Goal: Task Accomplishment & Management: Use online tool/utility

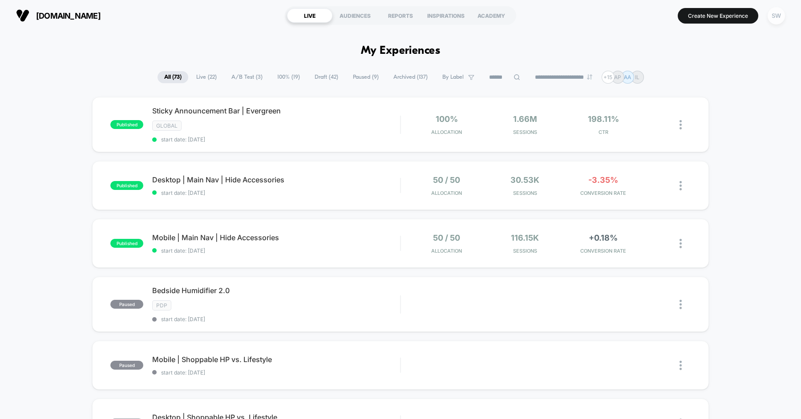
click at [776, 16] on div "SW" at bounding box center [776, 15] width 17 height 17
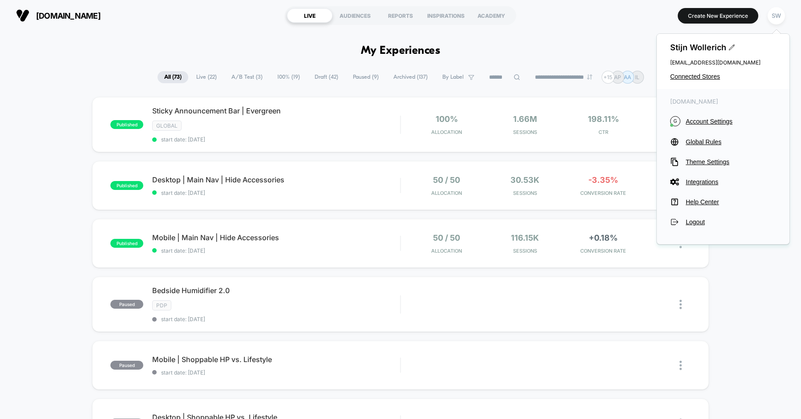
click at [581, 29] on div "[DOMAIN_NAME] LIVE AUDIENCES REPORTS INSPIRATIONS ACADEMY Create New Experience…" at bounding box center [400, 15] width 801 height 31
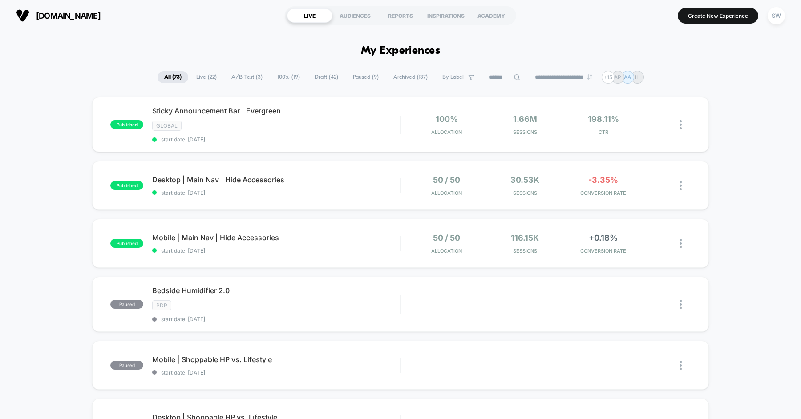
click at [504, 82] on div "**********" at bounding box center [401, 77] width 487 height 13
click at [506, 73] on input at bounding box center [505, 77] width 45 height 11
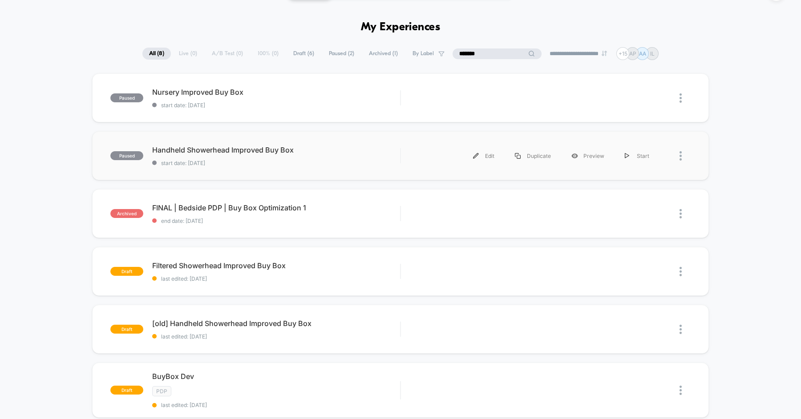
scroll to position [39, 0]
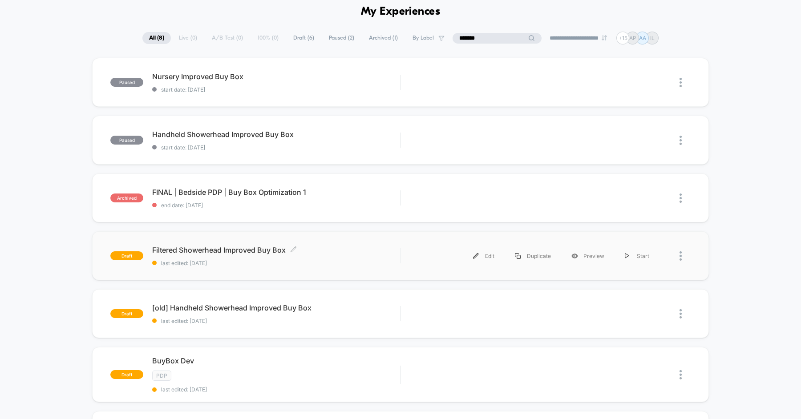
type input "*******"
click at [343, 249] on span "Filtered Showerhead Improved Buy Box Click to edit experience details" at bounding box center [276, 250] width 248 height 9
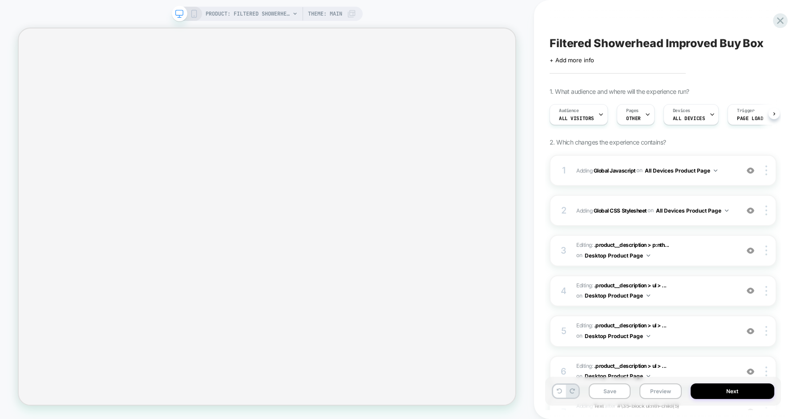
scroll to position [0, 1]
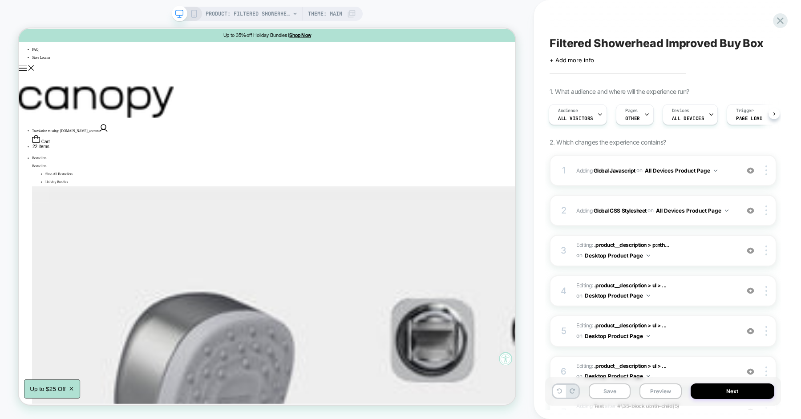
scroll to position [9, 0]
click at [566, 171] on div "1" at bounding box center [564, 171] width 9 height 16
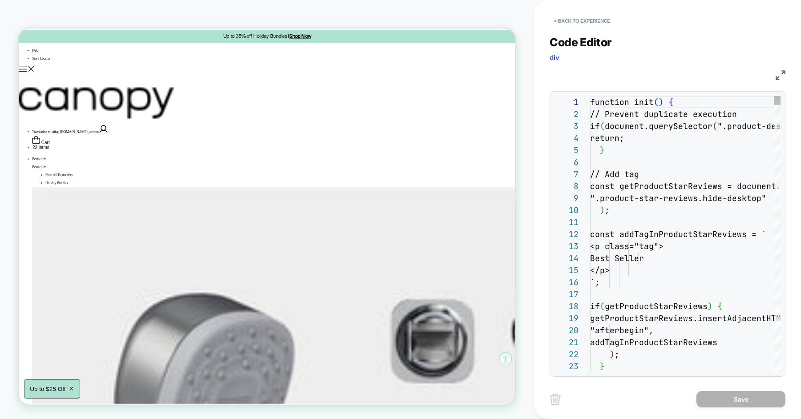
scroll to position [120, 0]
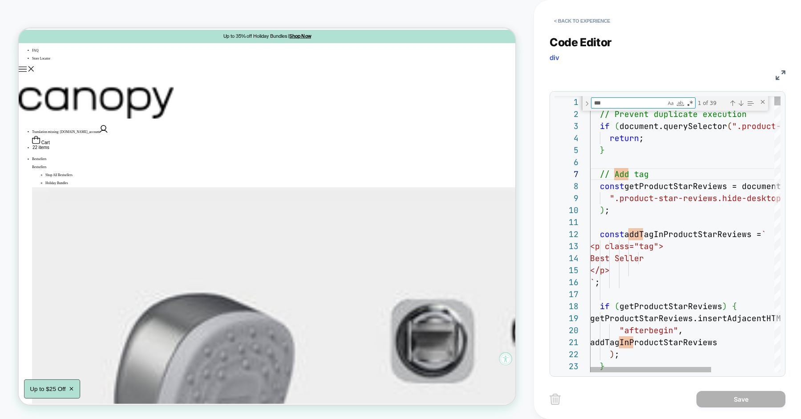
type textarea "**********"
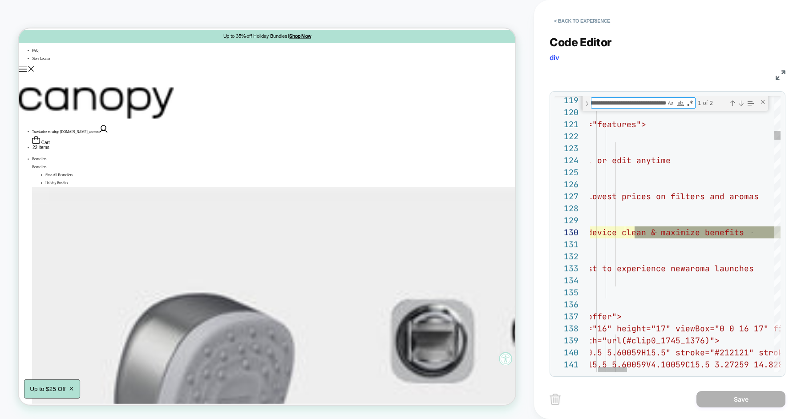
type textarea "**********"
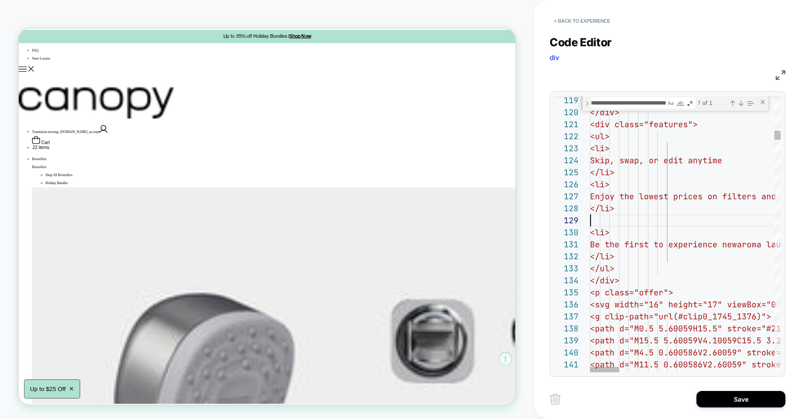
scroll to position [84, 110]
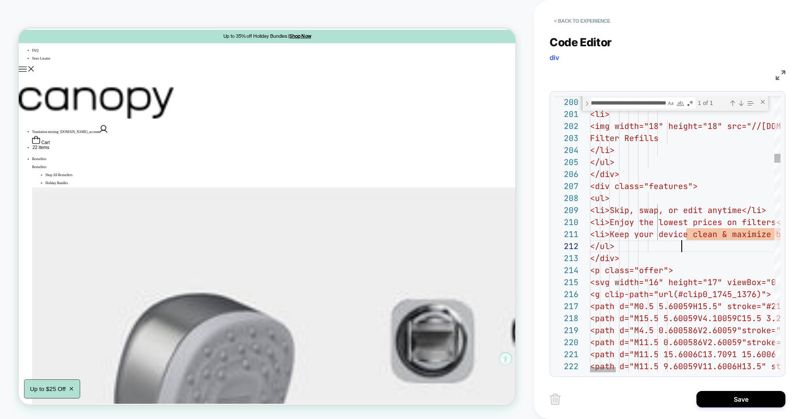
scroll to position [12, 91]
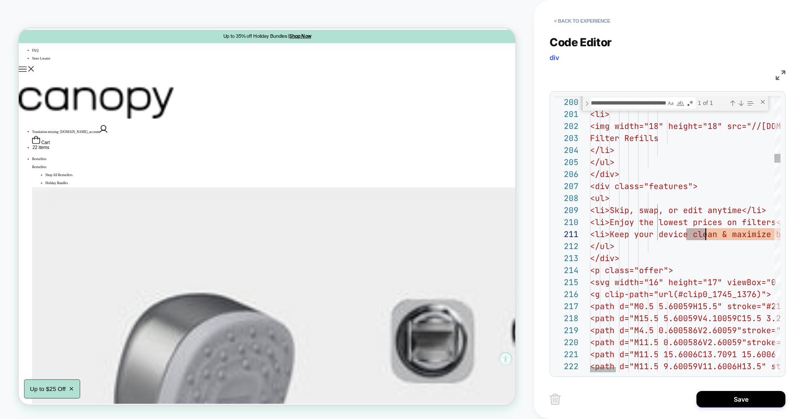
scroll to position [0, 0]
type textarea "**********"
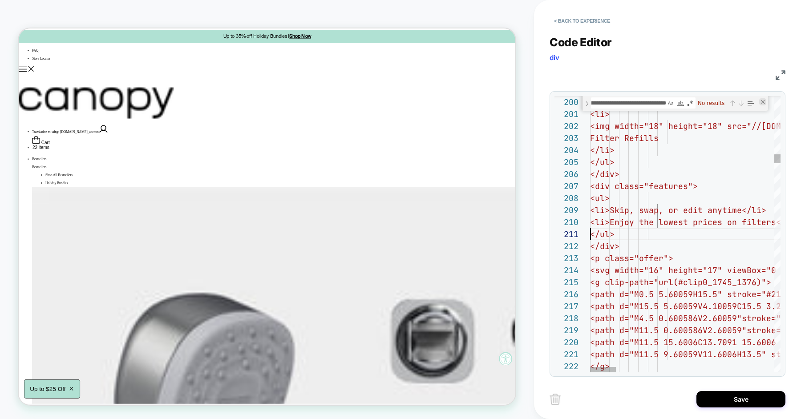
click at [765, 102] on div "Close (Escape)" at bounding box center [763, 101] width 7 height 7
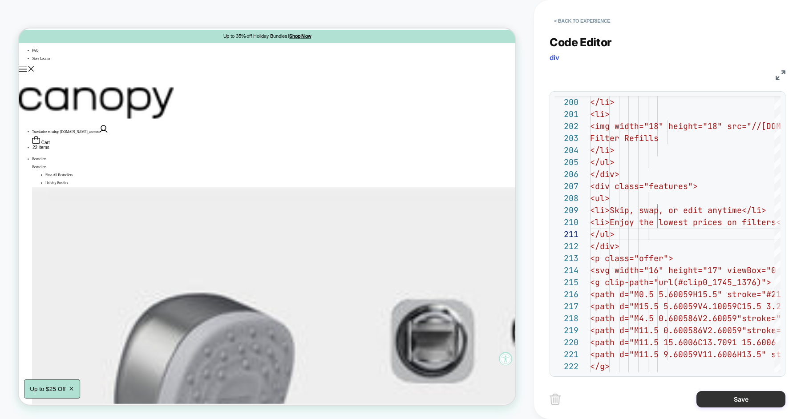
click at [716, 399] on button "Save" at bounding box center [741, 399] width 89 height 16
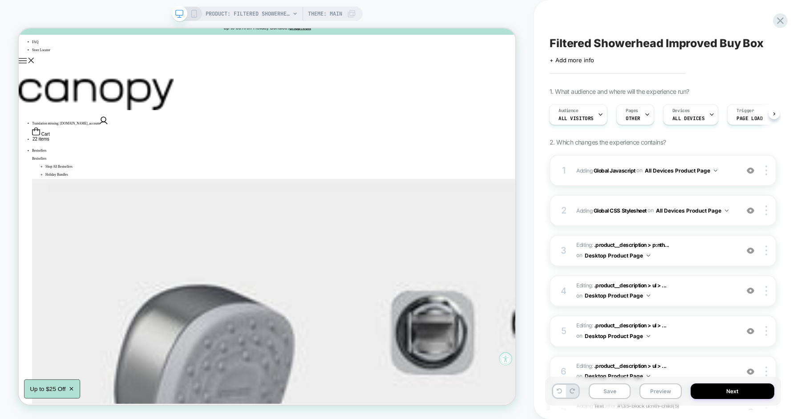
scroll to position [8, 0]
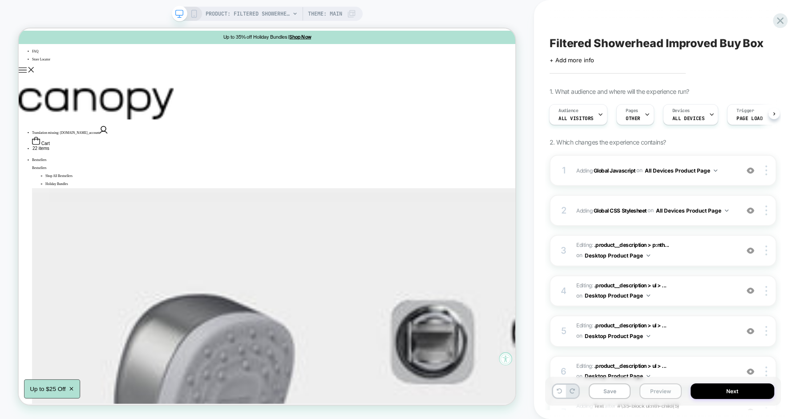
click at [646, 392] on button "Preview" at bounding box center [661, 392] width 42 height 16
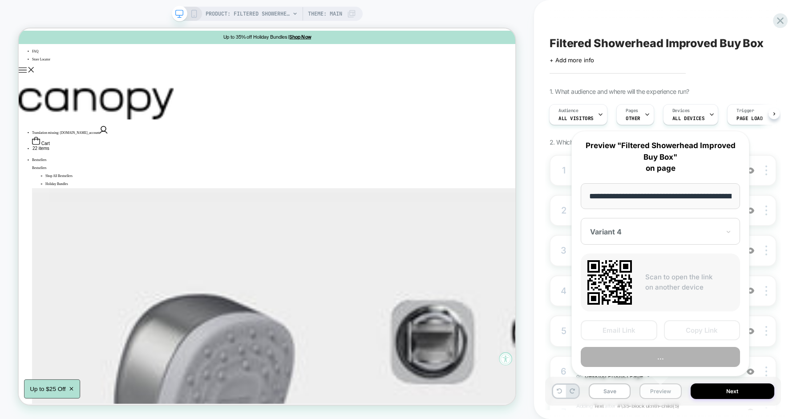
scroll to position [0, 153]
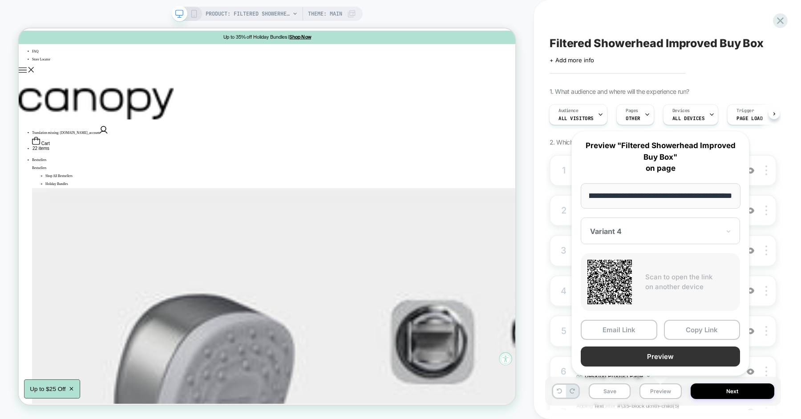
click at [652, 358] on button "Preview" at bounding box center [660, 357] width 159 height 20
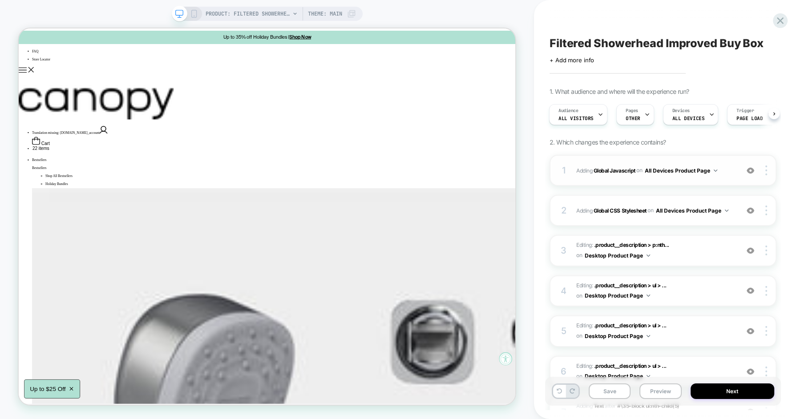
click at [574, 163] on div "1 Adding Global Javascript on All Devices Product Page Add Before Add After Tar…" at bounding box center [663, 170] width 227 height 31
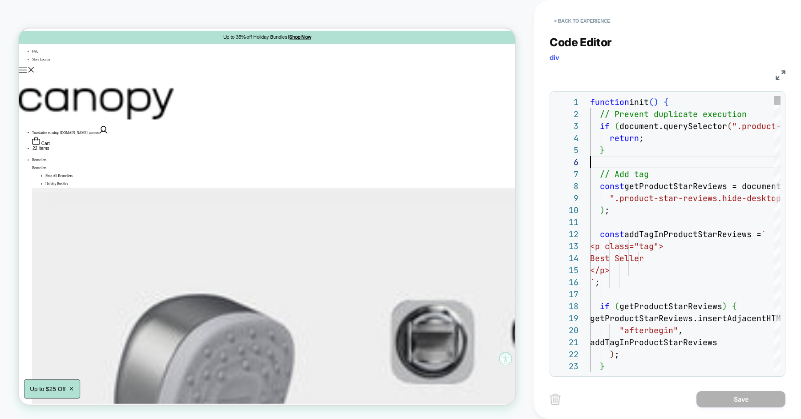
scroll to position [60, 0]
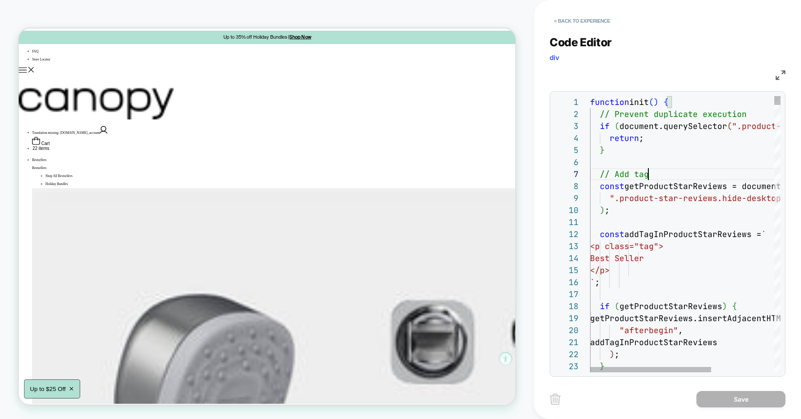
type textarea "**********"
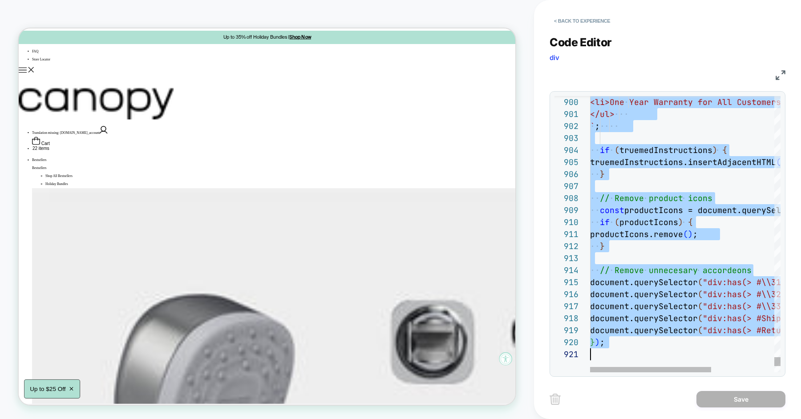
type textarea "**********"
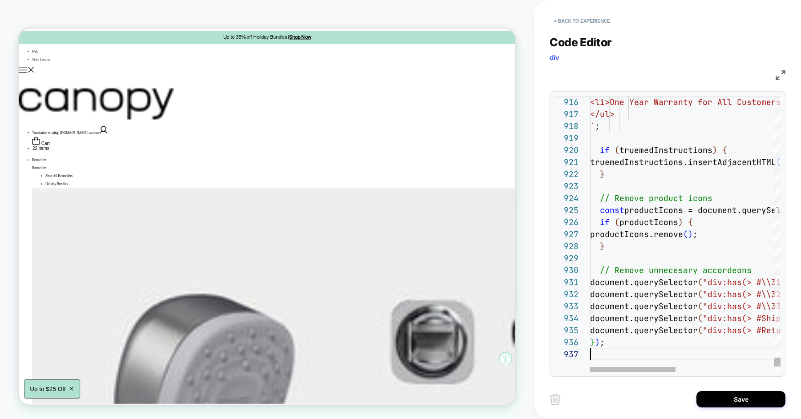
scroll to position [72, 0]
click at [720, 397] on button "Save" at bounding box center [741, 399] width 89 height 16
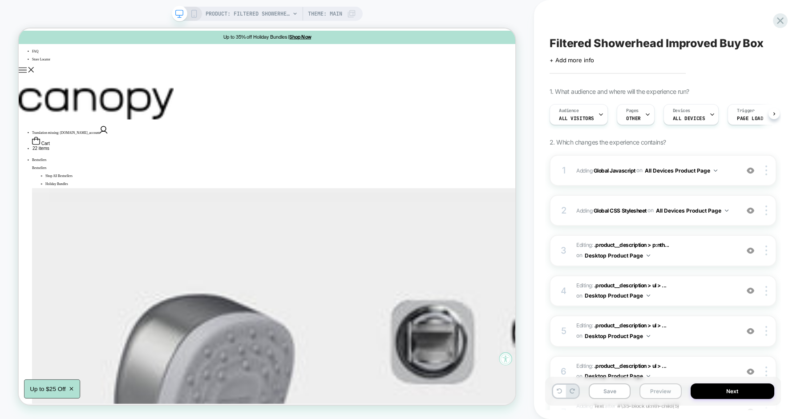
scroll to position [0, 0]
click at [668, 394] on button "Preview" at bounding box center [661, 392] width 42 height 16
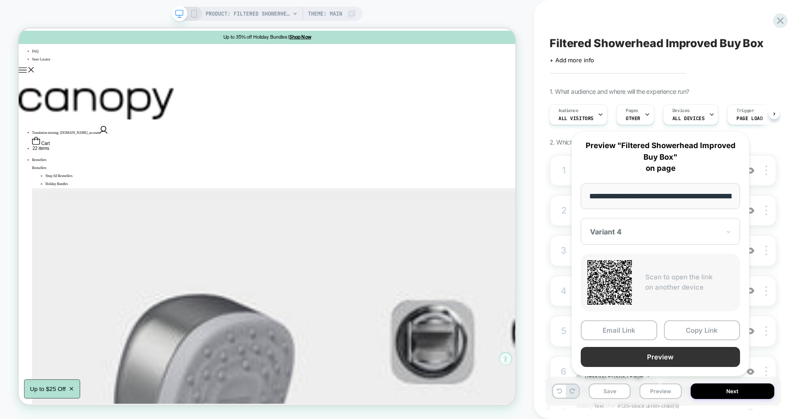
scroll to position [0, 153]
click at [671, 350] on button "Preview" at bounding box center [660, 357] width 159 height 20
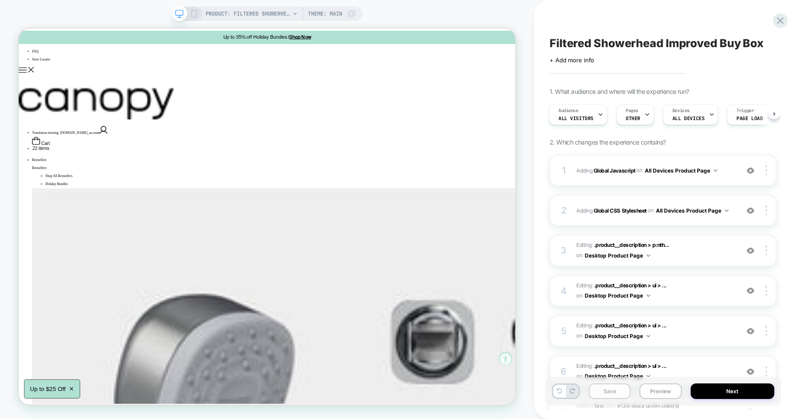
click at [621, 394] on button "Save" at bounding box center [610, 392] width 42 height 16
click at [710, 394] on button "Next" at bounding box center [733, 392] width 84 height 16
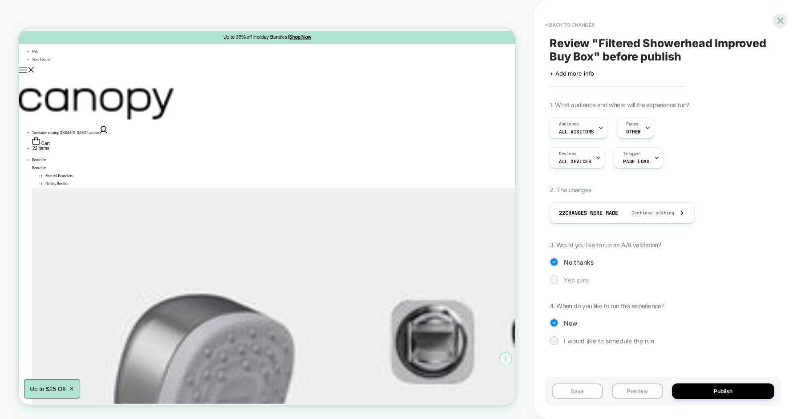
click at [577, 276] on span "Yes sure" at bounding box center [576, 280] width 25 height 8
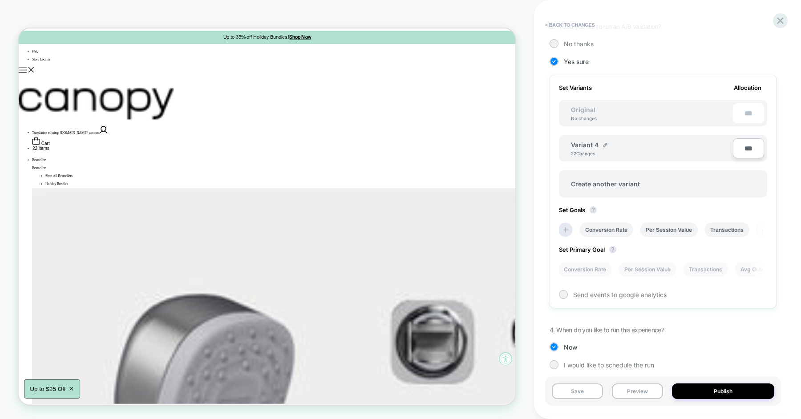
scroll to position [225, 0]
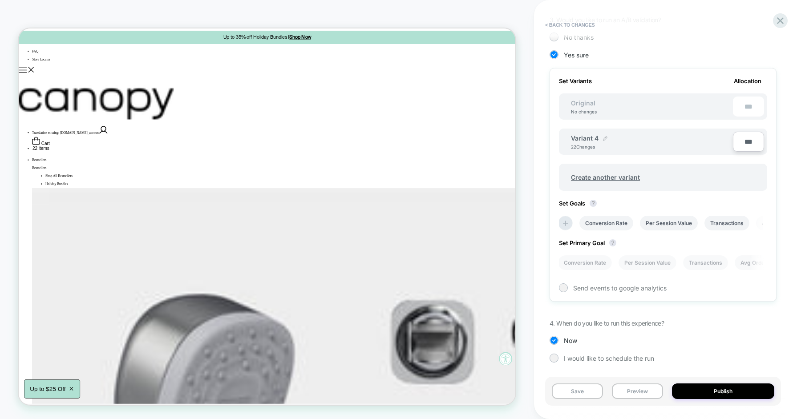
click at [604, 137] on img at bounding box center [605, 138] width 4 height 4
click at [600, 139] on input "*********" at bounding box center [603, 142] width 65 height 17
type input "*******"
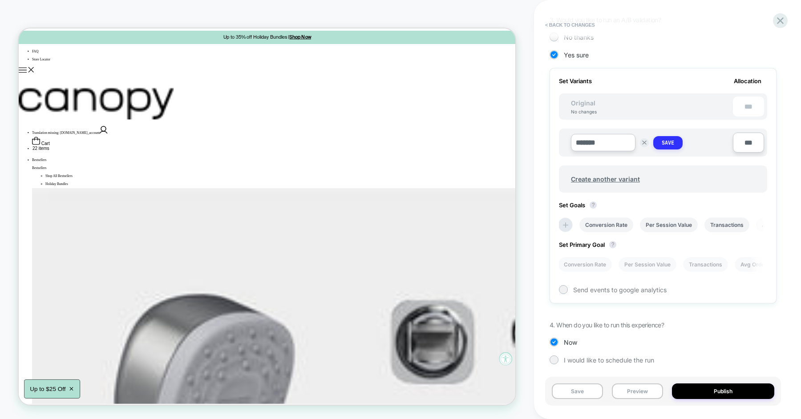
click at [671, 143] on strong "Save" at bounding box center [668, 142] width 12 height 7
click at [600, 175] on span "Create another variant" at bounding box center [605, 177] width 87 height 21
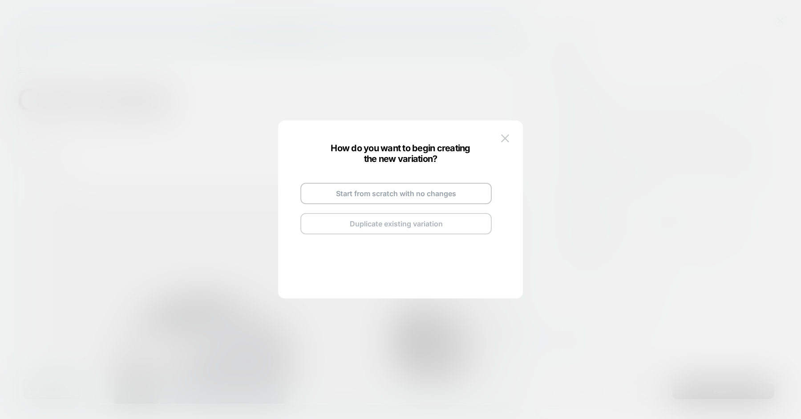
click at [401, 226] on button "Duplicate existing variation" at bounding box center [396, 223] width 191 height 21
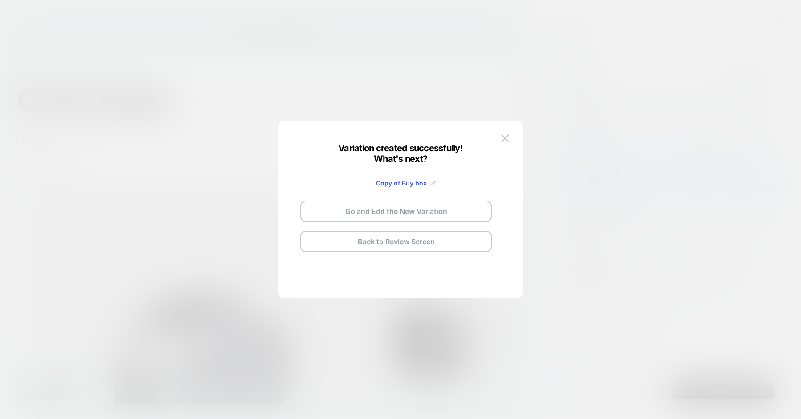
click at [431, 182] on img at bounding box center [433, 183] width 4 height 4
click at [408, 182] on input "**********" at bounding box center [385, 183] width 65 height 17
type input "*"
type input "********"
click at [449, 180] on strong "Save" at bounding box center [451, 183] width 14 height 7
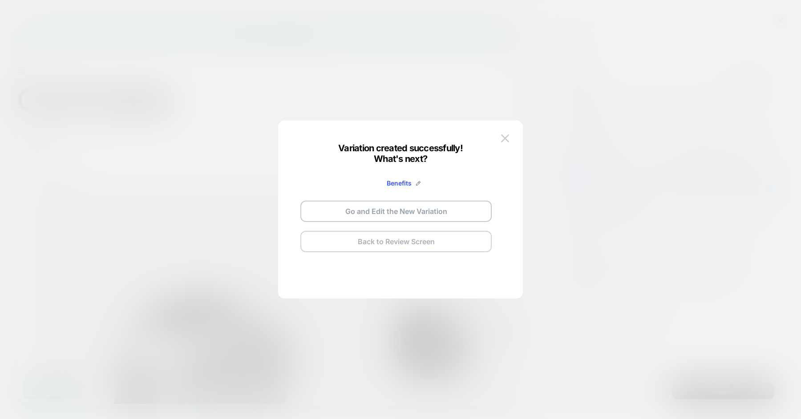
click at [398, 242] on button "Back to Review Screen" at bounding box center [396, 241] width 191 height 21
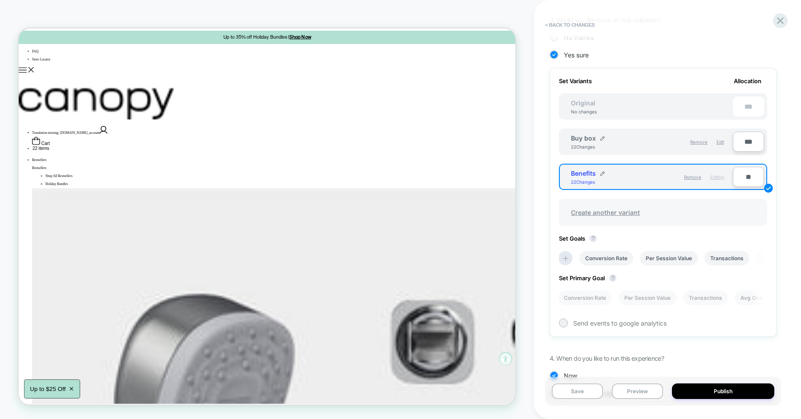
click at [607, 213] on span "Create another variant" at bounding box center [605, 212] width 87 height 21
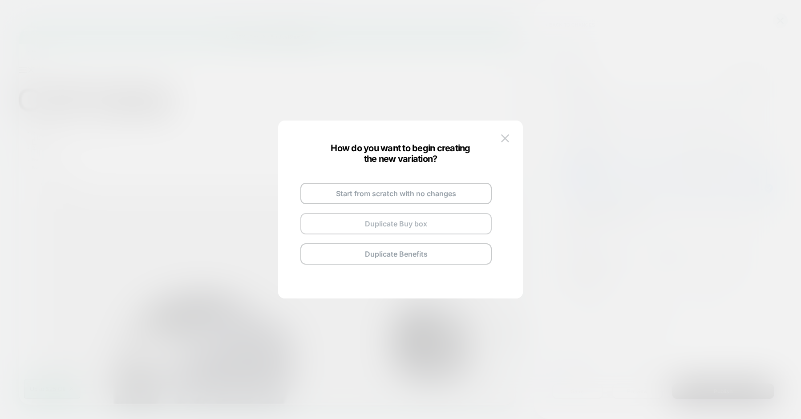
click at [391, 219] on button "Duplicate Buy box" at bounding box center [396, 223] width 191 height 21
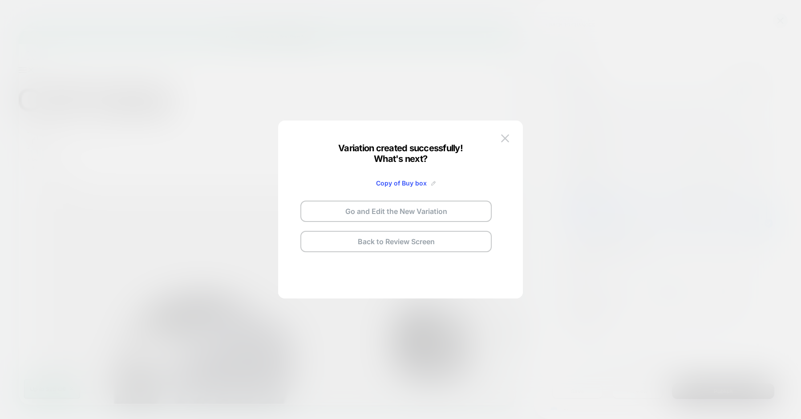
click at [433, 185] on img at bounding box center [433, 183] width 4 height 4
click at [401, 184] on input "**********" at bounding box center [385, 183] width 65 height 17
click at [389, 181] on input "**********" at bounding box center [385, 183] width 65 height 17
click at [378, 180] on input "**********" at bounding box center [385, 183] width 65 height 17
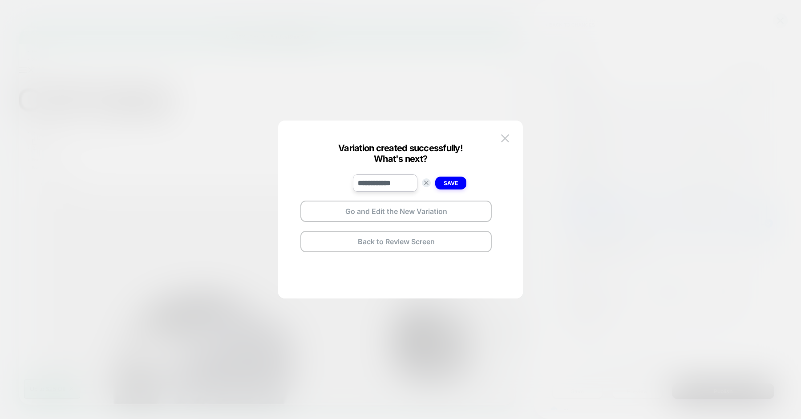
click at [378, 180] on input "**********" at bounding box center [385, 183] width 65 height 17
type input "**********"
click at [448, 184] on strong "Save" at bounding box center [451, 183] width 14 height 7
click at [427, 248] on button "Back to Review Screen" at bounding box center [396, 241] width 191 height 21
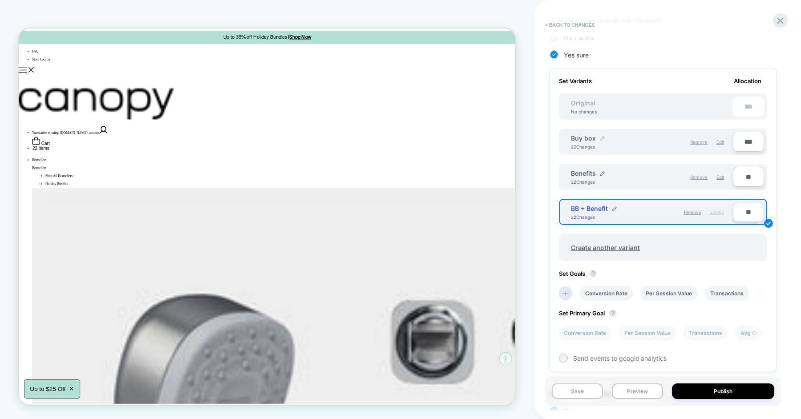
click at [602, 137] on img at bounding box center [603, 138] width 4 height 4
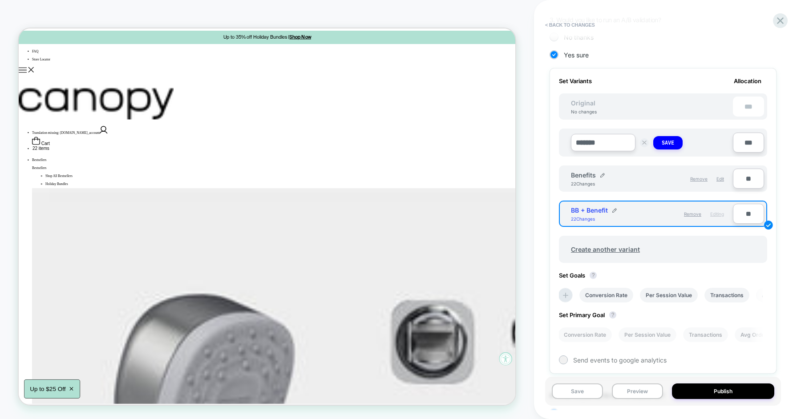
click at [645, 143] on img at bounding box center [644, 143] width 4 height 4
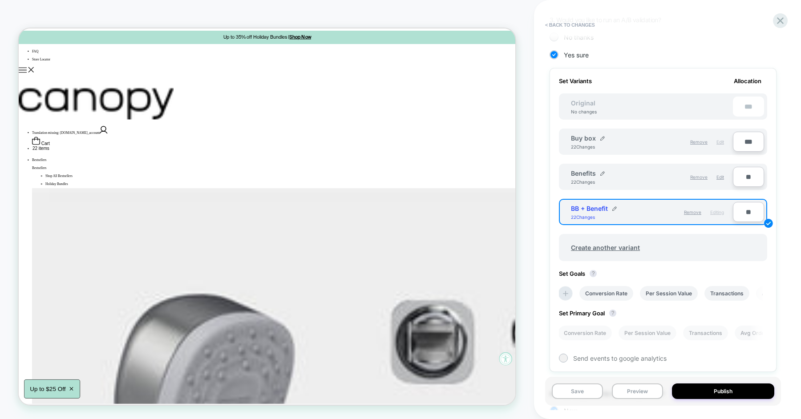
click at [720, 142] on span "Edit" at bounding box center [721, 141] width 8 height 5
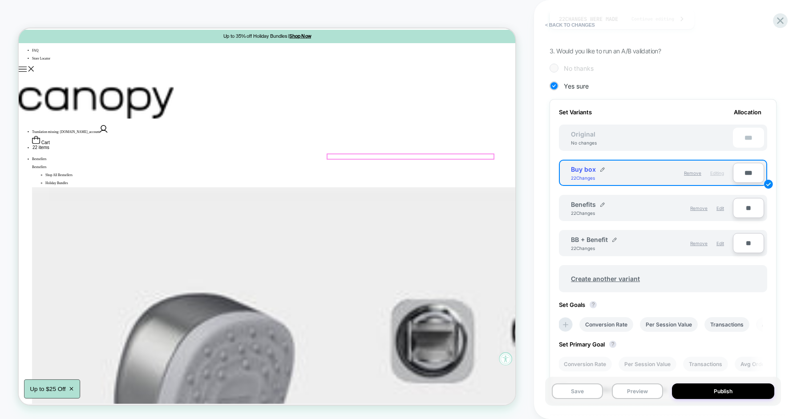
scroll to position [0, 0]
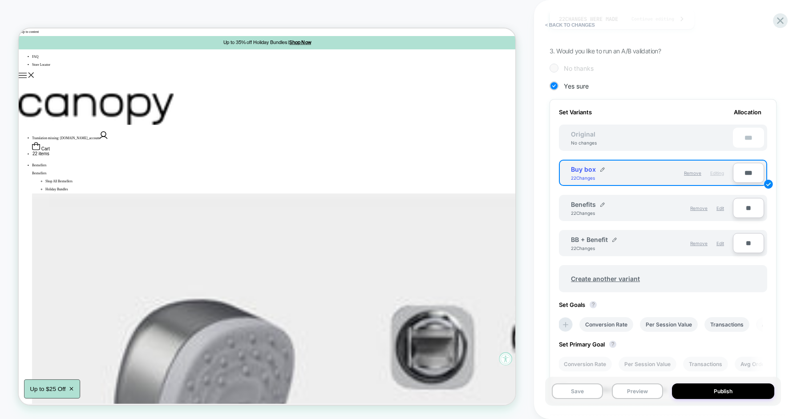
click at [716, 171] on span "Editing" at bounding box center [718, 173] width 14 height 5
click at [777, 16] on icon at bounding box center [781, 21] width 12 height 12
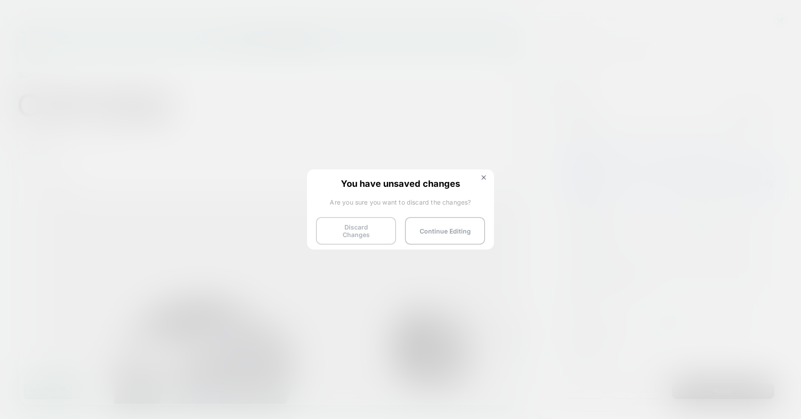
click at [380, 230] on button "Discard Changes" at bounding box center [356, 231] width 80 height 28
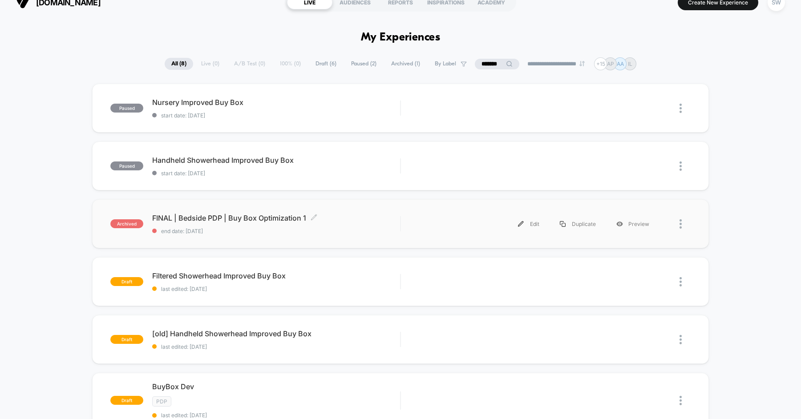
scroll to position [14, 0]
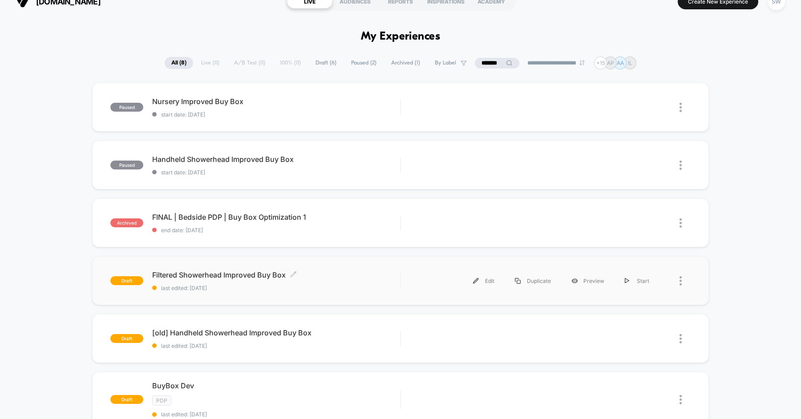
click at [329, 278] on span "Filtered Showerhead Improved Buy Box Click to edit experience details" at bounding box center [276, 275] width 248 height 9
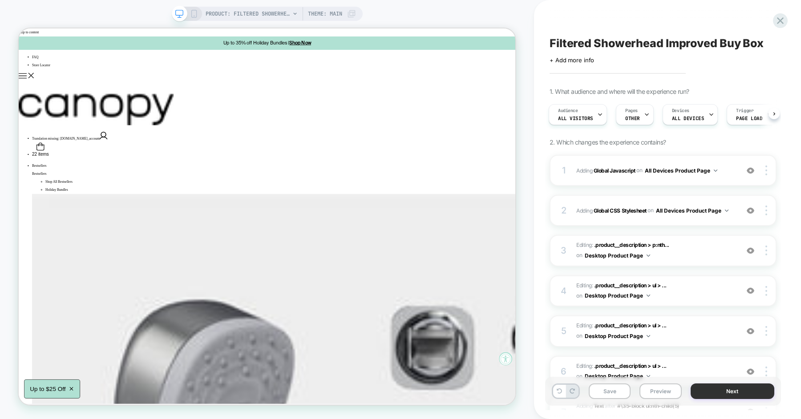
click at [700, 390] on button "Next" at bounding box center [733, 392] width 84 height 16
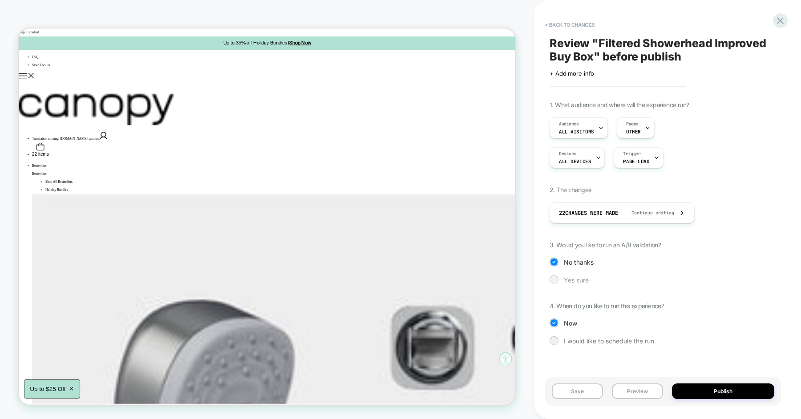
click at [577, 276] on span "Yes sure" at bounding box center [576, 280] width 25 height 8
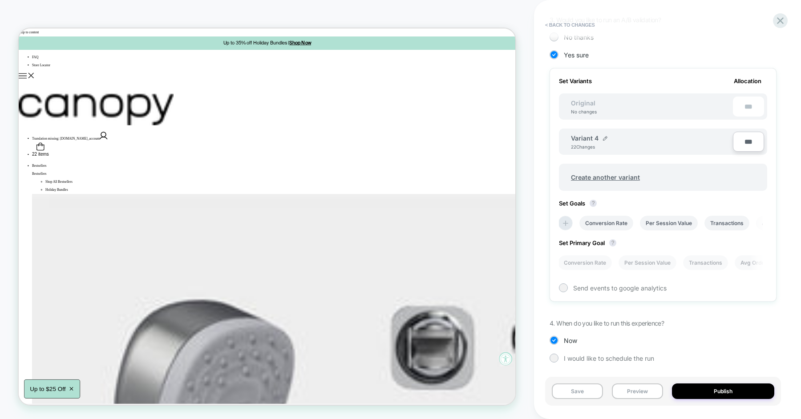
scroll to position [211, 0]
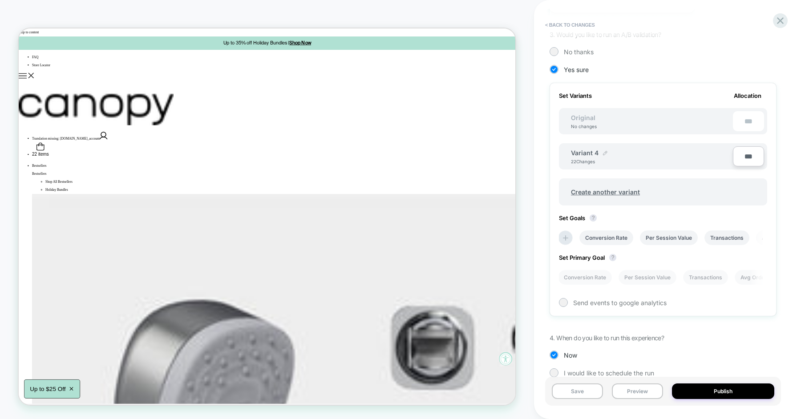
click at [606, 151] on img at bounding box center [605, 153] width 4 height 4
click at [606, 151] on input "*********" at bounding box center [603, 157] width 65 height 17
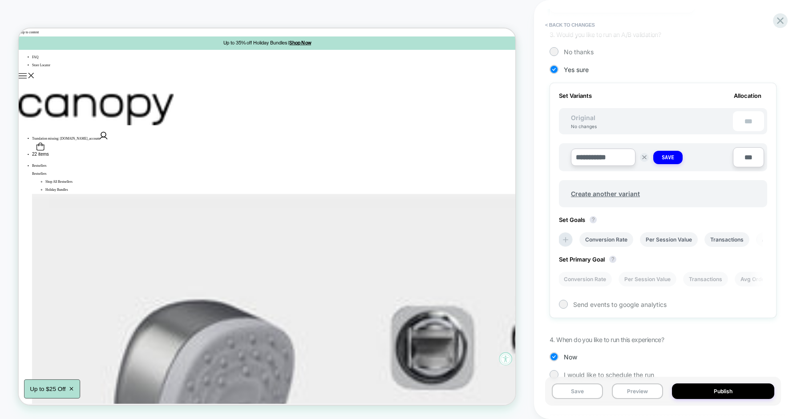
type input "**********"
click at [667, 154] on strong "Save" at bounding box center [668, 157] width 12 height 7
click at [617, 186] on span "Create another variant" at bounding box center [605, 192] width 87 height 21
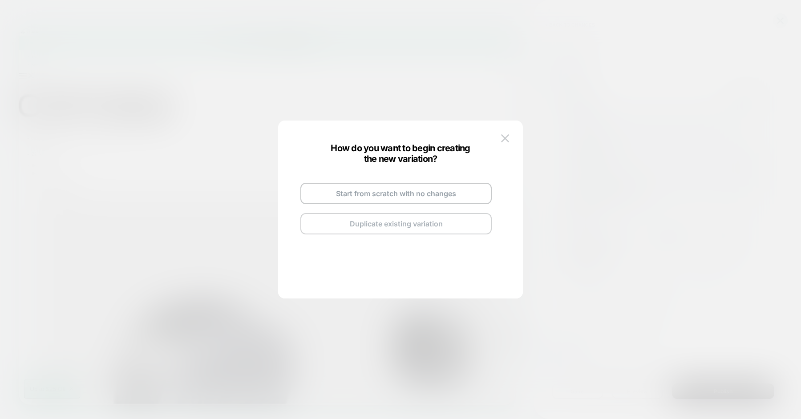
click at [407, 223] on button "Duplicate existing variation" at bounding box center [396, 223] width 191 height 21
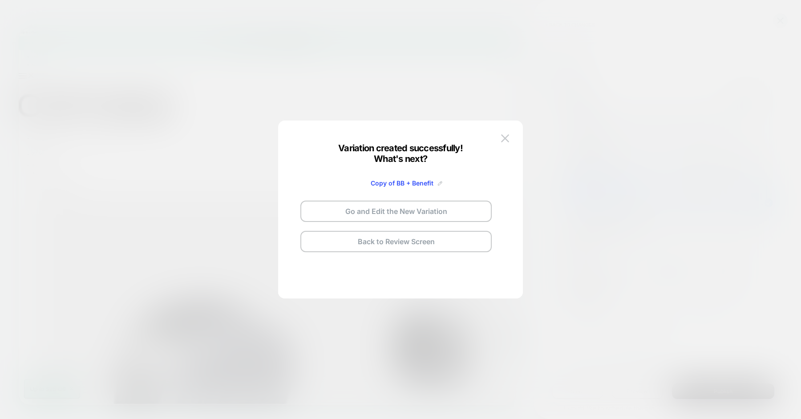
click at [440, 183] on img at bounding box center [440, 183] width 4 height 4
click at [410, 183] on input "**********" at bounding box center [385, 183] width 65 height 17
type input "*******"
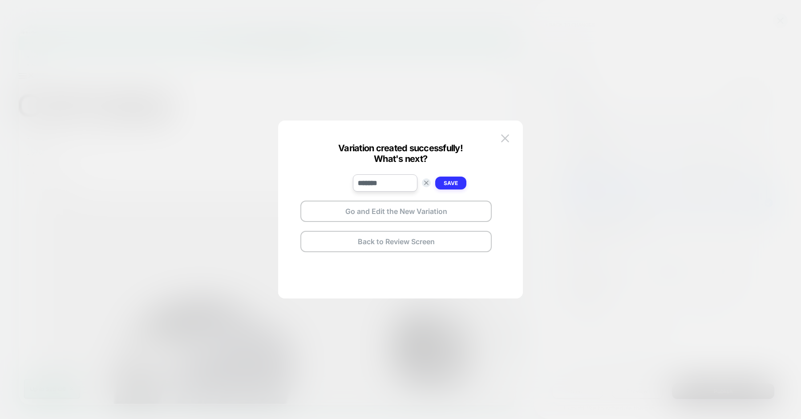
click at [463, 179] on button "Save" at bounding box center [450, 183] width 31 height 13
click at [415, 242] on button "Back to Review Screen" at bounding box center [396, 241] width 191 height 21
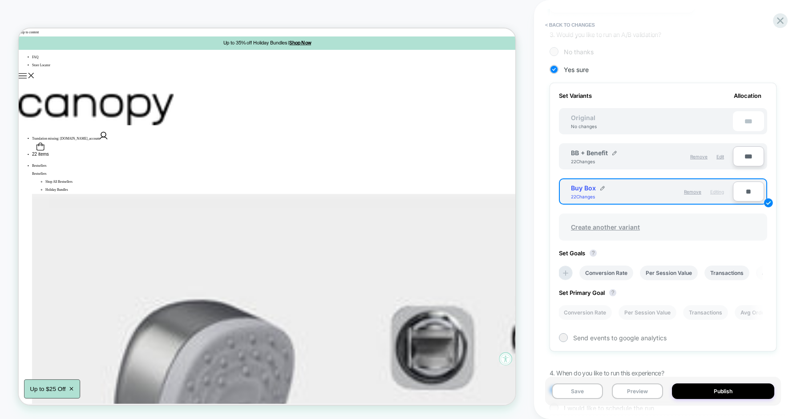
click at [583, 228] on span "Create another variant" at bounding box center [605, 227] width 87 height 21
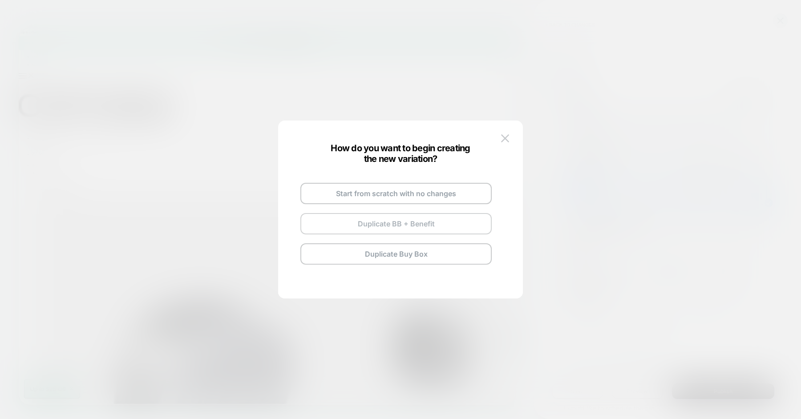
click at [405, 224] on button "Duplicate BB + Benefit" at bounding box center [396, 223] width 191 height 21
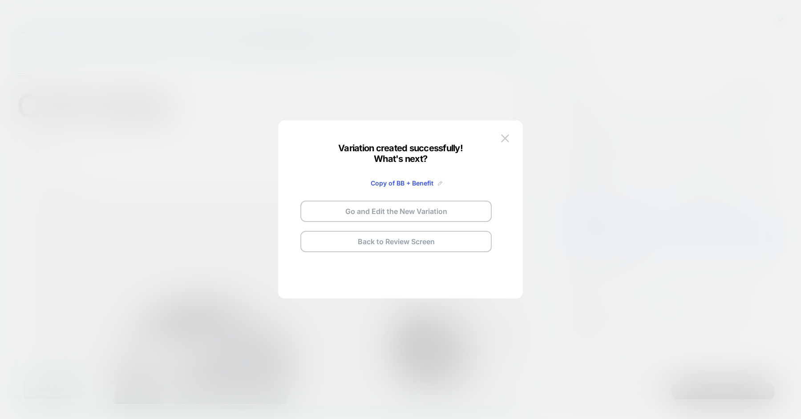
click at [440, 184] on img at bounding box center [440, 183] width 4 height 4
click at [404, 187] on input "**********" at bounding box center [385, 183] width 65 height 17
type input "********"
click at [461, 181] on button "Save" at bounding box center [450, 183] width 31 height 13
click at [395, 248] on button "Back to Review Screen" at bounding box center [396, 241] width 191 height 21
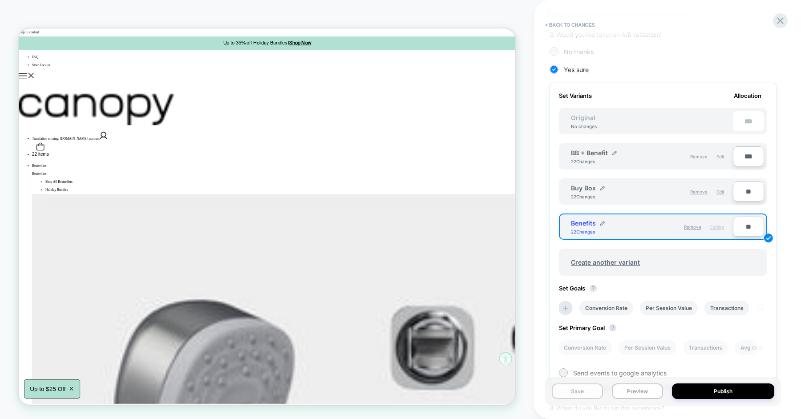
click at [583, 396] on button "Save" at bounding box center [577, 392] width 51 height 16
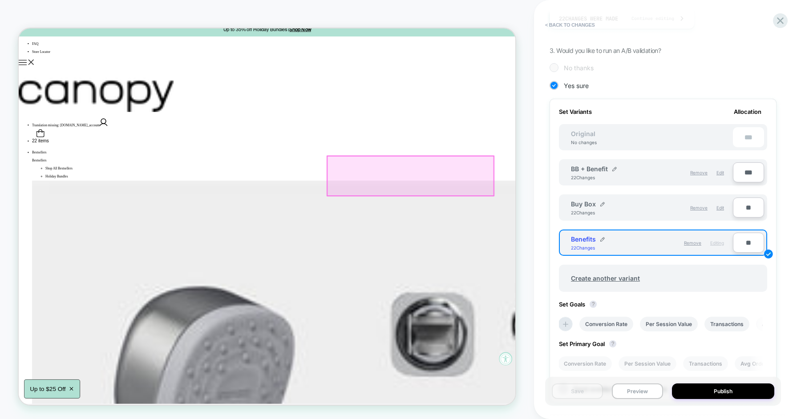
scroll to position [12, 0]
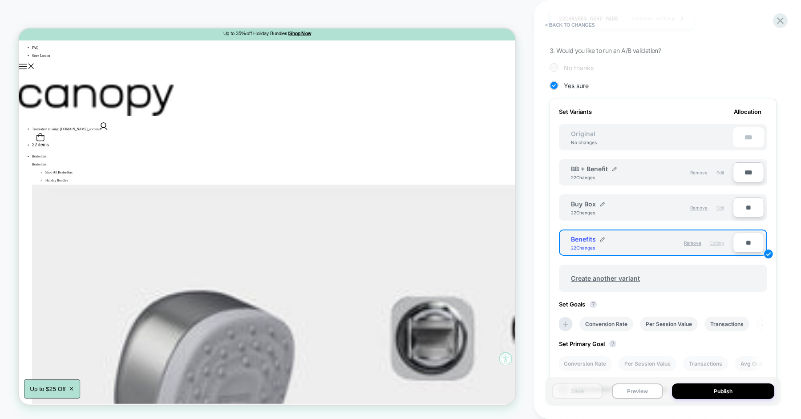
click at [721, 206] on span "Edit" at bounding box center [721, 207] width 8 height 5
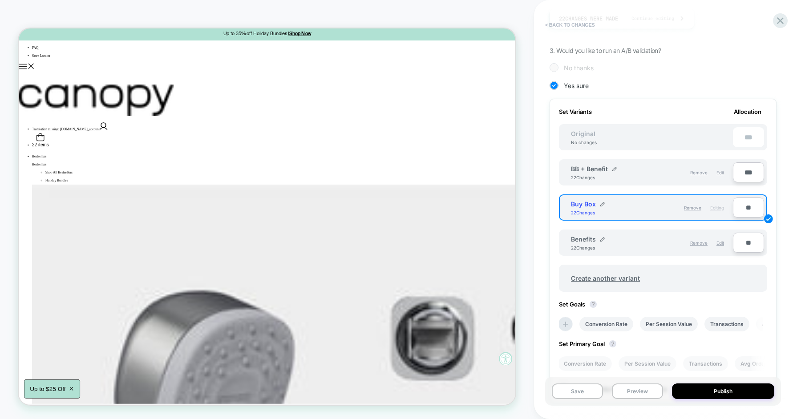
click at [566, 24] on button "< Back to changes" at bounding box center [570, 25] width 59 height 14
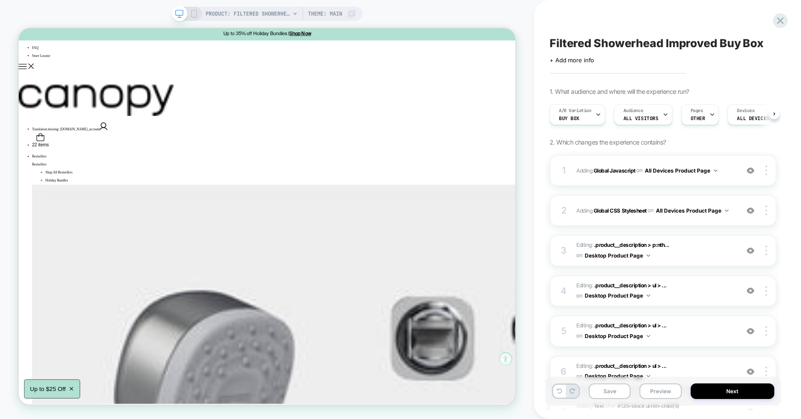
scroll to position [0, 0]
click at [596, 126] on div "A/B Variation Buy Box Audience All Visitors Pages OTHER Devices ALL DEVICES Tri…" at bounding box center [658, 115] width 227 height 30
click at [587, 109] on span "A/B Variation" at bounding box center [575, 111] width 33 height 6
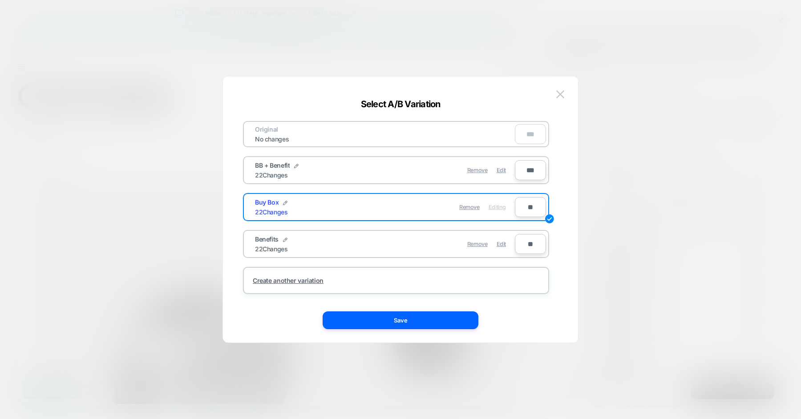
click at [606, 155] on div at bounding box center [400, 209] width 801 height 419
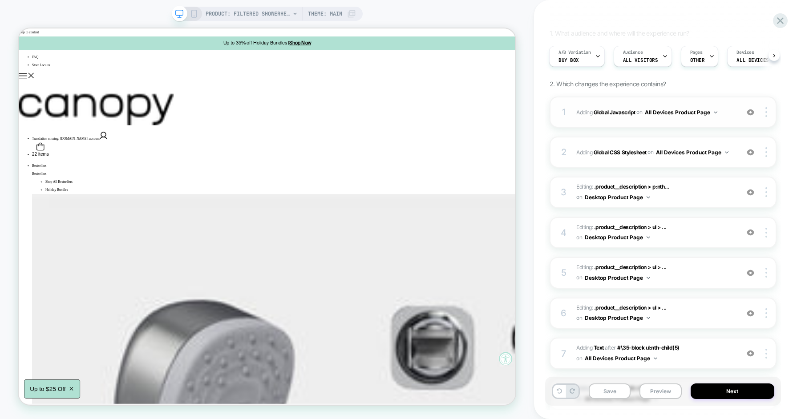
scroll to position [61, 0]
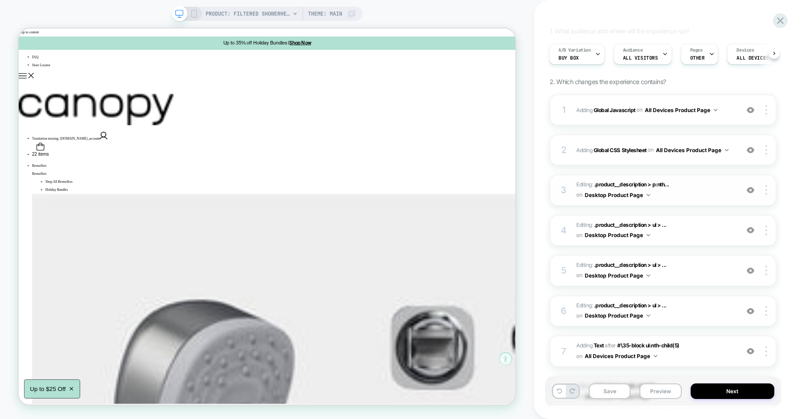
click at [748, 190] on img at bounding box center [751, 191] width 8 height 8
click at [749, 227] on img at bounding box center [751, 231] width 8 height 8
click at [752, 267] on img at bounding box center [751, 271] width 8 height 8
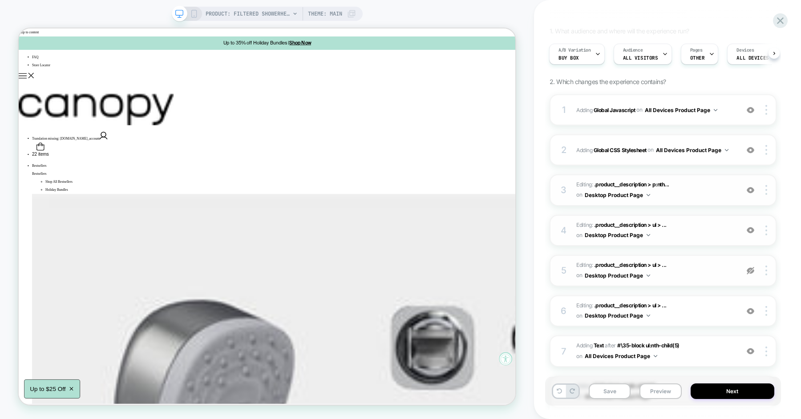
click at [752, 267] on img at bounding box center [751, 271] width 8 height 8
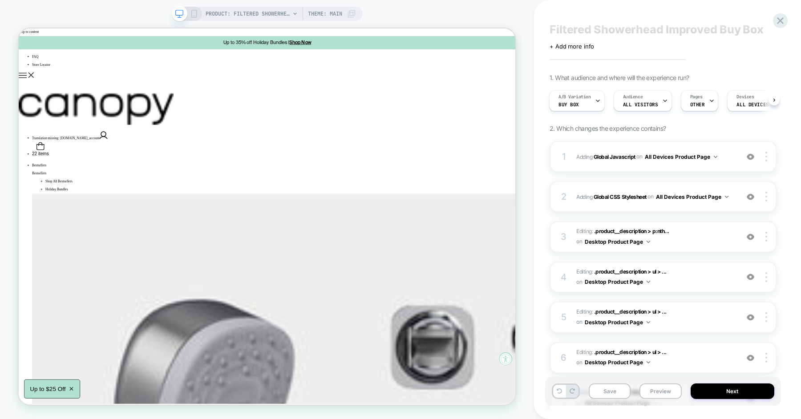
scroll to position [28, 0]
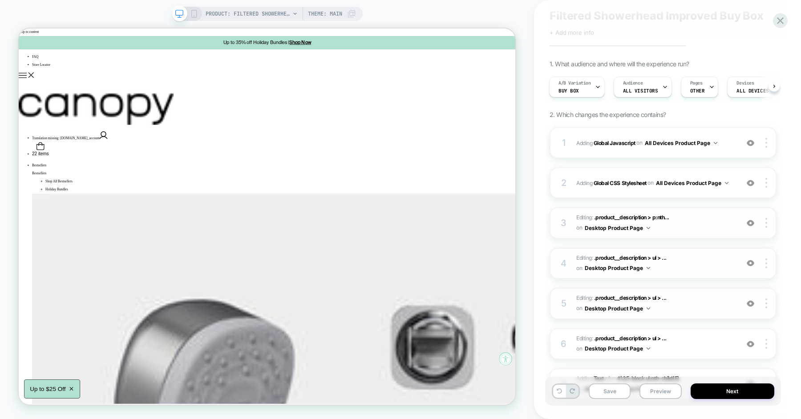
click at [697, 221] on span "Editing : .product__description > p:nth... .product__description > p:nth-child(…" at bounding box center [656, 223] width 158 height 21
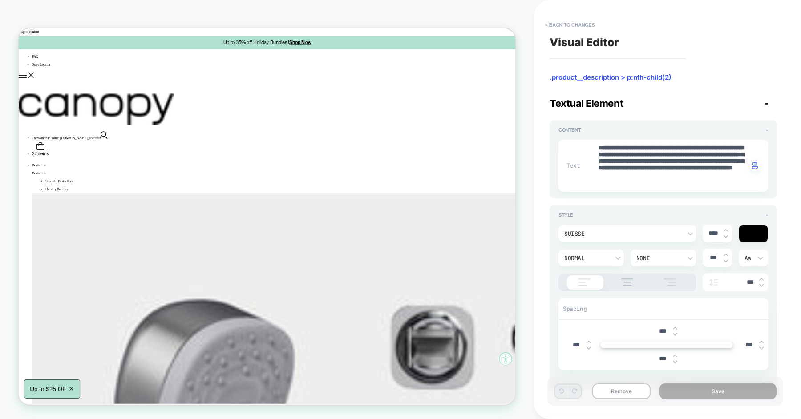
type textarea "*"
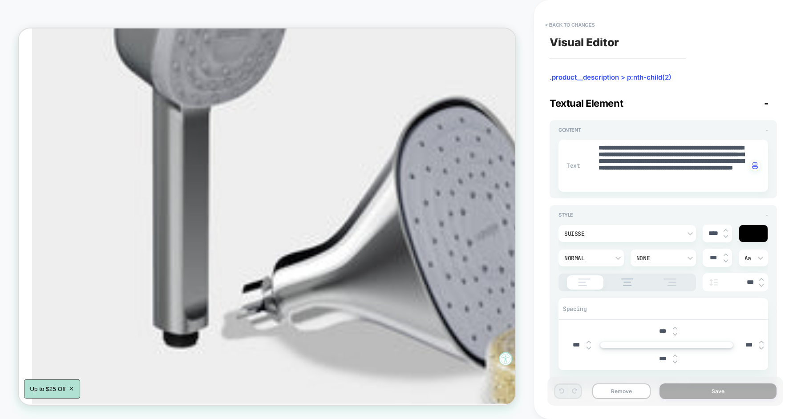
scroll to position [0, 0]
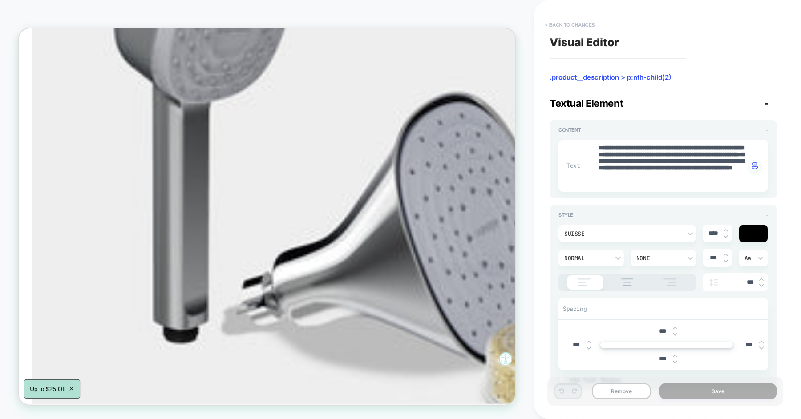
click at [580, 26] on button "< Back to changes" at bounding box center [570, 25] width 59 height 14
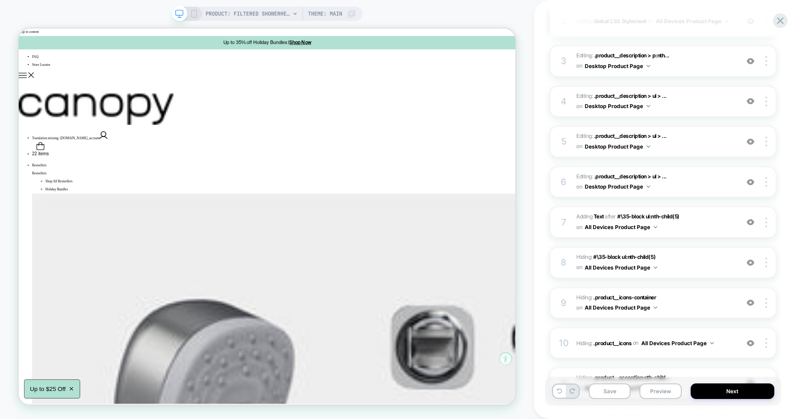
scroll to position [203, 0]
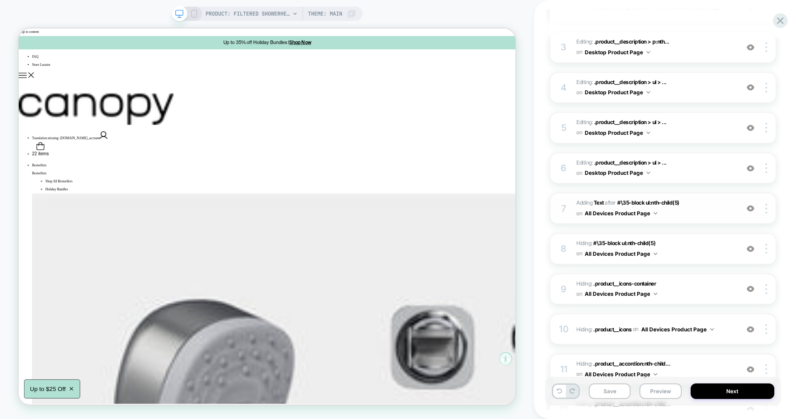
click at [755, 209] on img at bounding box center [751, 209] width 8 height 8
click at [750, 207] on img at bounding box center [751, 209] width 8 height 8
click at [709, 207] on span "#_loomi_addon_1757003872048_dup1757005751_dup1760418807 Adding Text AFTER #\35-…" at bounding box center [656, 208] width 158 height 21
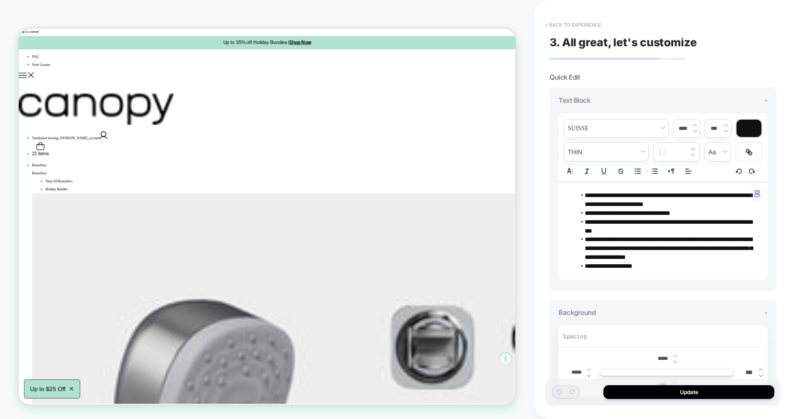
click at [577, 32] on button "< Back to experience" at bounding box center [573, 25] width 65 height 14
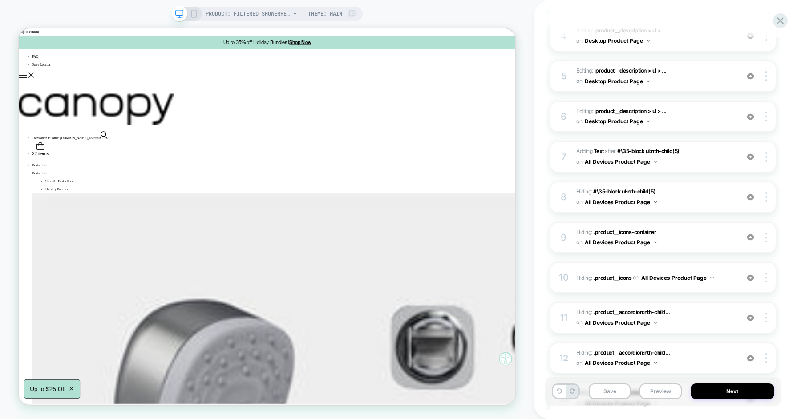
scroll to position [263, 0]
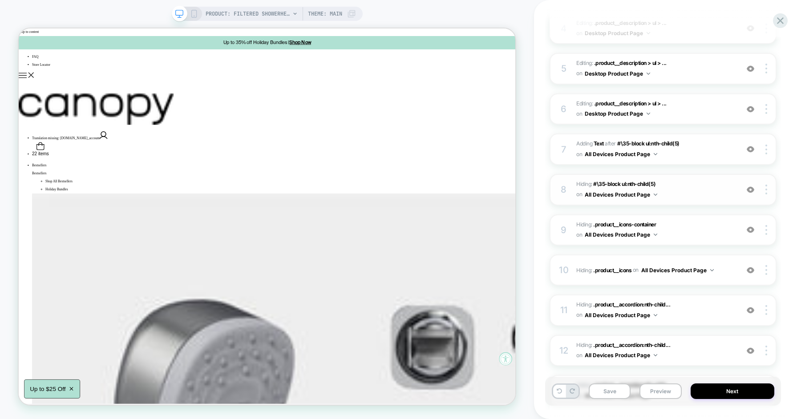
click at [748, 190] on img at bounding box center [751, 190] width 8 height 8
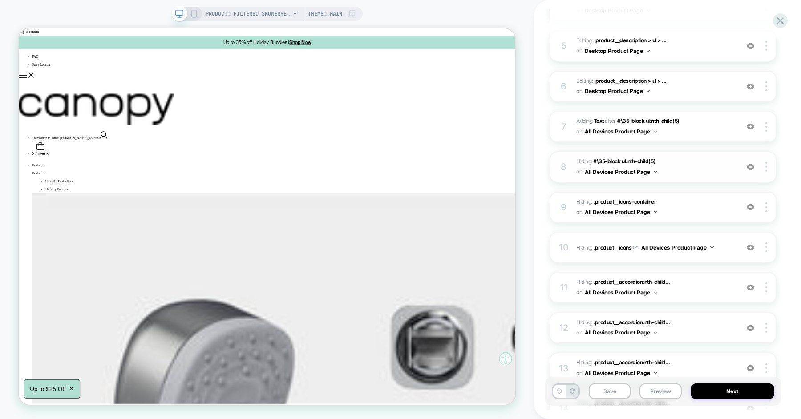
scroll to position [286, 0]
click at [690, 203] on span "Hiding : .product__icons-container .product__icons-container on All Devices Pro…" at bounding box center [656, 207] width 158 height 21
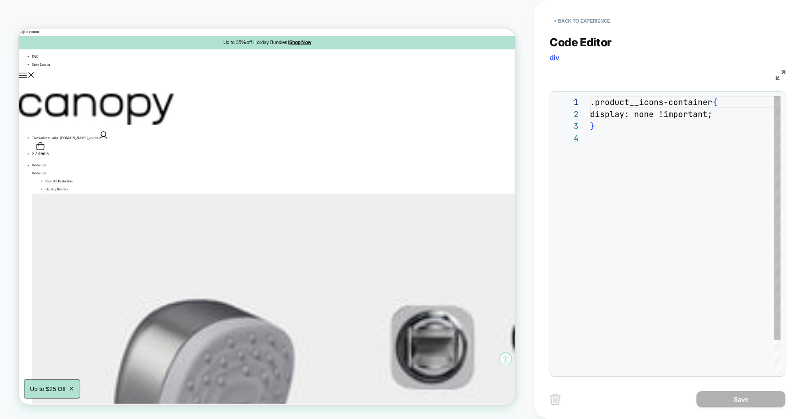
scroll to position [36, 0]
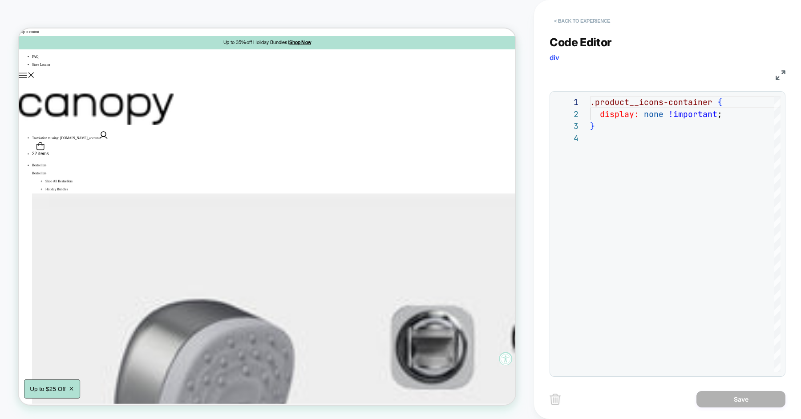
click at [586, 20] on button "< Back to experience" at bounding box center [582, 21] width 65 height 14
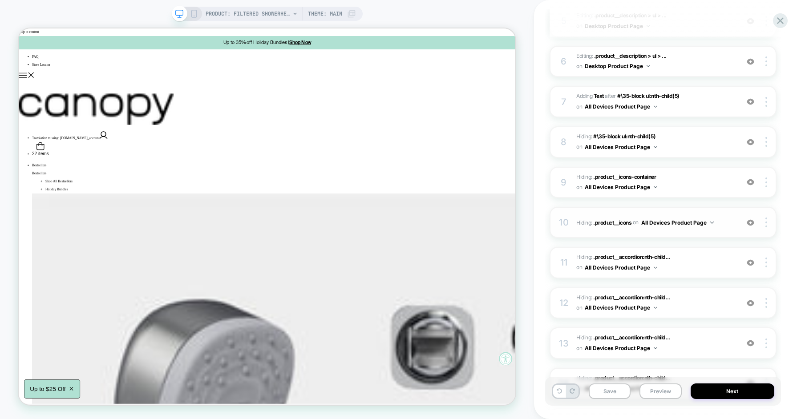
scroll to position [337, 0]
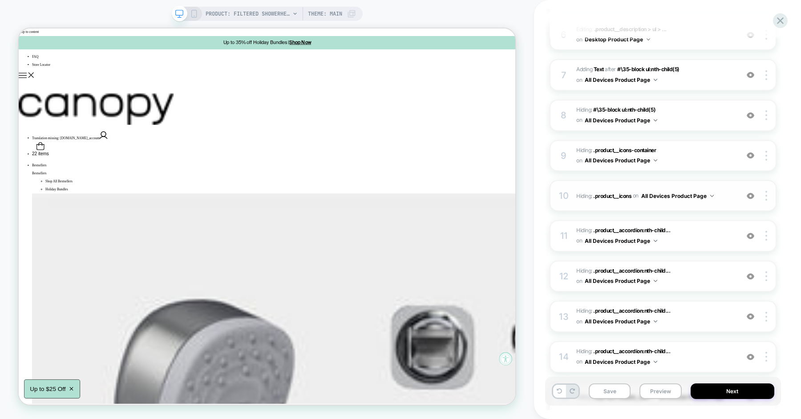
click at [748, 195] on img at bounding box center [751, 196] width 8 height 8
click at [752, 233] on img at bounding box center [751, 236] width 8 height 8
click at [751, 275] on img at bounding box center [751, 277] width 8 height 8
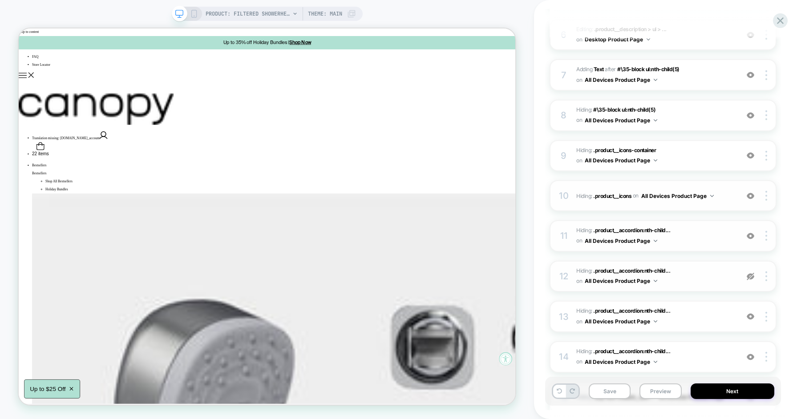
click at [751, 275] on img at bounding box center [751, 277] width 8 height 8
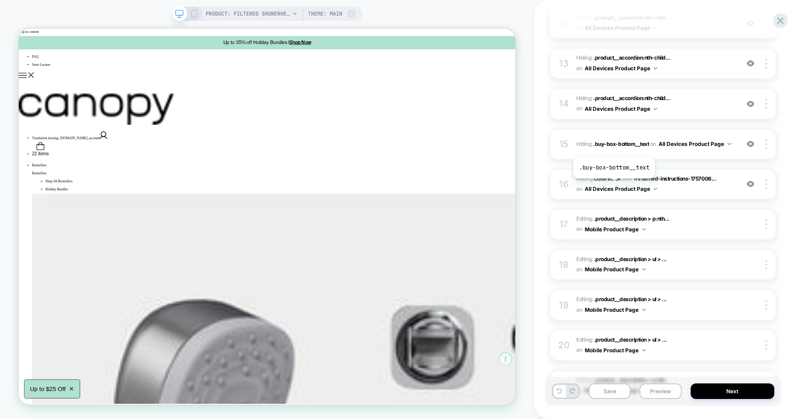
scroll to position [593, 0]
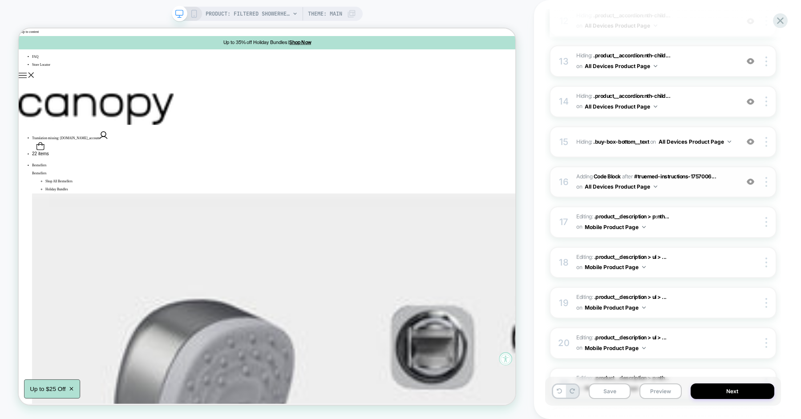
click at [750, 178] on img at bounding box center [751, 182] width 8 height 8
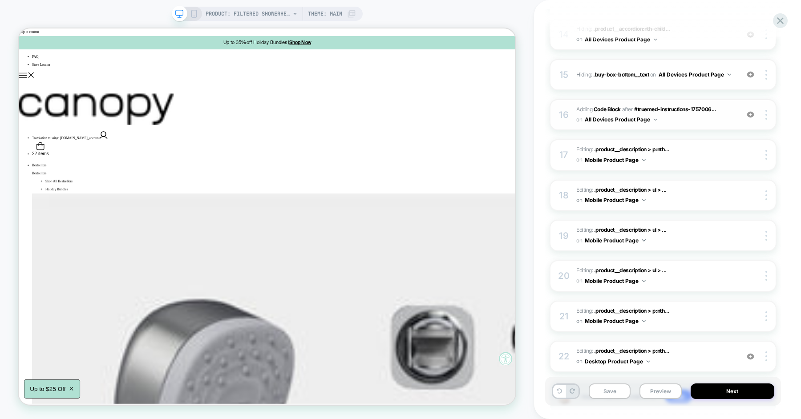
scroll to position [717, 0]
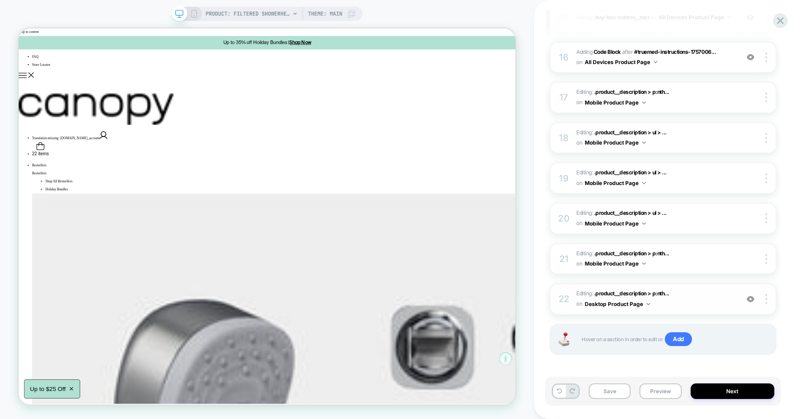
click at [751, 298] on img at bounding box center [751, 300] width 8 height 8
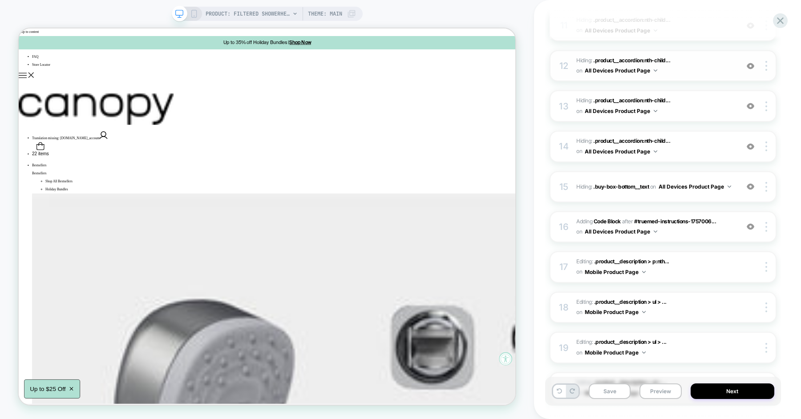
scroll to position [531, 0]
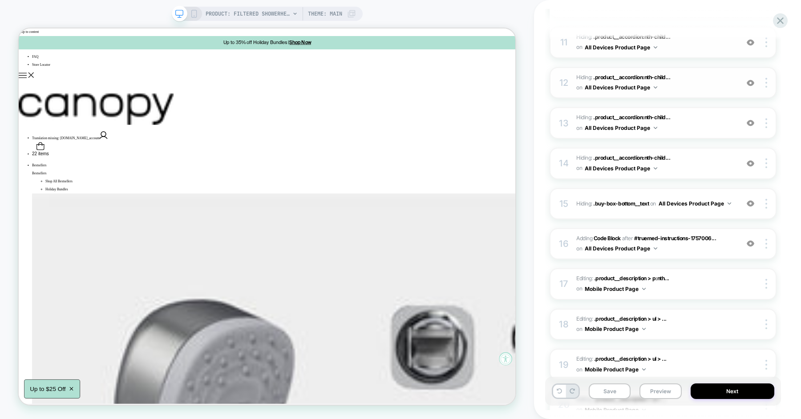
click at [752, 241] on img at bounding box center [751, 244] width 8 height 8
click at [752, 200] on img at bounding box center [751, 204] width 8 height 8
click at [752, 160] on img at bounding box center [751, 164] width 8 height 8
click at [753, 200] on img at bounding box center [751, 204] width 8 height 8
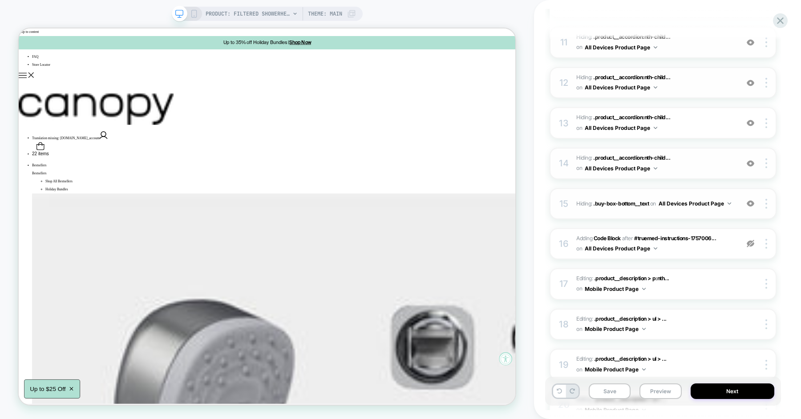
click at [750, 242] on img at bounding box center [751, 244] width 8 height 8
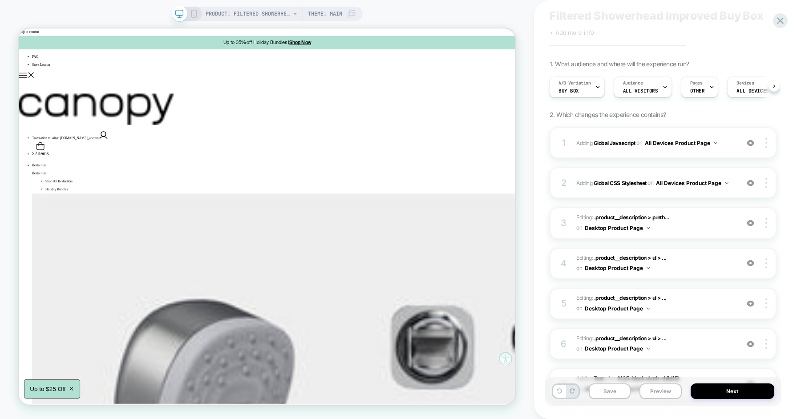
scroll to position [0, 0]
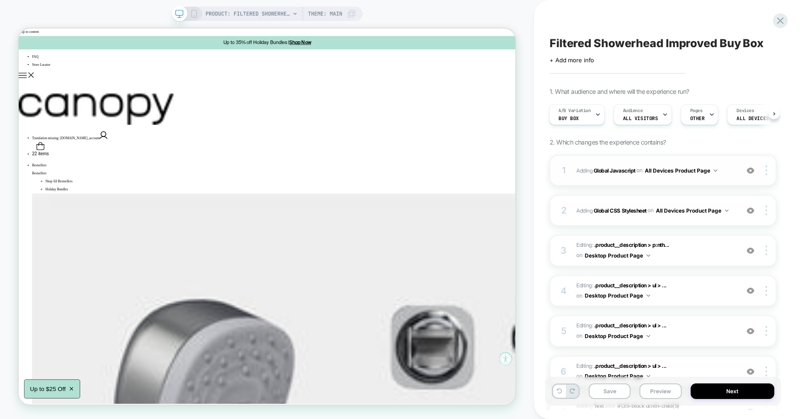
click at [564, 167] on div "1" at bounding box center [564, 171] width 9 height 16
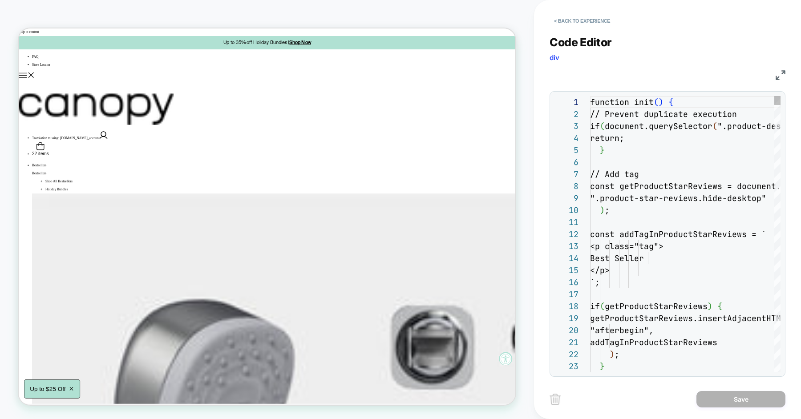
scroll to position [120, 0]
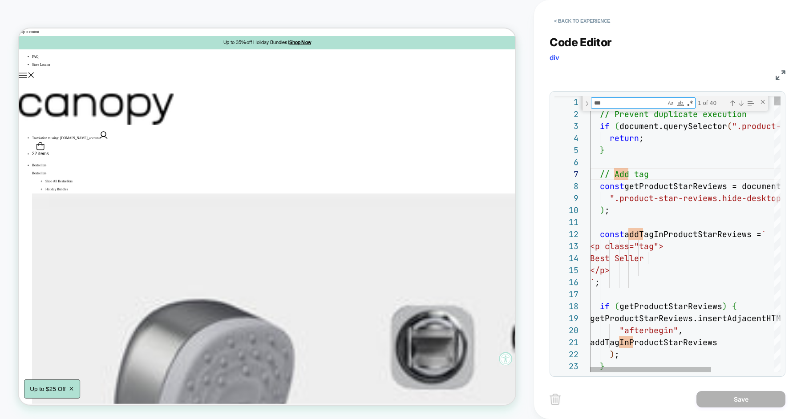
type textarea "*"
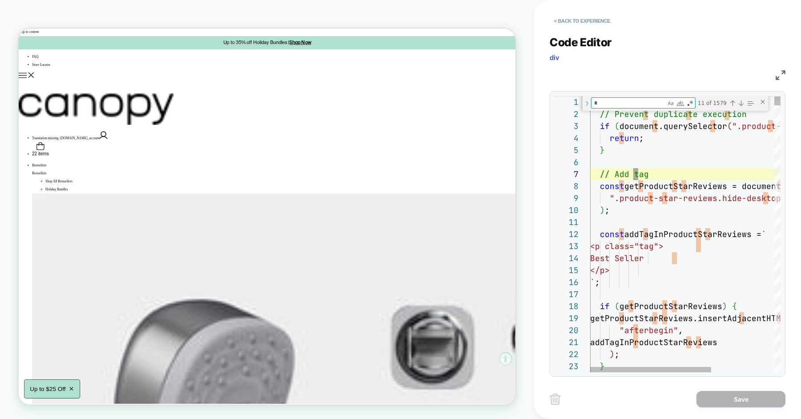
type textarea "**********"
type textarea "**"
type textarea "**********"
type textarea "***"
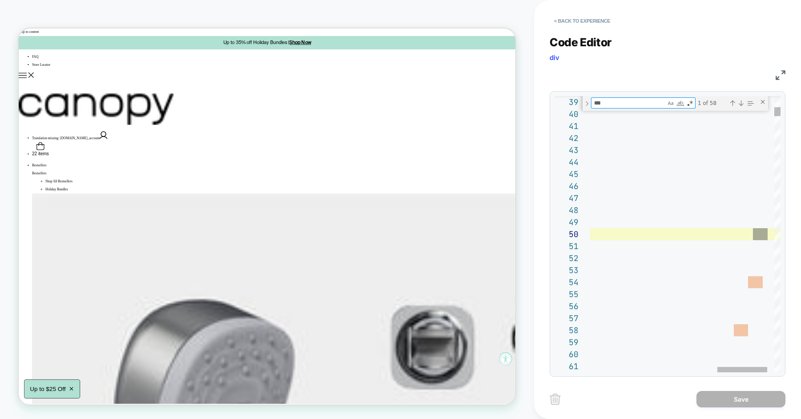
type textarea "**********"
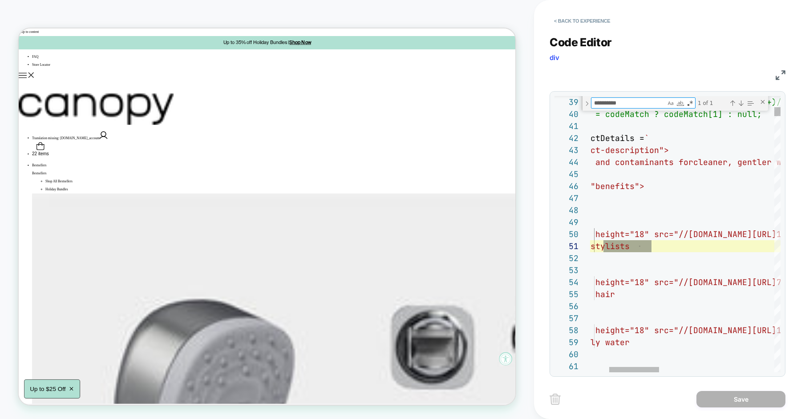
scroll to position [120, 134]
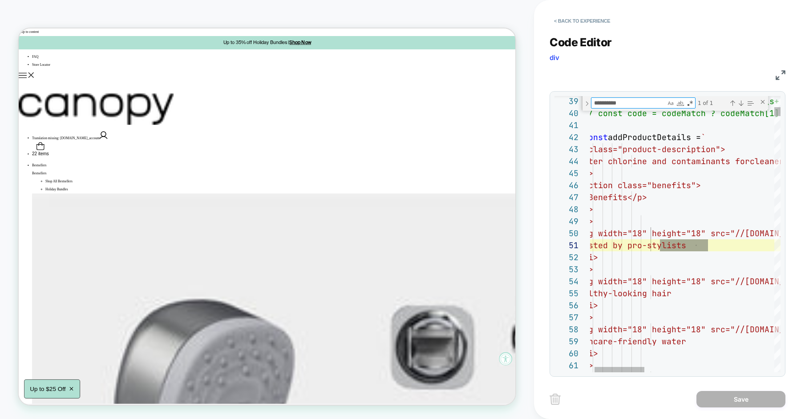
type textarea "**********"
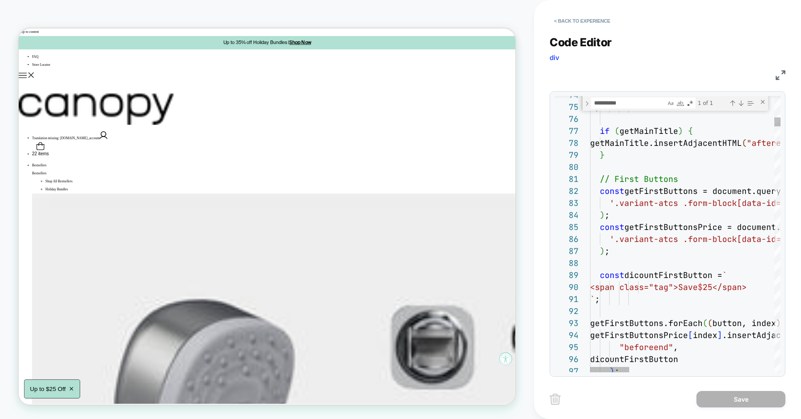
scroll to position [12, 0]
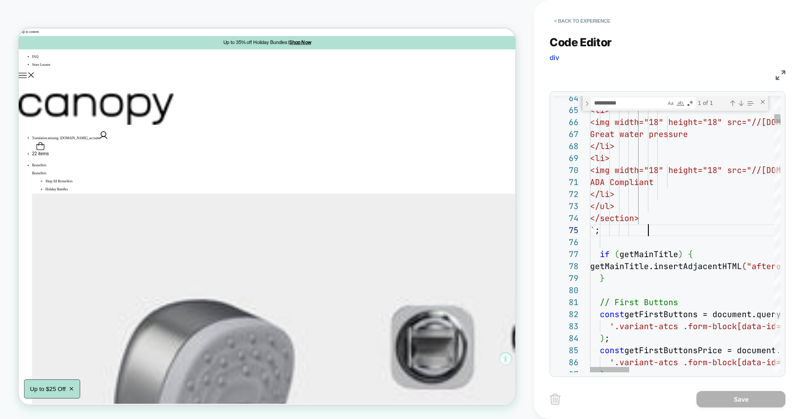
scroll to position [48, 58]
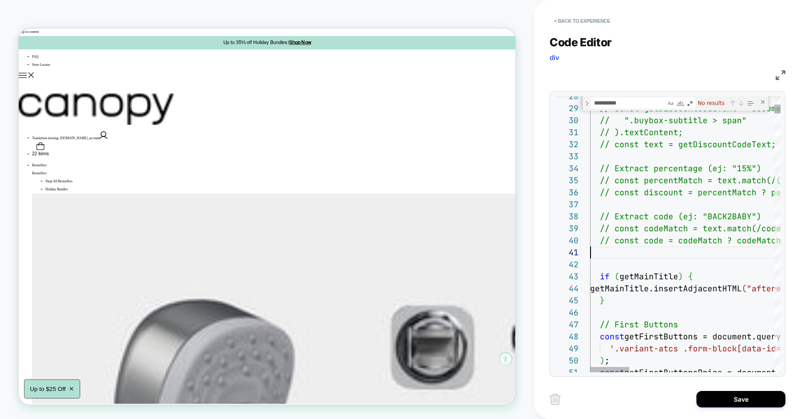
scroll to position [0, 0]
type textarea "**********"
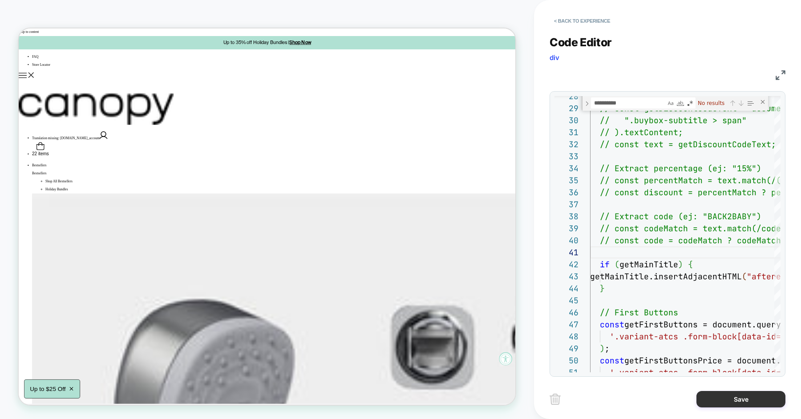
click at [713, 399] on button "Save" at bounding box center [741, 399] width 89 height 16
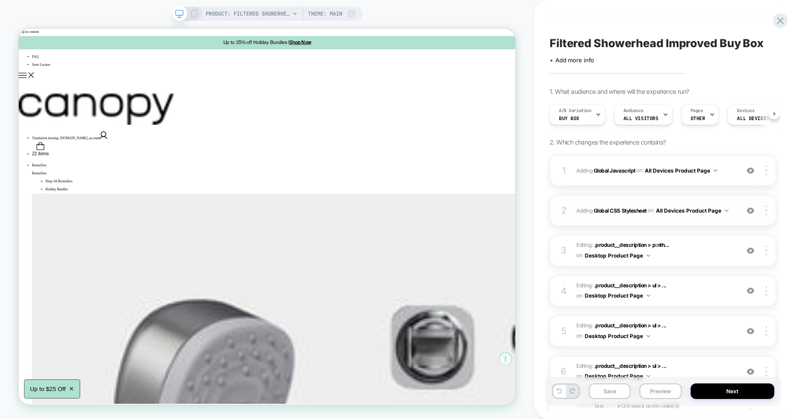
scroll to position [0, 0]
click at [660, 395] on button "Preview" at bounding box center [661, 392] width 42 height 16
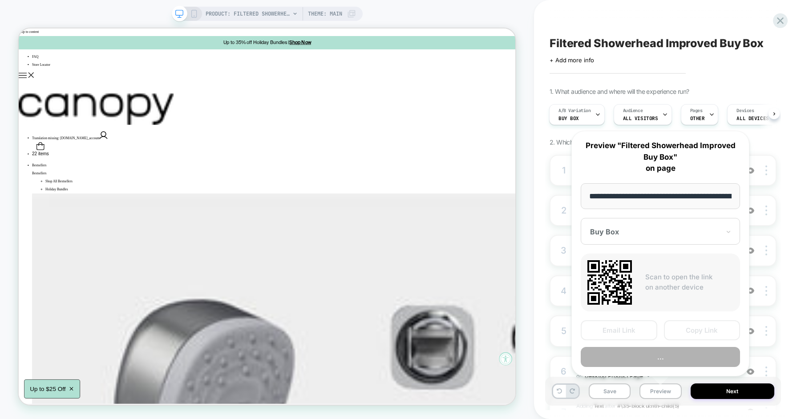
scroll to position [0, 153]
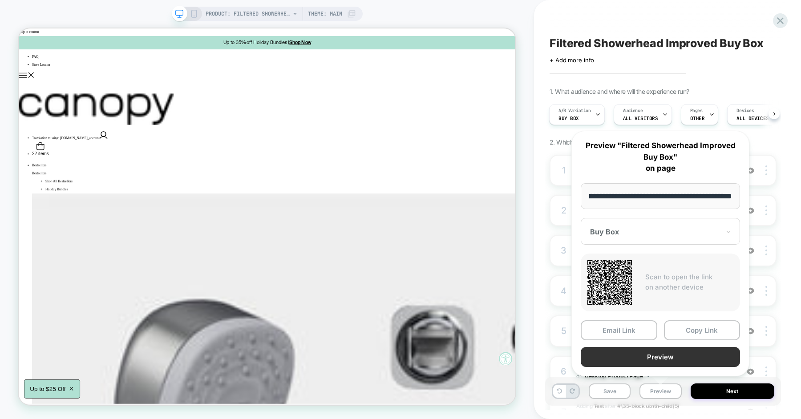
click at [682, 357] on button "Preview" at bounding box center [660, 357] width 159 height 20
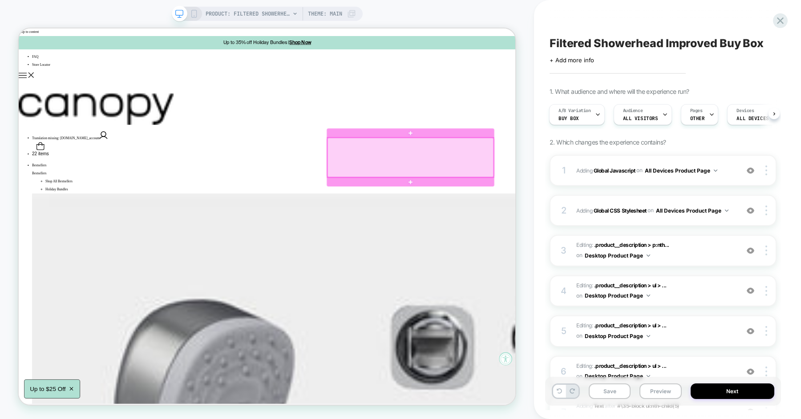
scroll to position [0, 0]
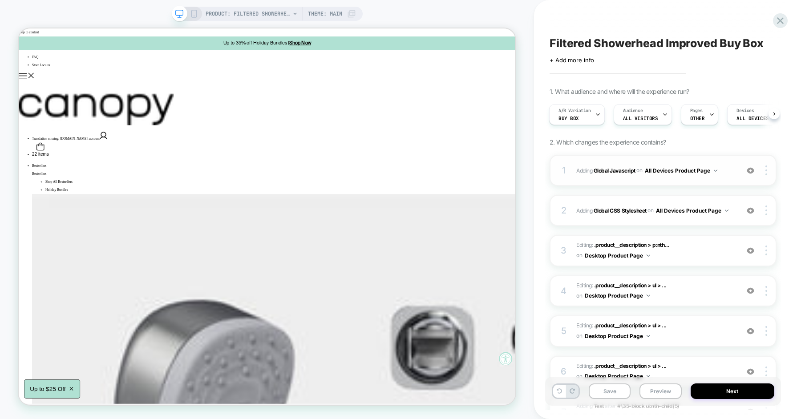
click at [562, 167] on div "1" at bounding box center [564, 171] width 9 height 16
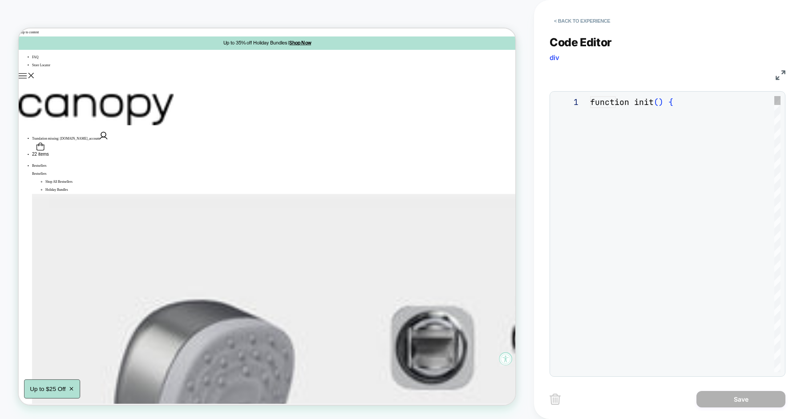
scroll to position [120, 0]
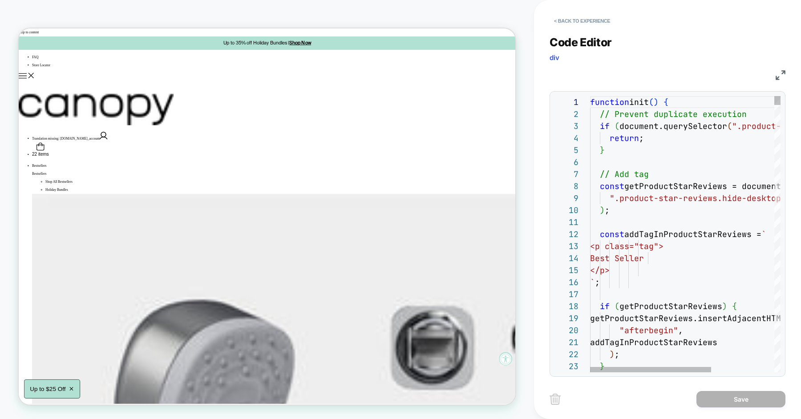
type textarea "**********"
type textarea "*"
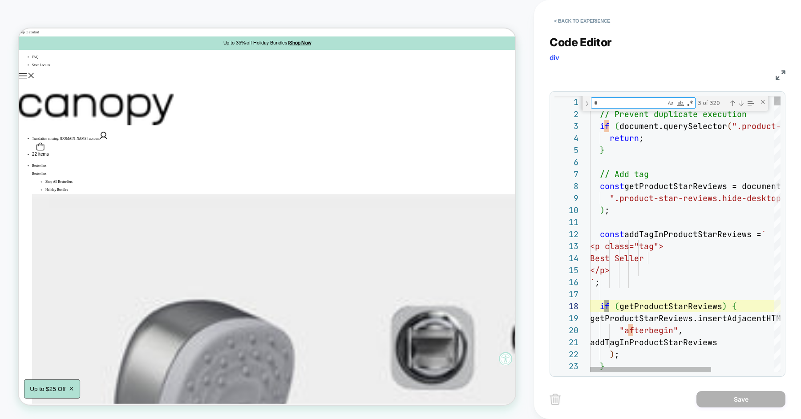
type textarea "**********"
type textarea "**"
type textarea "**********"
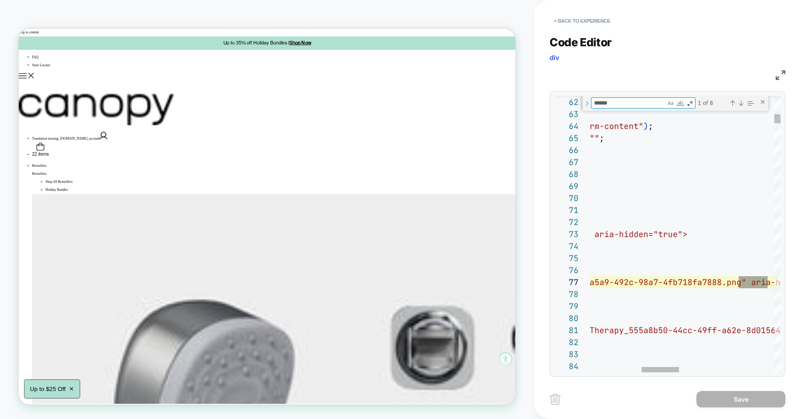
scroll to position [120, 438]
type textarea "********"
type textarea "**********"
type textarea "******"
type textarea "**********"
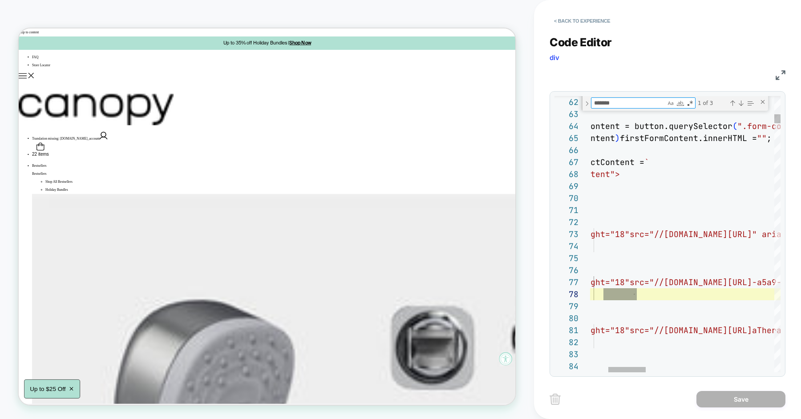
scroll to position [120, 139]
type textarea "*********"
click at [760, 101] on div "Close (Escape)" at bounding box center [763, 101] width 7 height 7
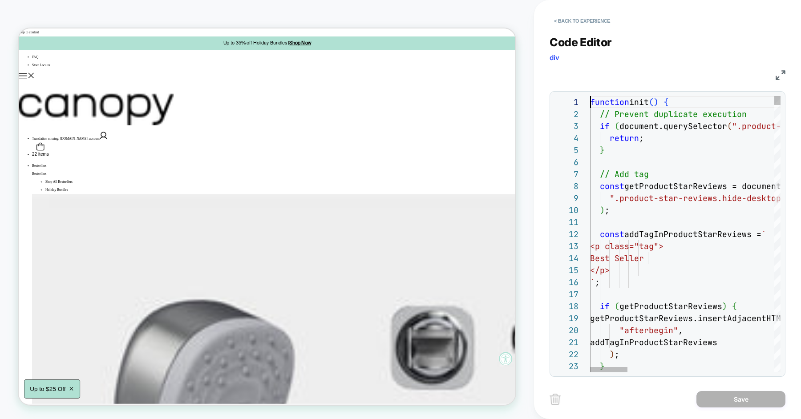
scroll to position [0, 0]
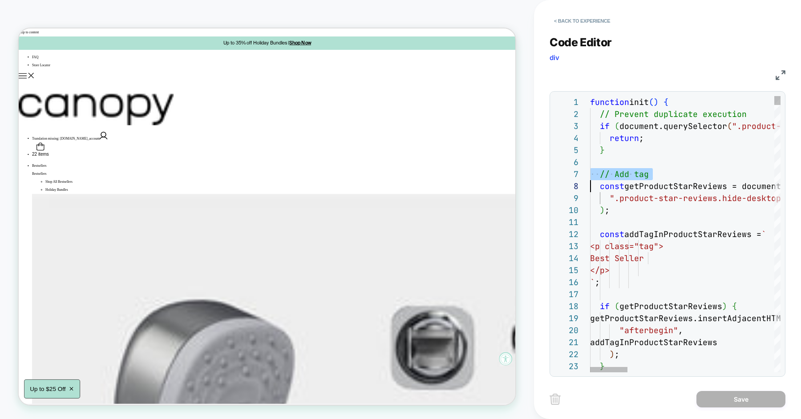
scroll to position [72, 0]
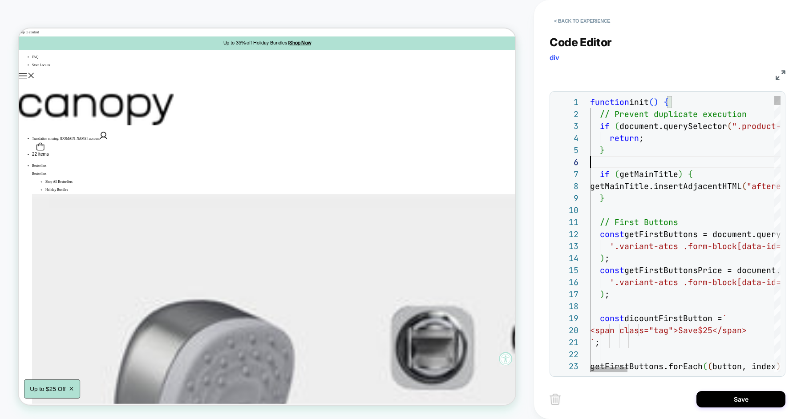
scroll to position [60, 0]
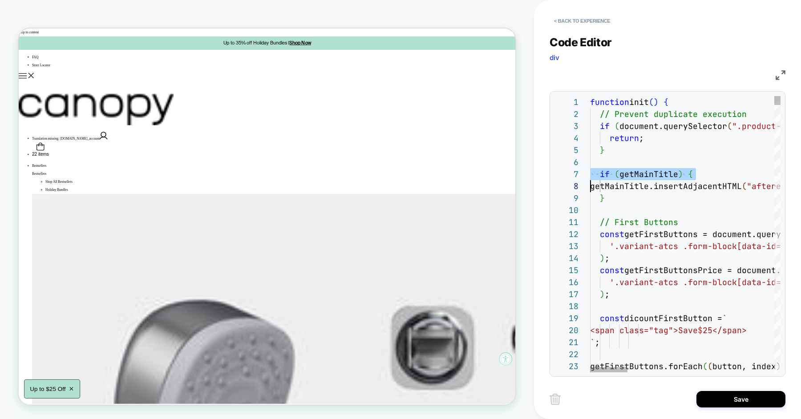
scroll to position [72, 0]
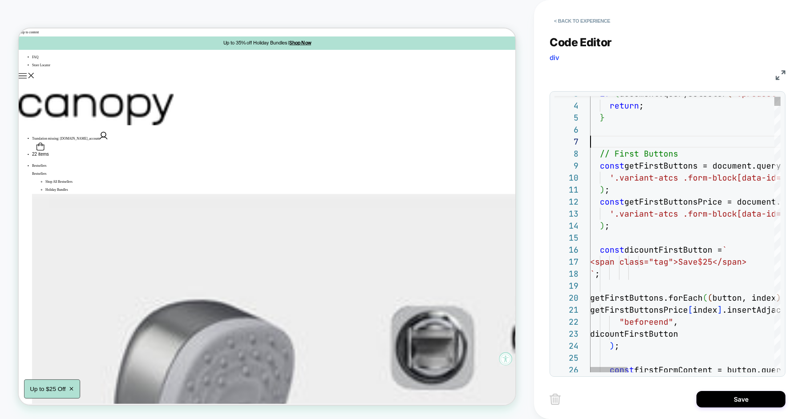
type textarea "**********"
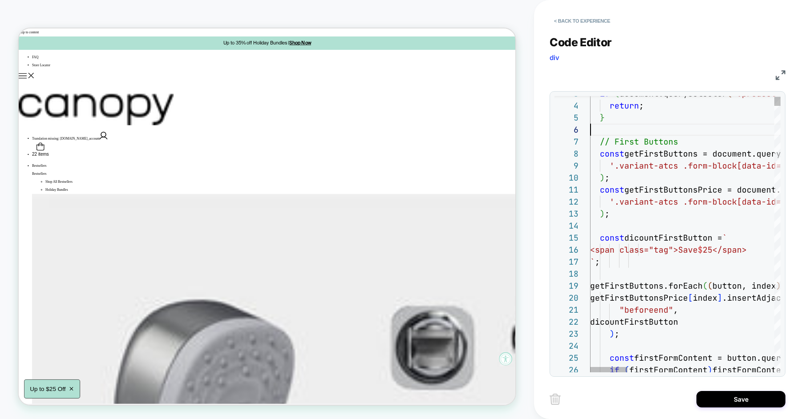
scroll to position [60, 0]
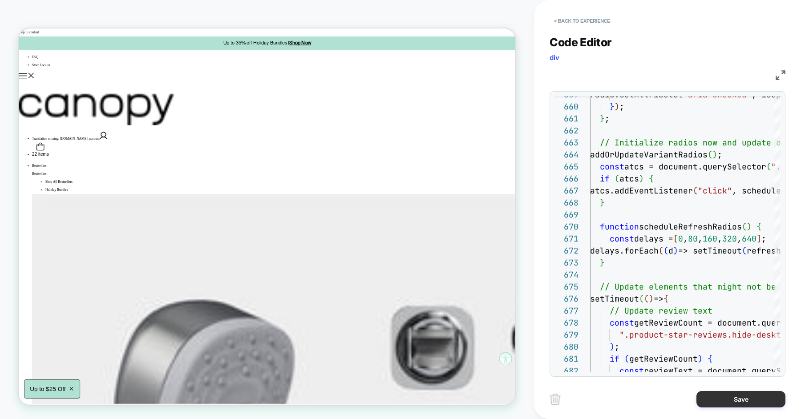
click at [718, 397] on button "Save" at bounding box center [741, 399] width 89 height 16
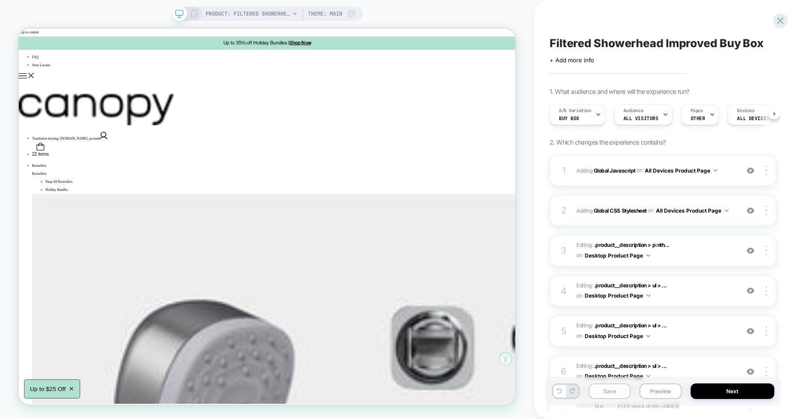
scroll to position [0, 0]
click at [657, 390] on button "Preview" at bounding box center [661, 392] width 42 height 16
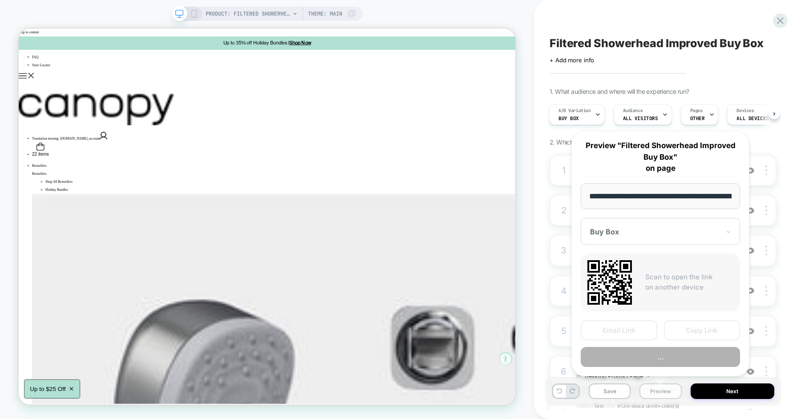
scroll to position [0, 153]
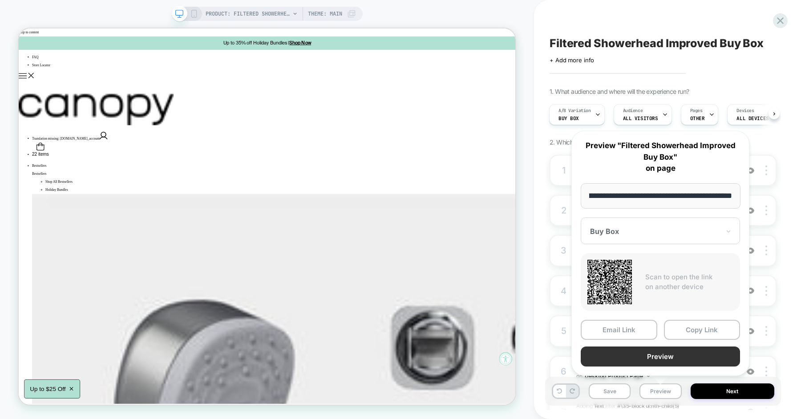
click at [666, 362] on button "Preview" at bounding box center [660, 357] width 159 height 20
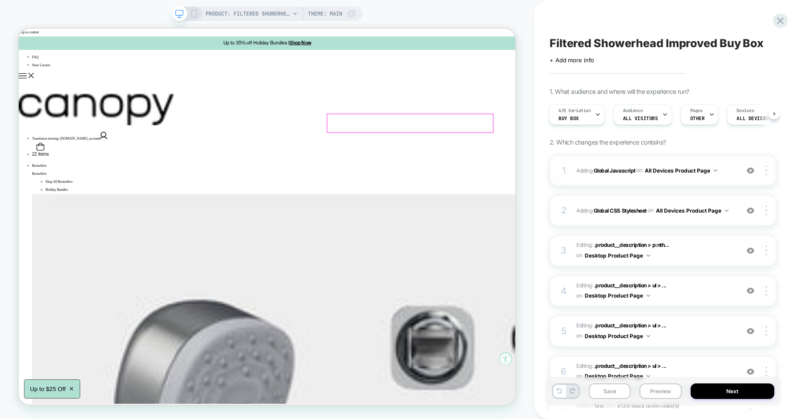
click at [582, 168] on span "Adding Global Javascript on All Devices Product Page" at bounding box center [656, 170] width 158 height 11
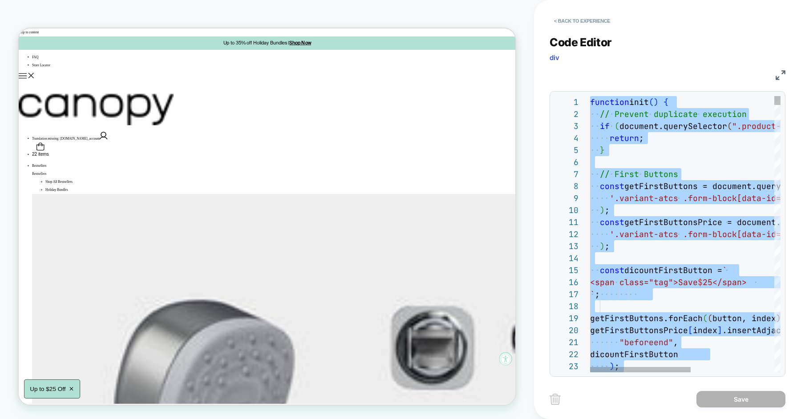
type textarea "**********"
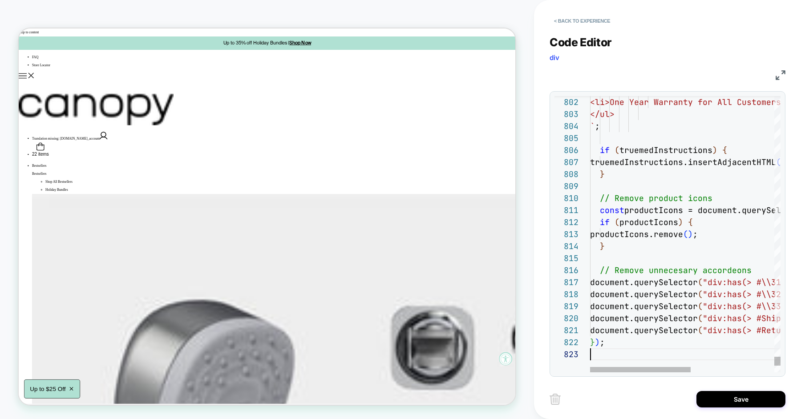
scroll to position [24, 0]
click at [721, 398] on button "Save" at bounding box center [741, 399] width 89 height 16
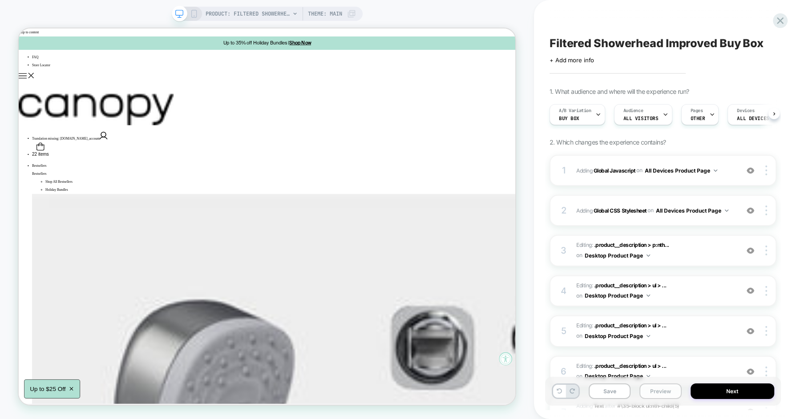
scroll to position [0, 0]
click at [587, 392] on div "Save Preview Next" at bounding box center [663, 391] width 236 height 29
click at [605, 393] on button "Save" at bounding box center [610, 392] width 42 height 16
click at [663, 389] on button "Preview" at bounding box center [661, 392] width 42 height 16
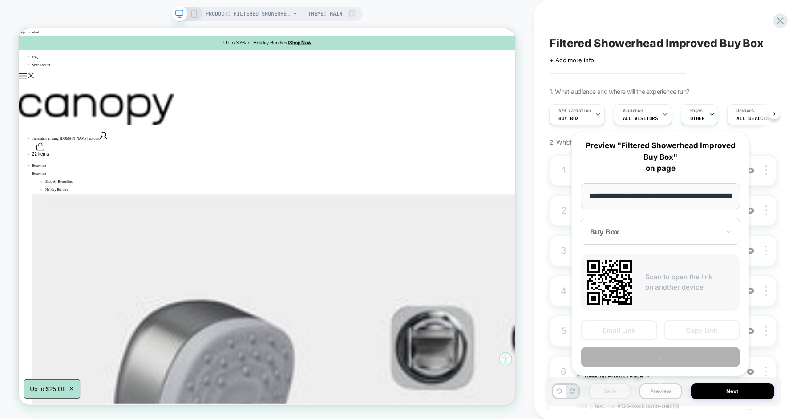
scroll to position [0, 153]
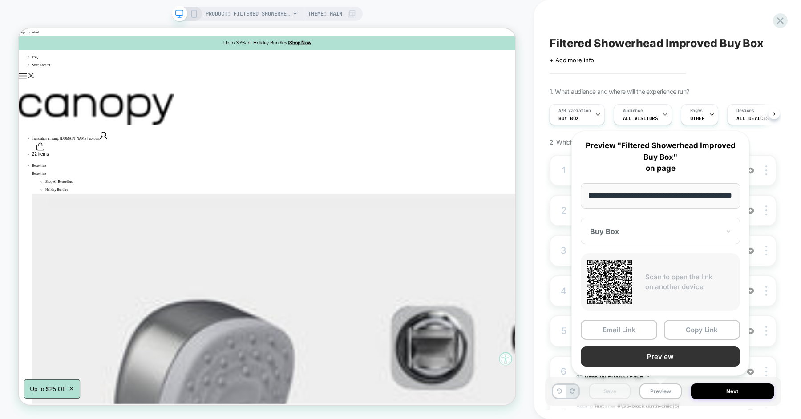
click at [676, 354] on button "Preview" at bounding box center [660, 357] width 159 height 20
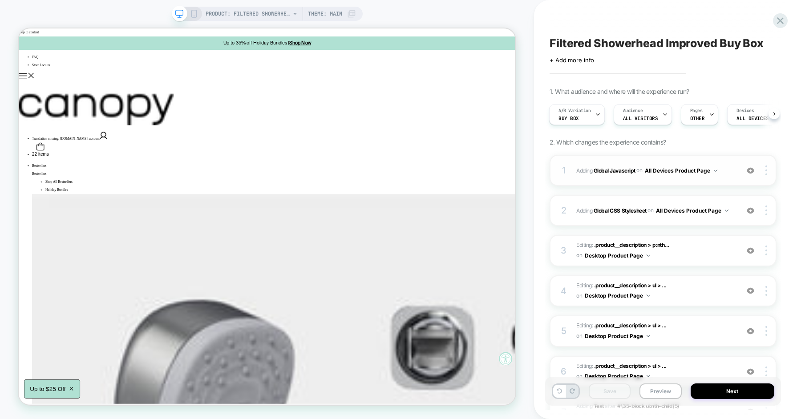
click at [591, 173] on span "Adding Global Javascript on All Devices Product Page" at bounding box center [656, 170] width 158 height 11
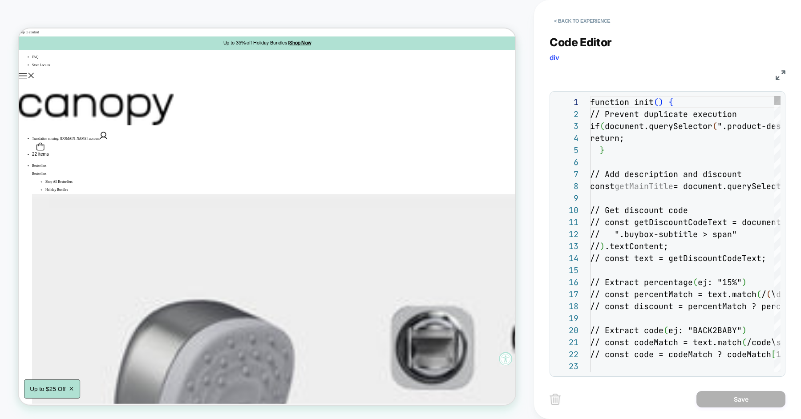
scroll to position [120, 0]
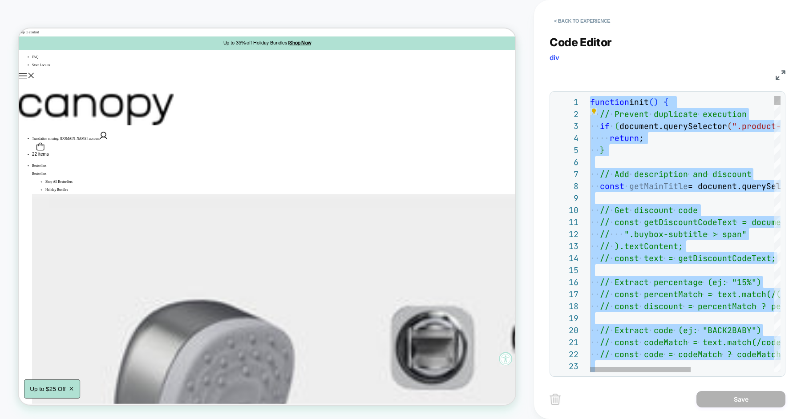
type textarea "**********"
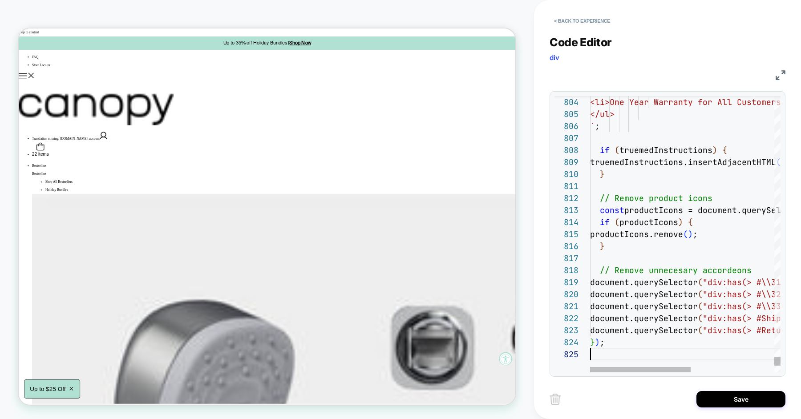
scroll to position [48, 0]
click at [720, 400] on button "Save" at bounding box center [741, 399] width 89 height 16
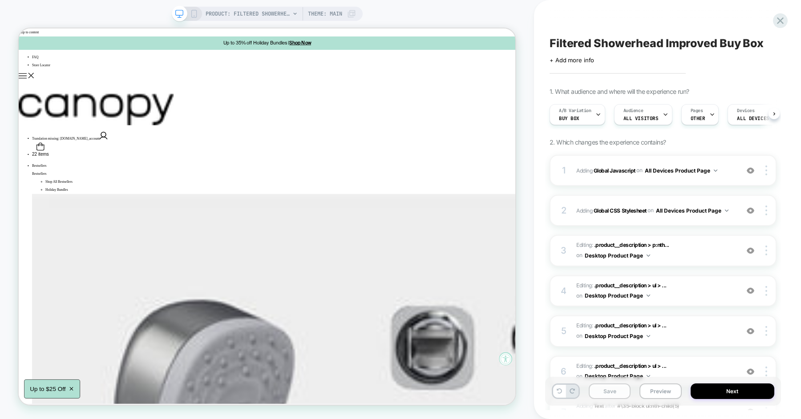
click at [618, 391] on button "Save" at bounding box center [610, 392] width 42 height 16
click at [651, 393] on button "Preview" at bounding box center [661, 392] width 42 height 16
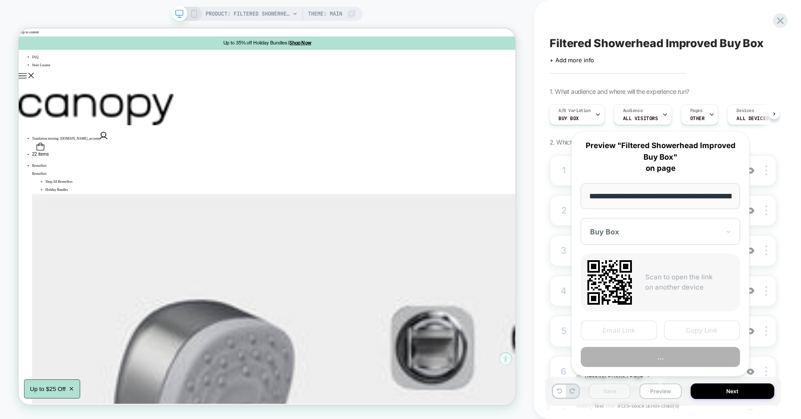
scroll to position [0, 153]
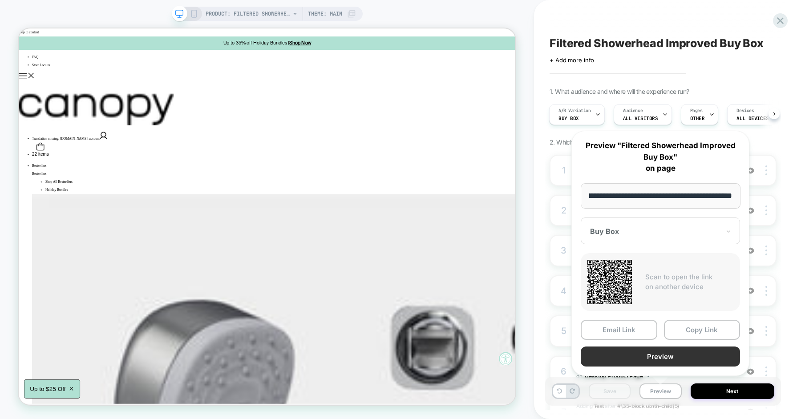
click at [655, 354] on button "Preview" at bounding box center [660, 357] width 159 height 20
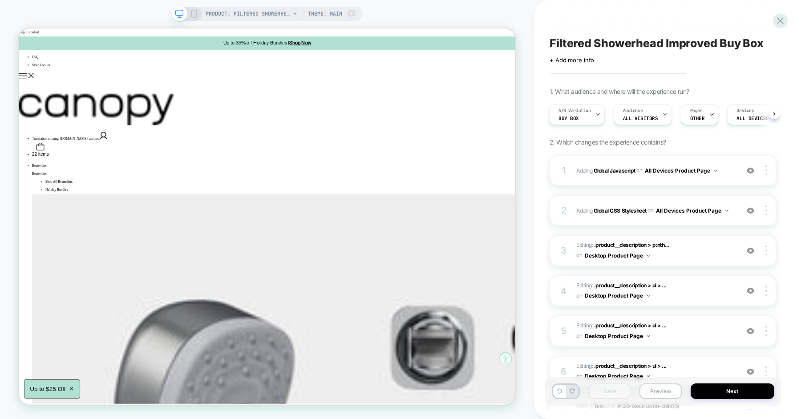
click at [655, 389] on button "Preview" at bounding box center [661, 392] width 42 height 16
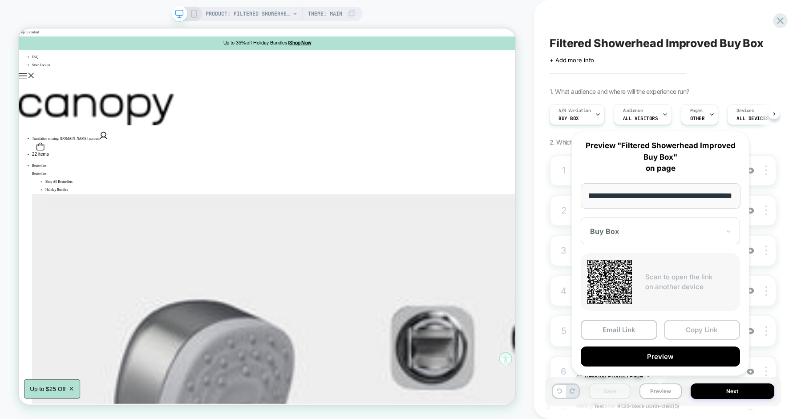
click at [683, 328] on button "Copy Link" at bounding box center [702, 330] width 77 height 20
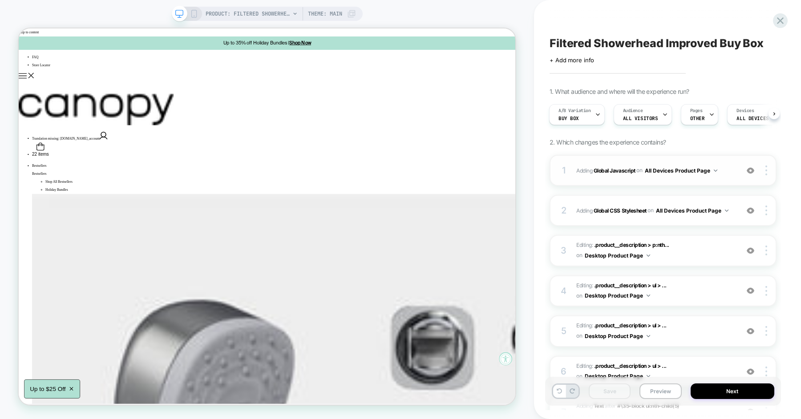
click at [565, 167] on div "1" at bounding box center [564, 171] width 9 height 16
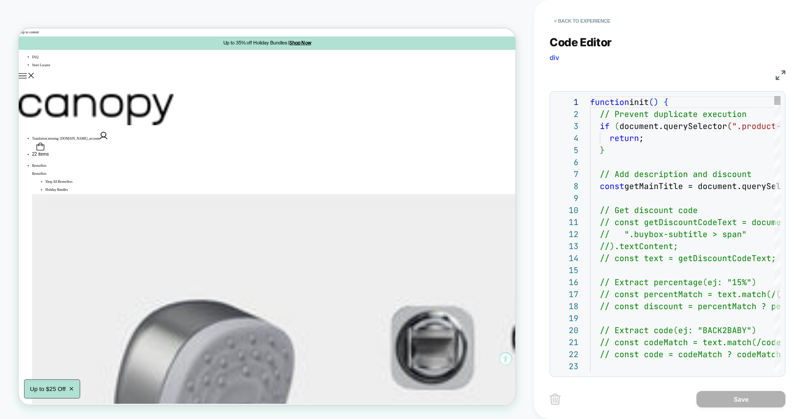
scroll to position [120, 0]
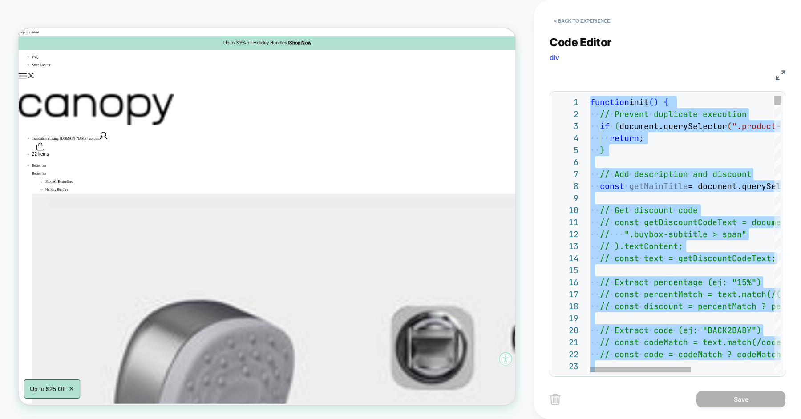
type textarea "**********"
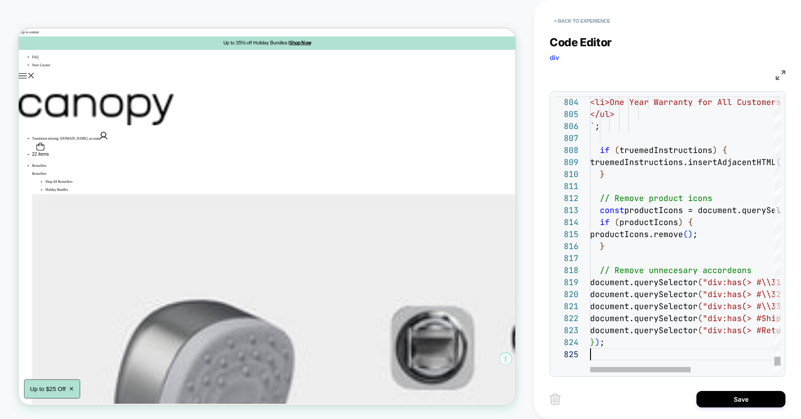
scroll to position [48, 0]
click at [708, 393] on button "Save" at bounding box center [741, 399] width 89 height 16
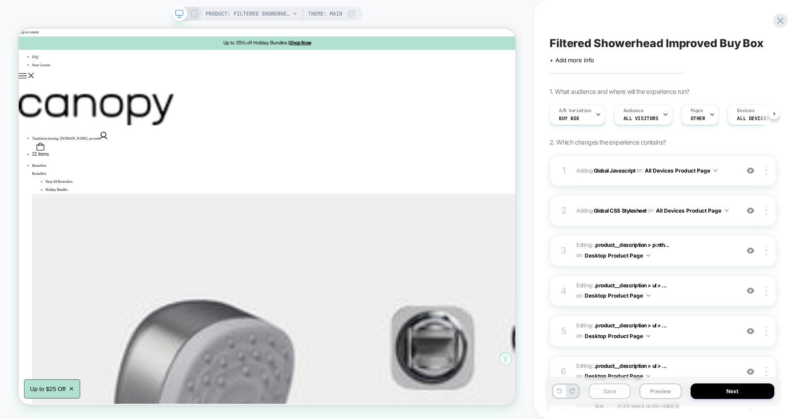
click at [604, 389] on button "Save" at bounding box center [610, 392] width 42 height 16
click at [658, 389] on button "Preview" at bounding box center [661, 392] width 42 height 16
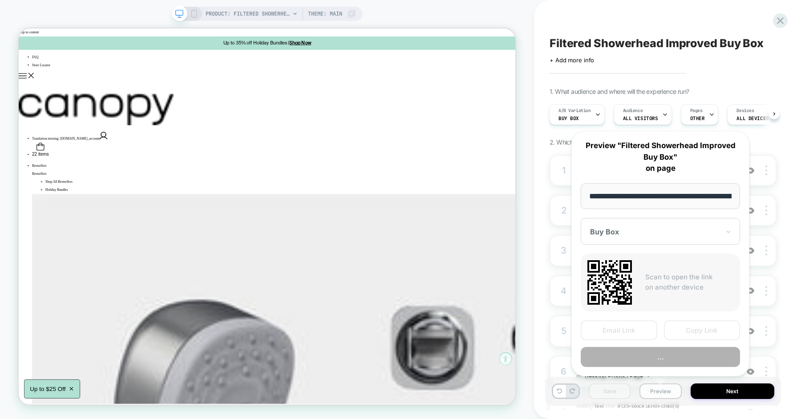
scroll to position [0, 153]
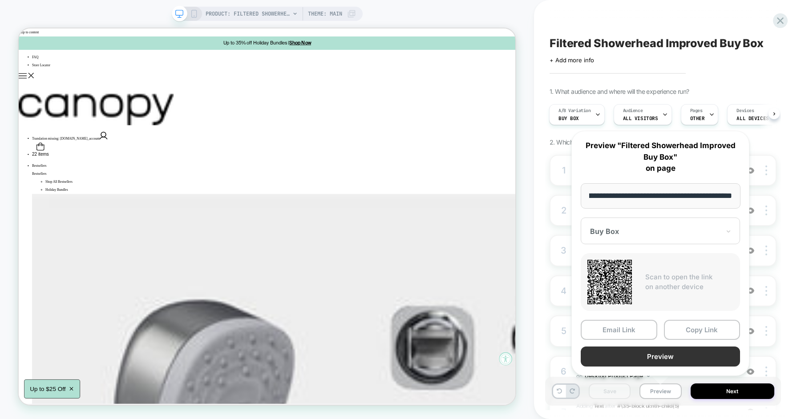
click at [671, 354] on button "Preview" at bounding box center [660, 357] width 159 height 20
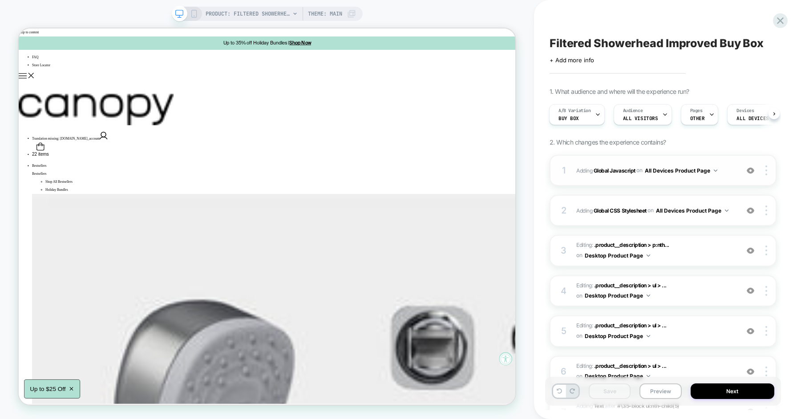
click at [577, 174] on span "Adding Global Javascript on All Devices Product Page" at bounding box center [656, 170] width 158 height 11
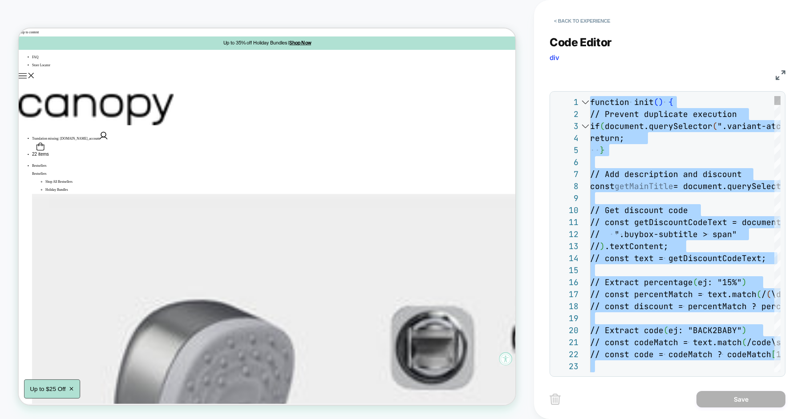
type textarea "**********"
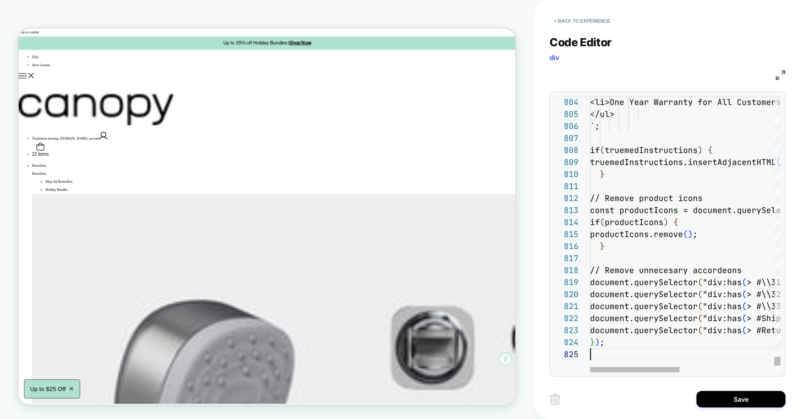
scroll to position [48, 0]
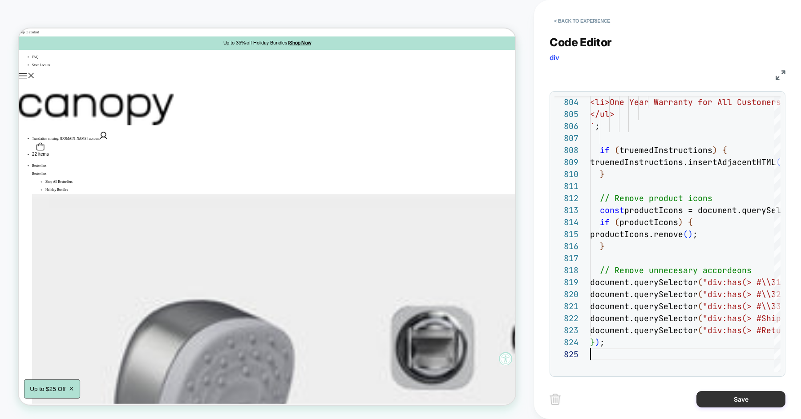
click at [718, 398] on button "Save" at bounding box center [741, 399] width 89 height 16
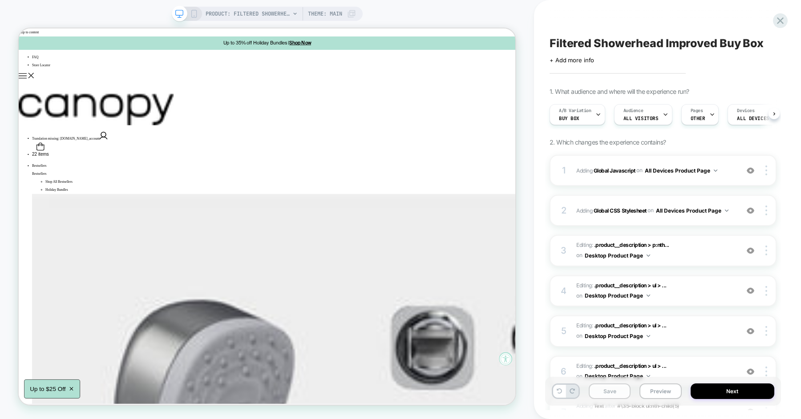
scroll to position [0, 0]
click at [621, 394] on button "Save" at bounding box center [610, 392] width 42 height 16
click at [658, 394] on button "Preview" at bounding box center [661, 392] width 42 height 16
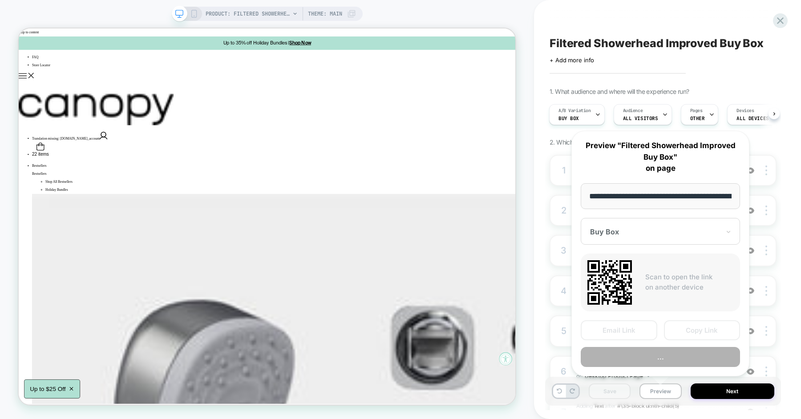
scroll to position [0, 153]
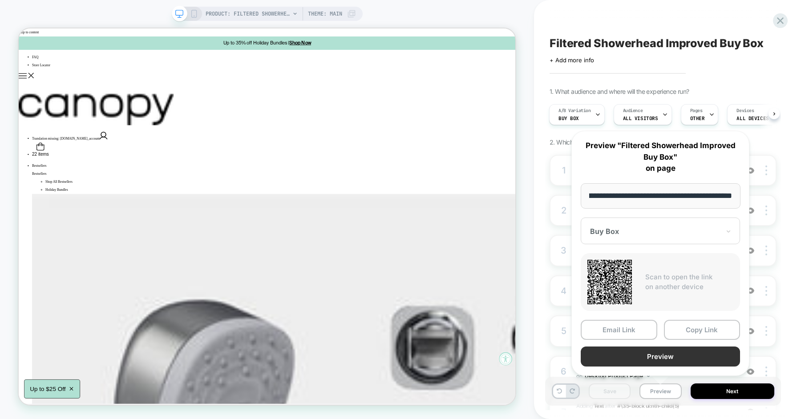
click at [662, 356] on button "Preview" at bounding box center [660, 357] width 159 height 20
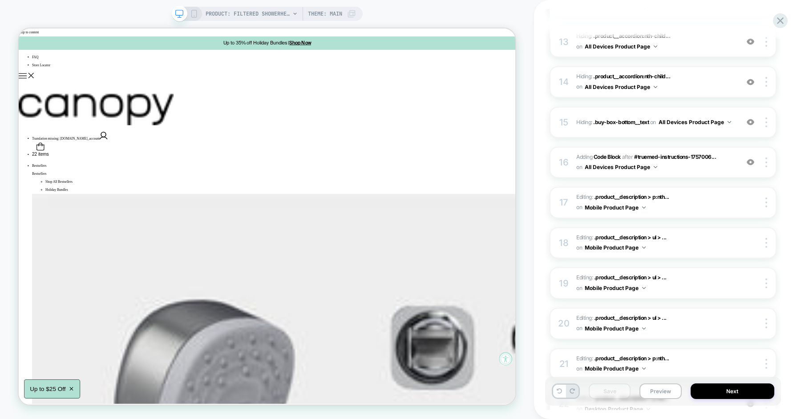
scroll to position [717, 0]
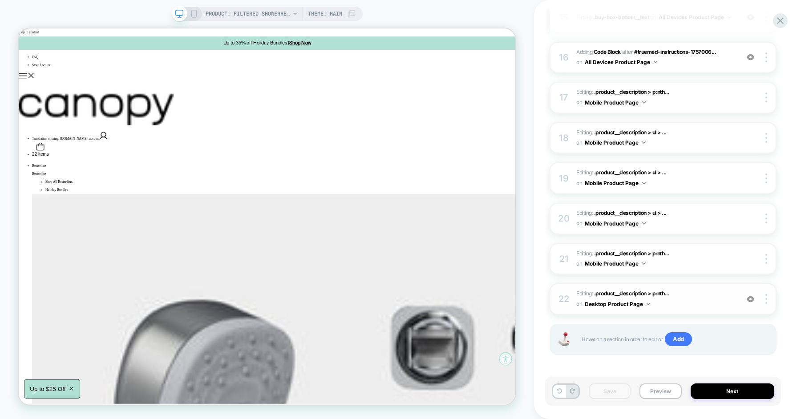
click at [750, 296] on img at bounding box center [751, 300] width 8 height 8
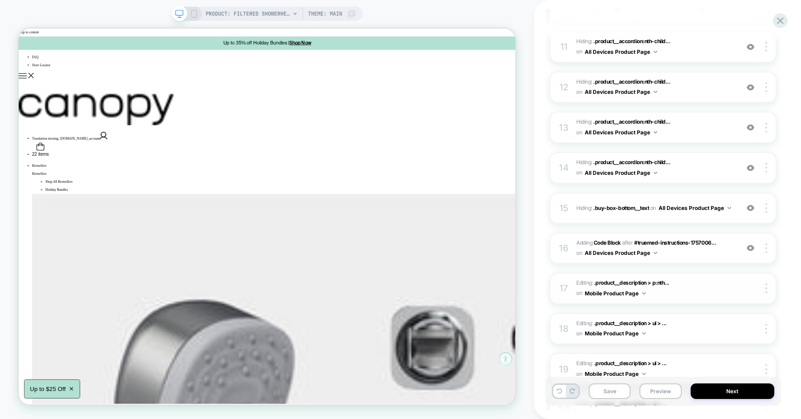
scroll to position [526, 0]
click at [750, 245] on img at bounding box center [751, 249] width 8 height 8
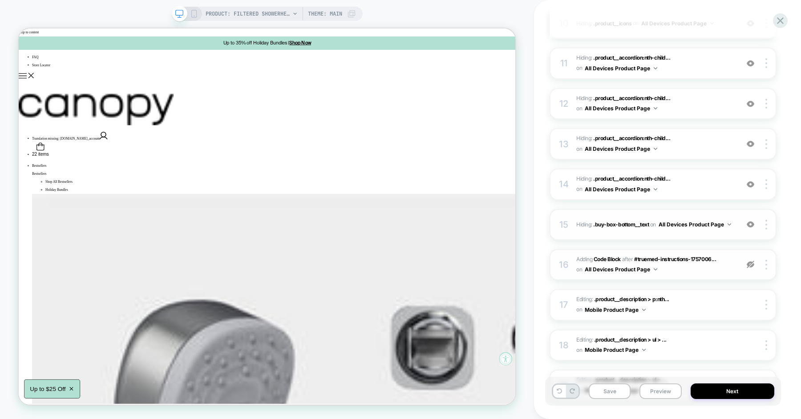
scroll to position [500, 0]
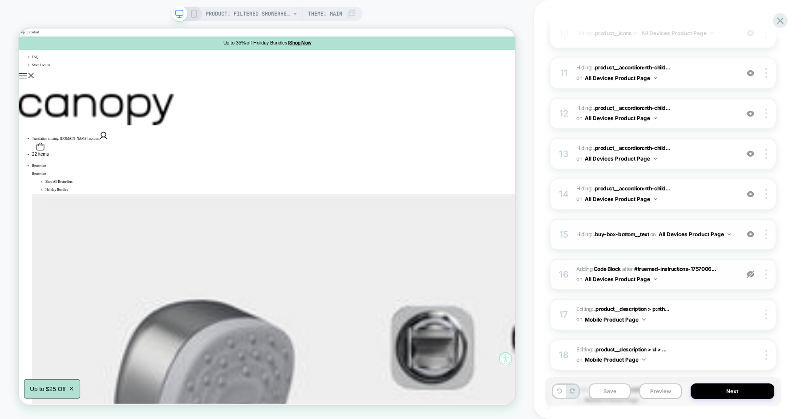
click at [752, 232] on img at bounding box center [751, 235] width 8 height 8
click at [749, 193] on img at bounding box center [751, 195] width 8 height 8
click at [753, 153] on img at bounding box center [751, 154] width 8 height 8
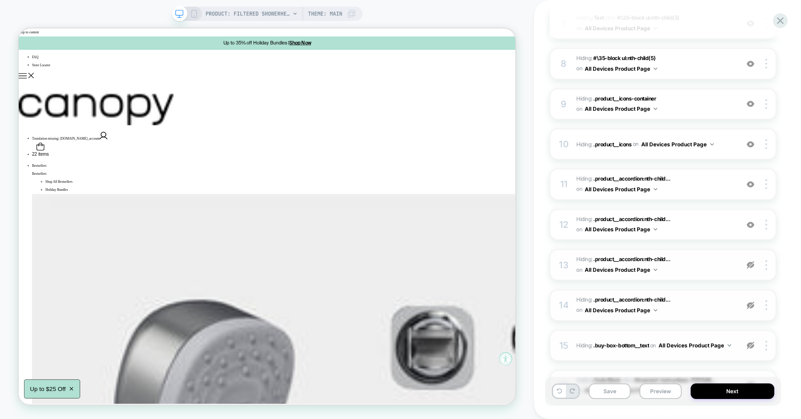
scroll to position [387, 0]
click at [749, 185] on img at bounding box center [751, 186] width 8 height 8
click at [752, 226] on img at bounding box center [751, 227] width 8 height 8
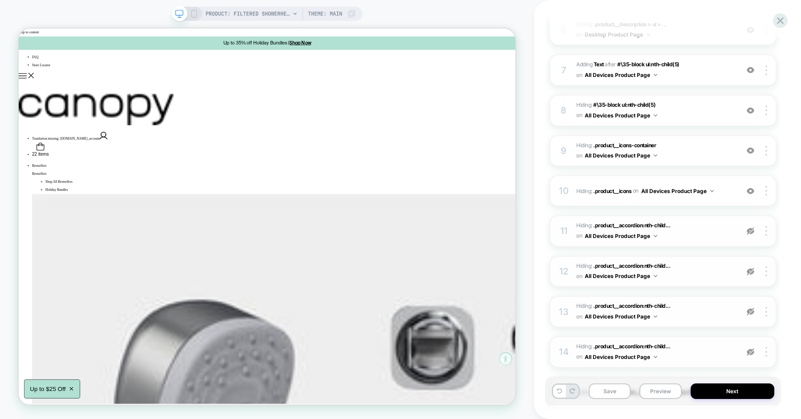
scroll to position [320, 0]
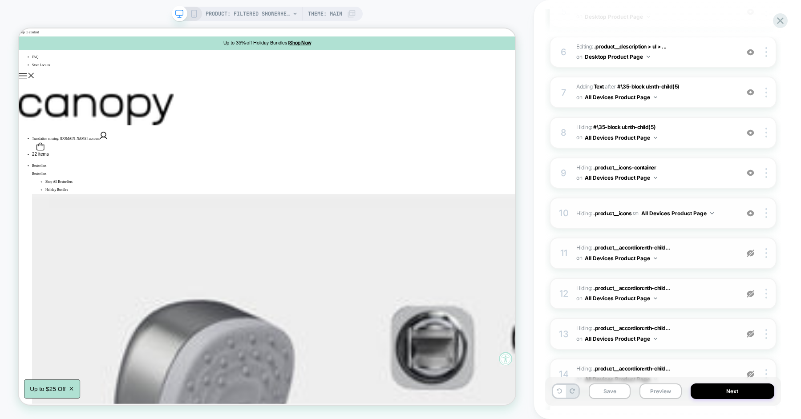
click at [752, 212] on img at bounding box center [751, 214] width 8 height 8
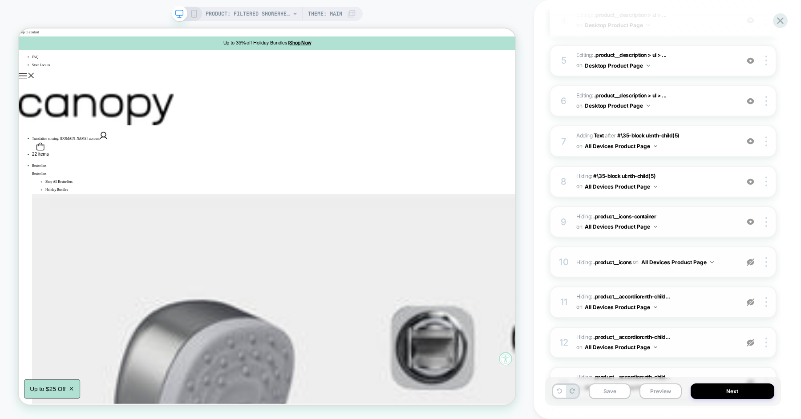
click at [749, 224] on img at bounding box center [751, 222] width 8 height 8
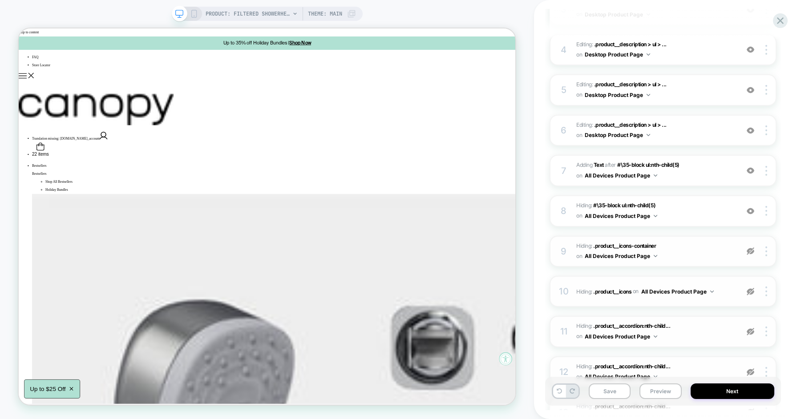
scroll to position [240, 0]
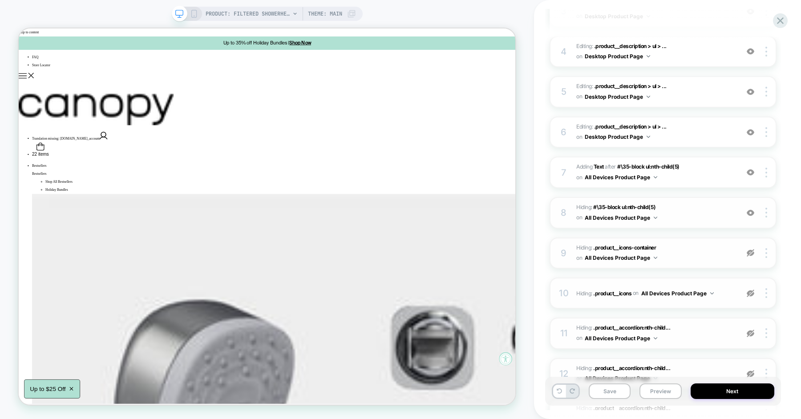
click at [751, 211] on img at bounding box center [751, 213] width 8 height 8
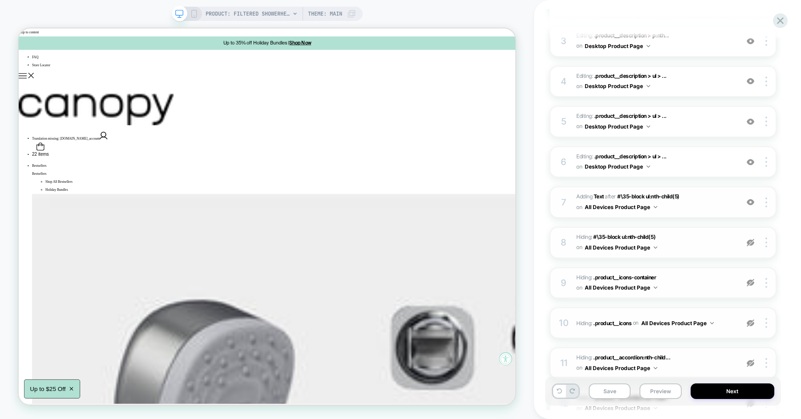
scroll to position [183, 0]
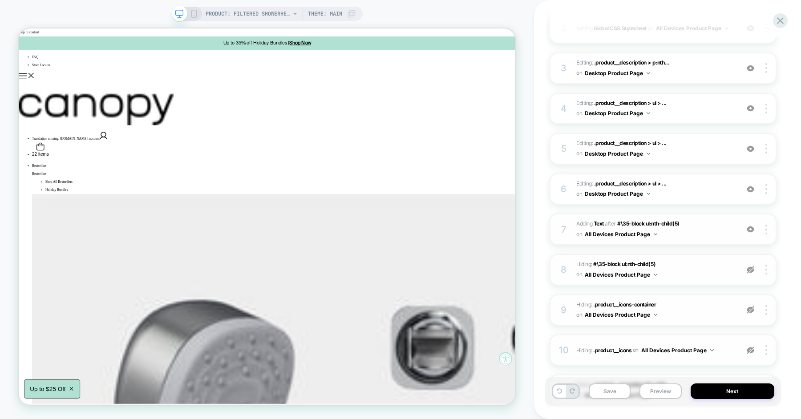
click at [752, 232] on div at bounding box center [751, 230] width 17 height 10
click at [753, 188] on img at bounding box center [751, 190] width 8 height 8
click at [751, 146] on img at bounding box center [751, 149] width 8 height 8
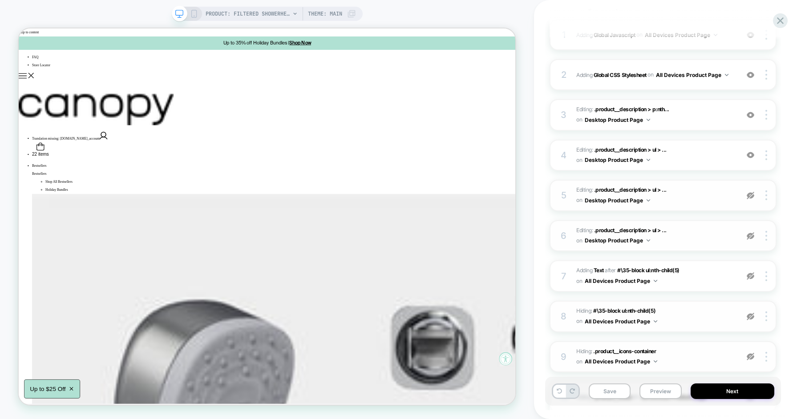
scroll to position [123, 0]
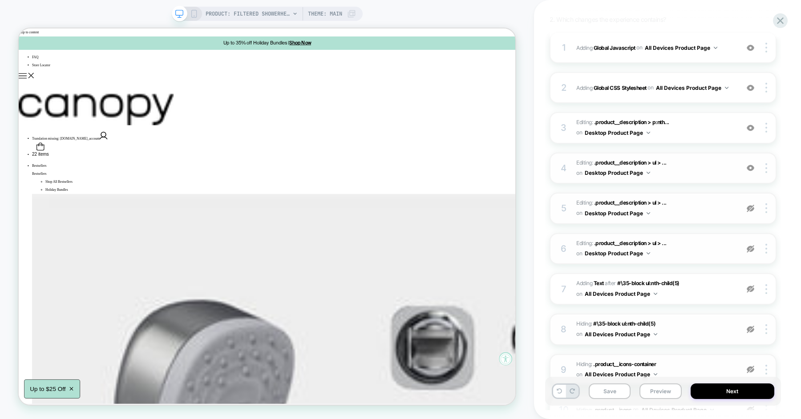
click at [753, 168] on img at bounding box center [751, 168] width 8 height 8
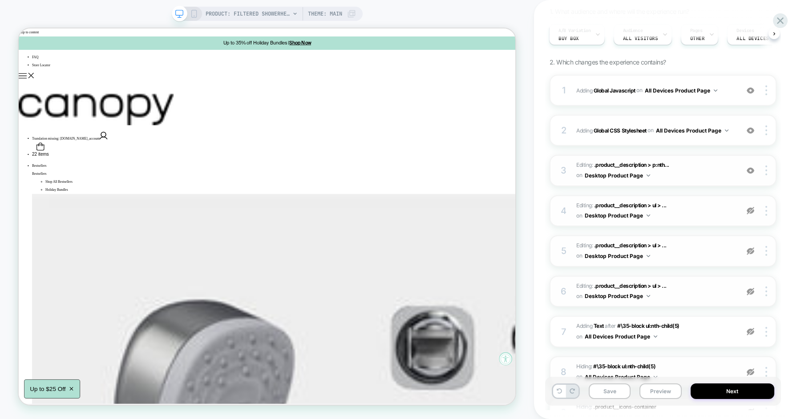
scroll to position [79, 0]
click at [749, 173] on img at bounding box center [751, 172] width 8 height 8
click at [609, 390] on button "Save" at bounding box center [610, 392] width 42 height 16
click at [655, 393] on button "Preview" at bounding box center [661, 392] width 42 height 16
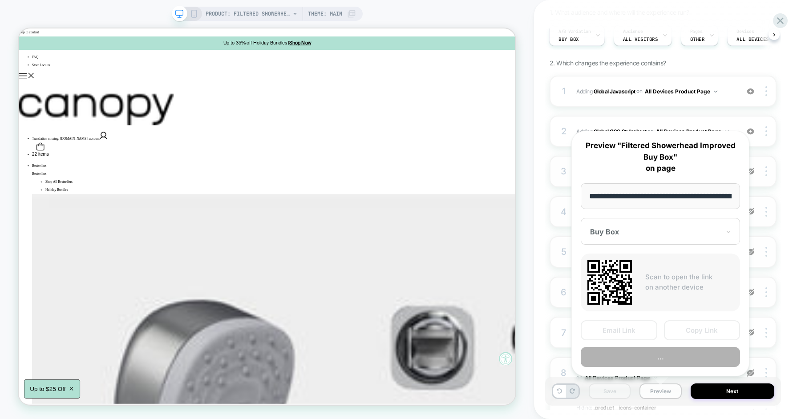
scroll to position [0, 153]
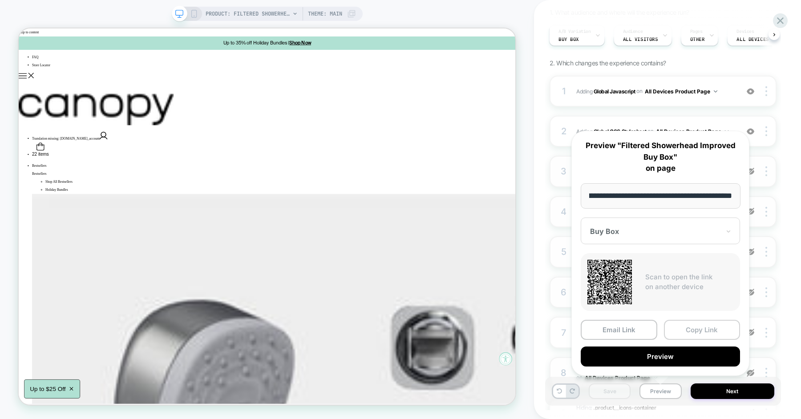
click at [691, 328] on button "Copy Link" at bounding box center [702, 330] width 77 height 20
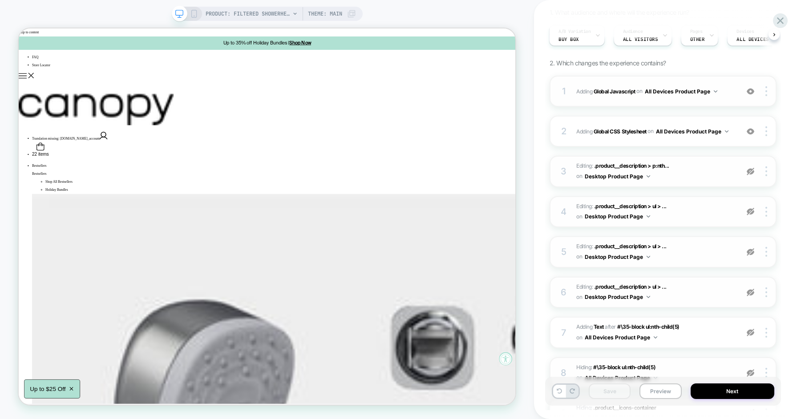
click at [575, 94] on div "1 Adding Global Javascript on All Devices Product Page Add Before Add After Tar…" at bounding box center [663, 91] width 227 height 31
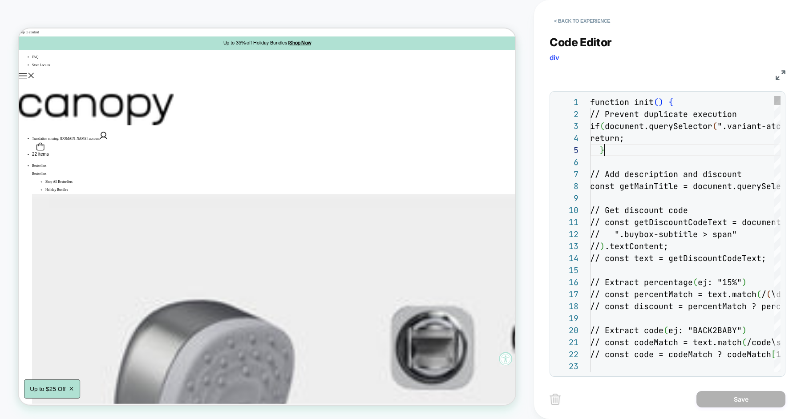
scroll to position [48, 14]
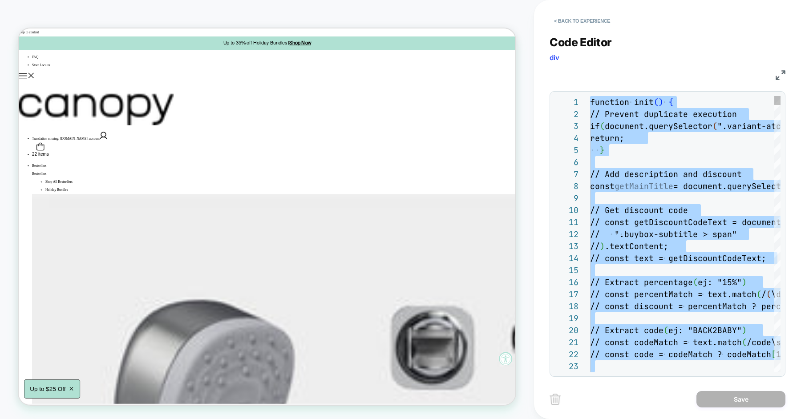
type textarea "**********"
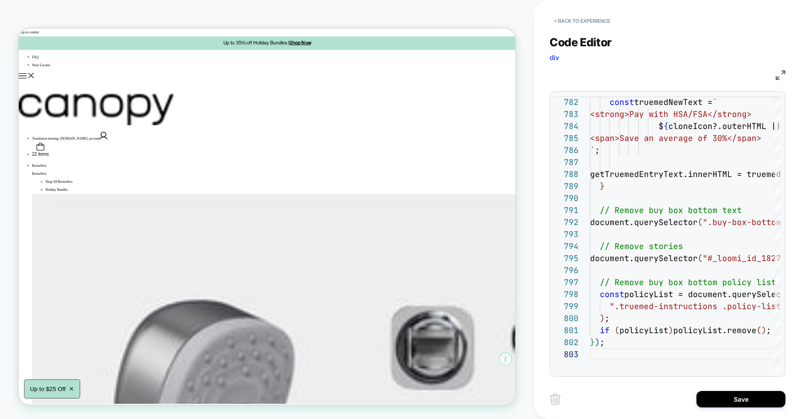
scroll to position [24, 0]
click at [716, 402] on button "Save" at bounding box center [741, 399] width 89 height 16
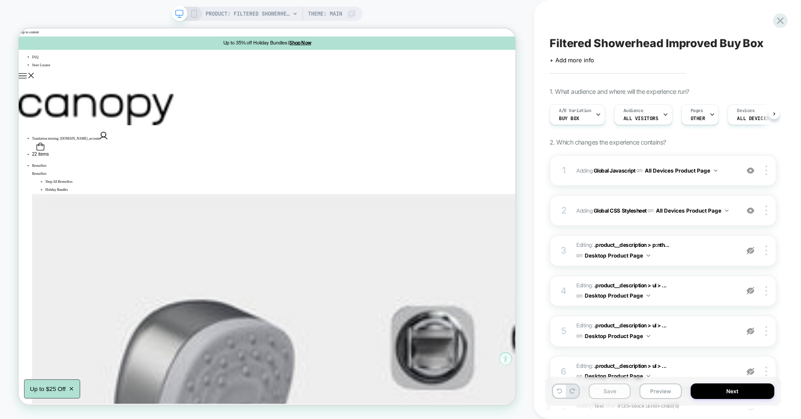
scroll to position [0, 0]
click at [602, 385] on button "Save" at bounding box center [610, 392] width 42 height 16
click at [656, 393] on button "Preview" at bounding box center [661, 392] width 42 height 16
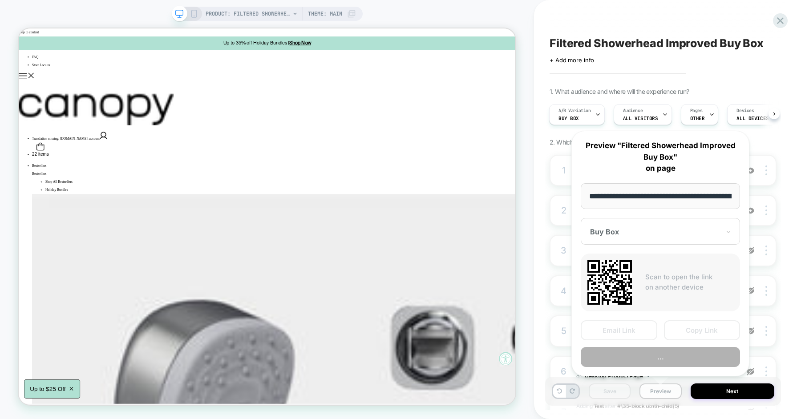
scroll to position [0, 153]
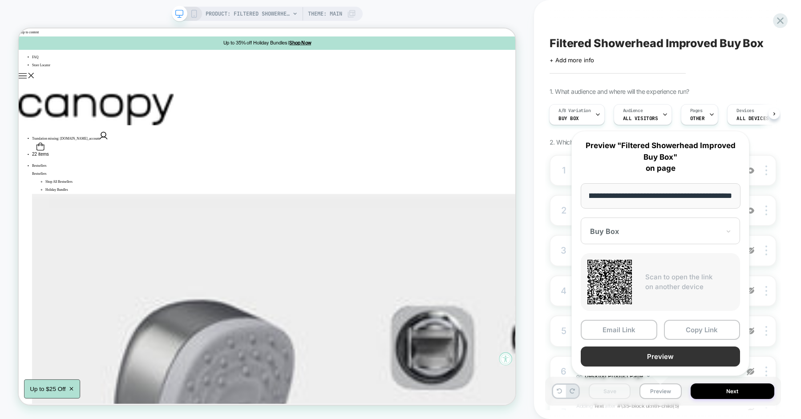
click at [659, 358] on button "Preview" at bounding box center [660, 357] width 159 height 20
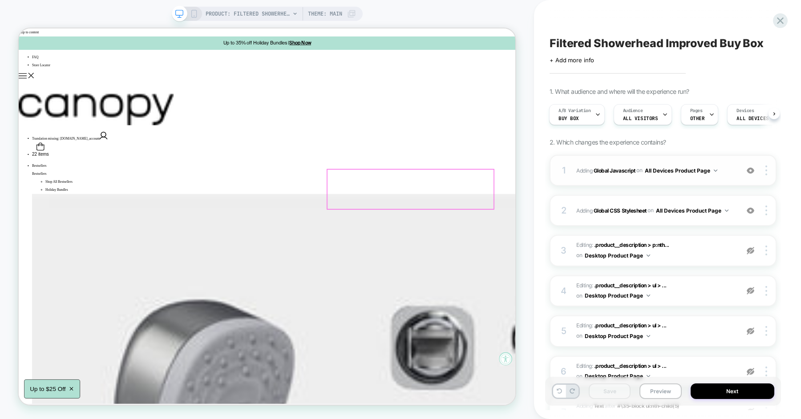
click at [571, 167] on div "1 Adding Global Javascript on All Devices Product Page Add Before Add After Tar…" at bounding box center [663, 170] width 227 height 31
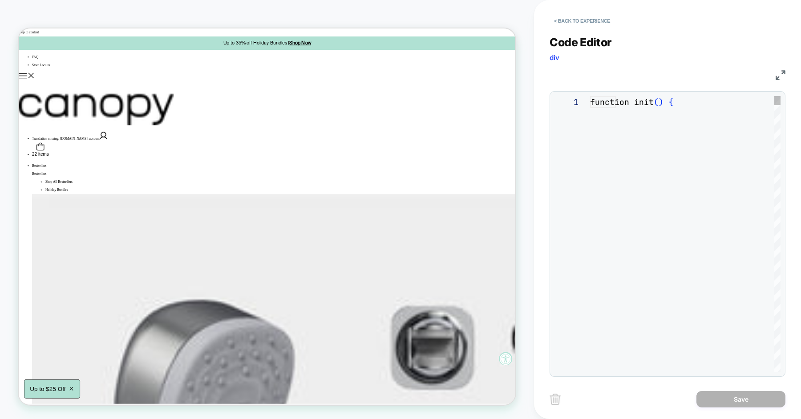
scroll to position [120, 0]
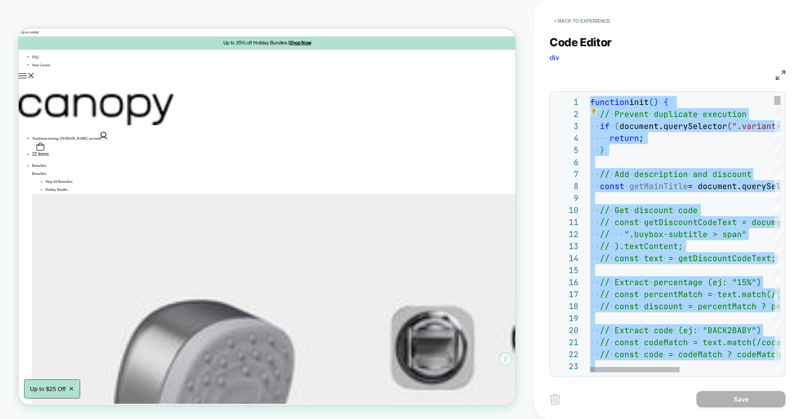
type textarea "**********"
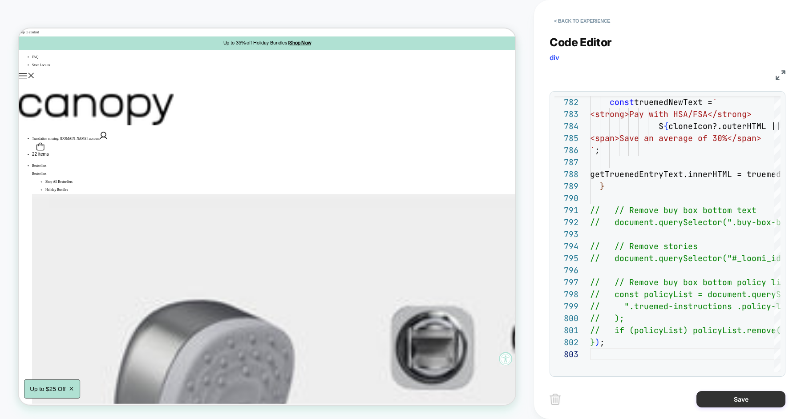
click at [726, 402] on button "Save" at bounding box center [741, 399] width 89 height 16
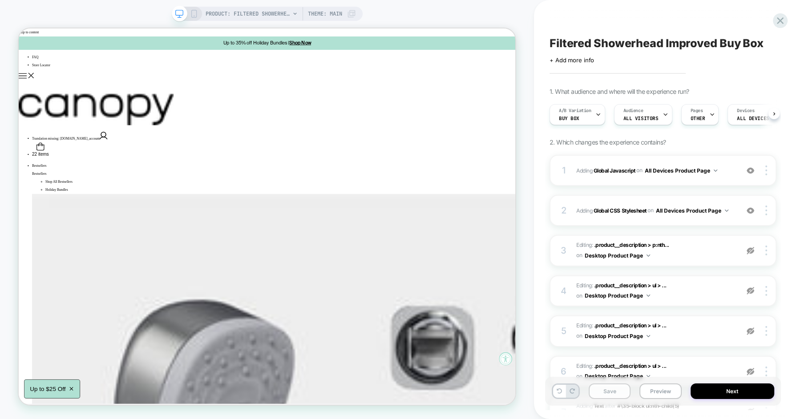
scroll to position [0, 0]
click at [610, 394] on button "Save" at bounding box center [610, 392] width 42 height 16
click at [649, 390] on button "Preview" at bounding box center [661, 392] width 42 height 16
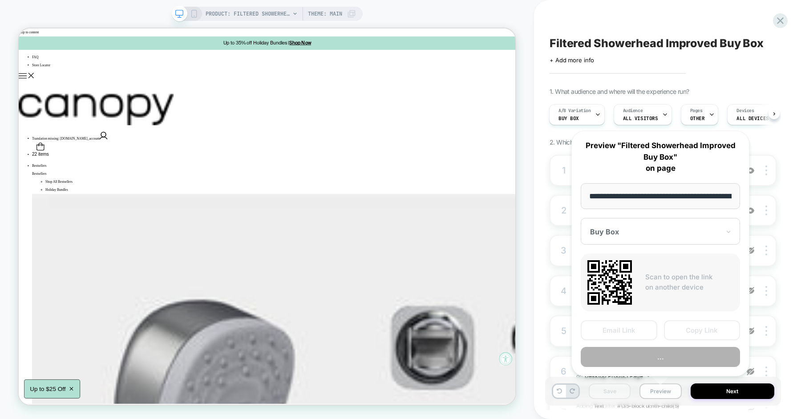
scroll to position [0, 153]
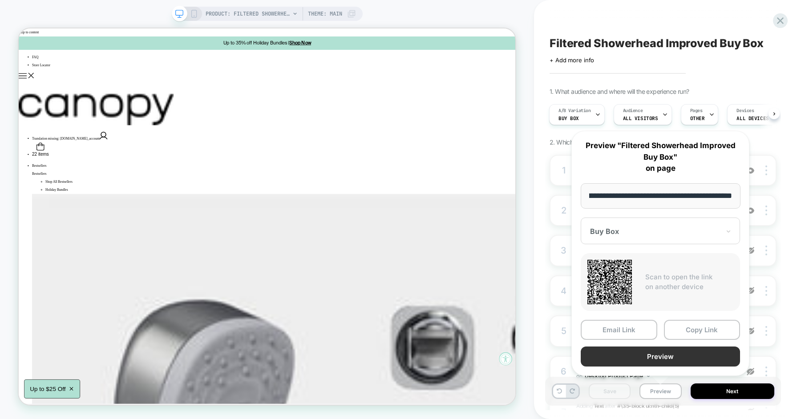
click at [672, 362] on button "Preview" at bounding box center [660, 357] width 159 height 20
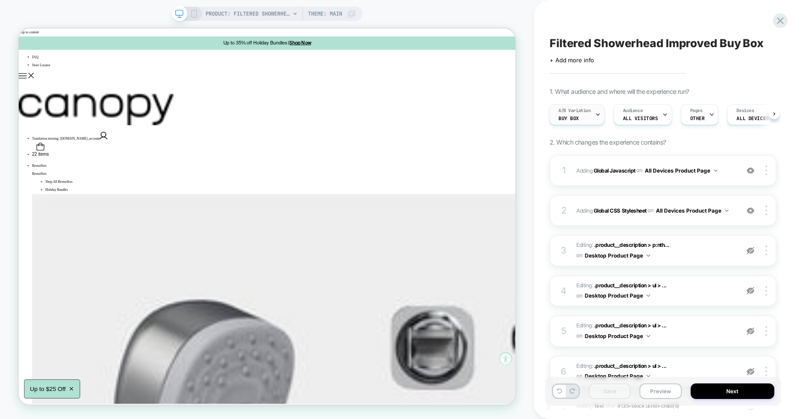
click at [581, 116] on div "A/B Variation Buy Box" at bounding box center [575, 115] width 50 height 20
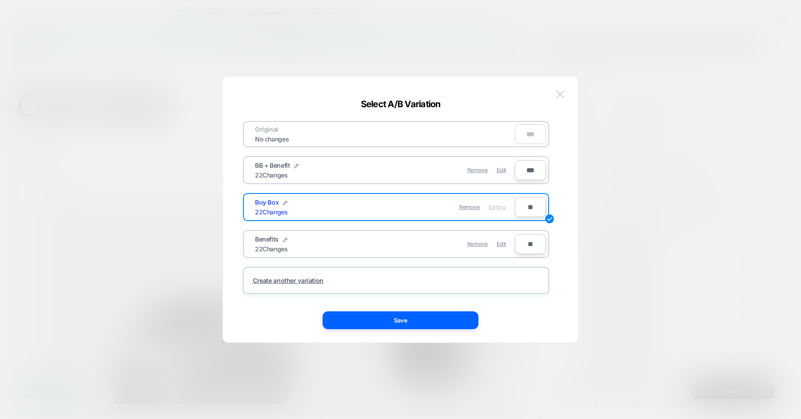
click at [561, 98] on img at bounding box center [561, 94] width 8 height 8
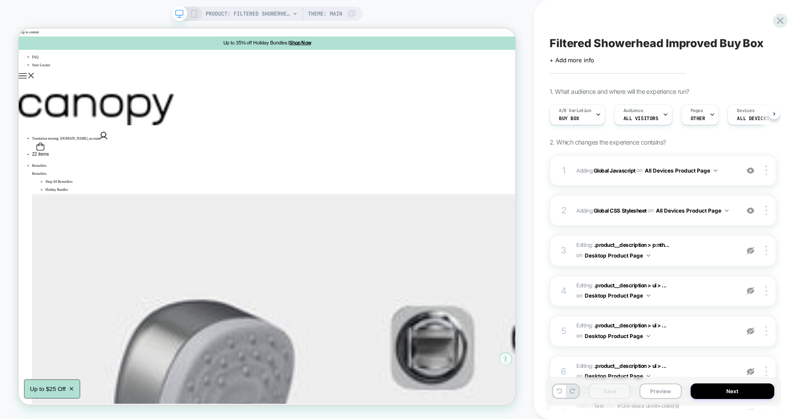
scroll to position [0, 0]
click at [577, 114] on div "A/B Variation Buy Box" at bounding box center [575, 115] width 50 height 20
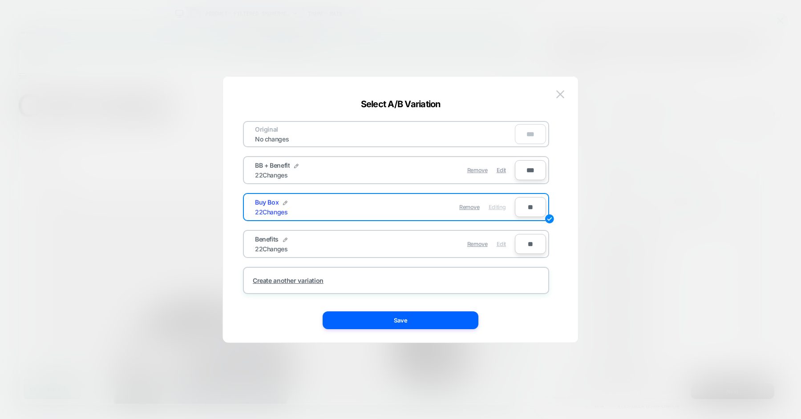
click at [503, 244] on span "Edit" at bounding box center [501, 244] width 9 height 7
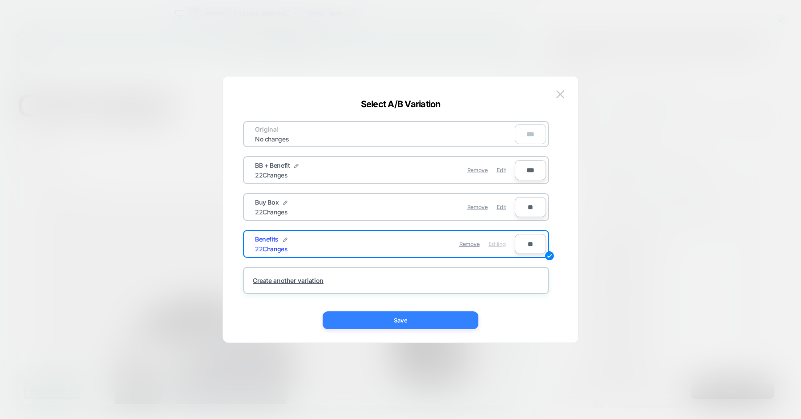
click at [413, 317] on button "Save" at bounding box center [401, 321] width 156 height 18
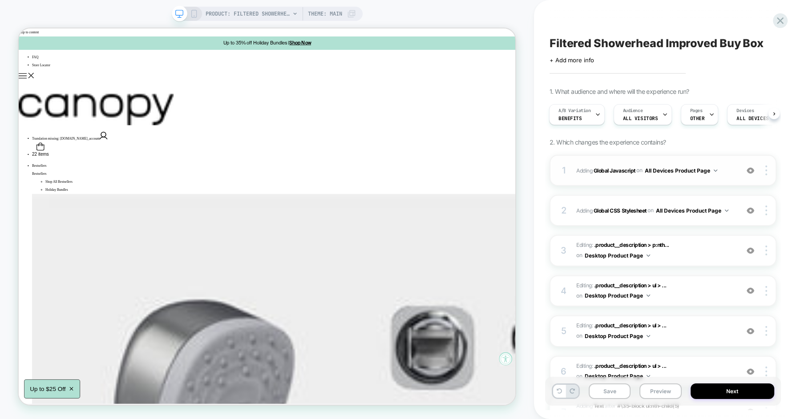
click at [571, 166] on div "1 Adding Global Javascript on All Devices Product Page Add Before Add After Tar…" at bounding box center [663, 170] width 227 height 31
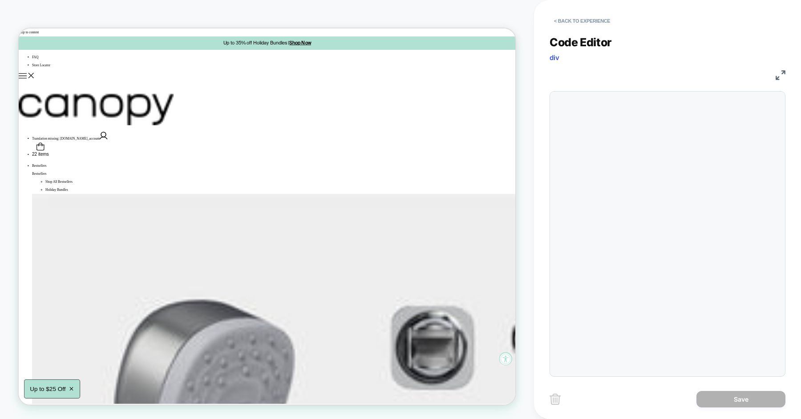
scroll to position [120, 0]
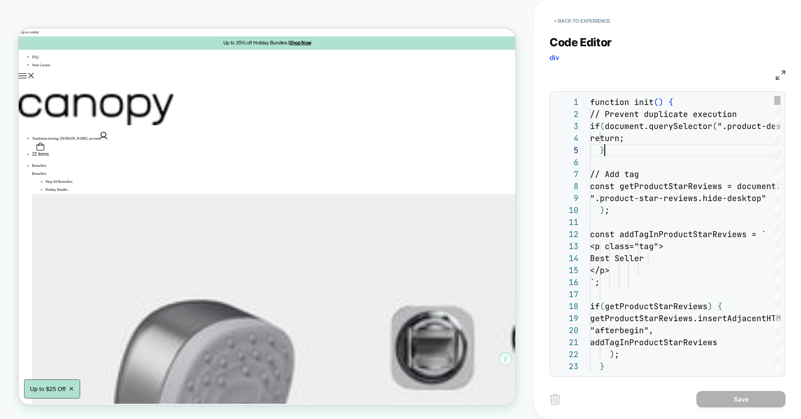
type textarea "**********"
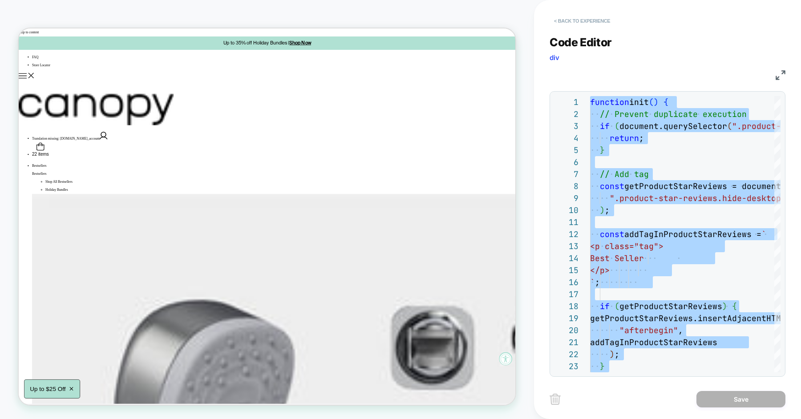
click at [592, 22] on button "< Back to experience" at bounding box center [582, 21] width 65 height 14
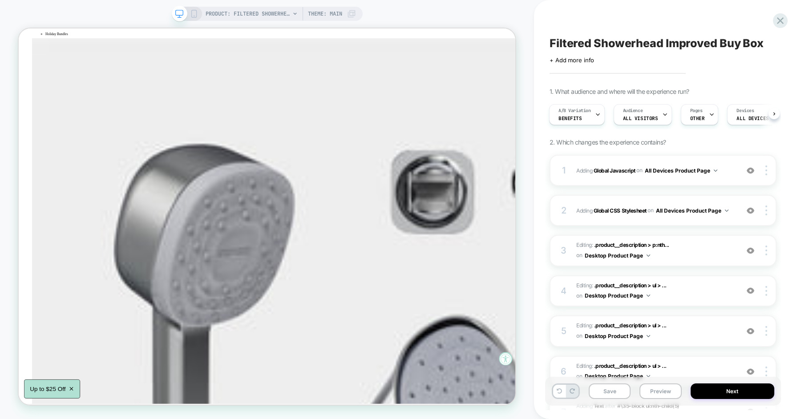
scroll to position [0, 0]
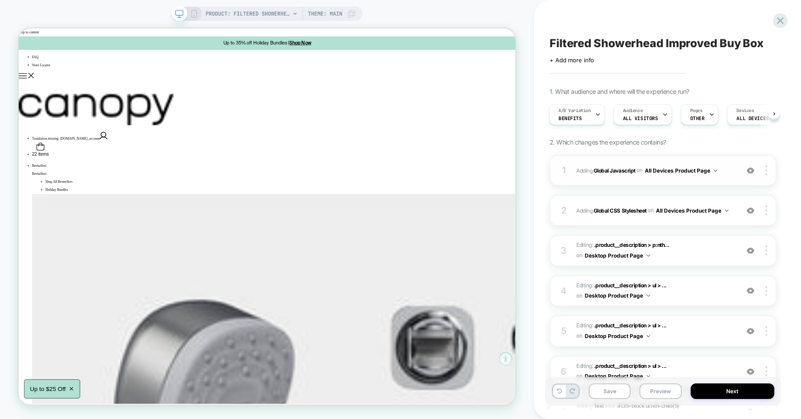
click at [572, 168] on div "1 Adding Global Javascript on All Devices Product Page Add Before Add After Tar…" at bounding box center [663, 170] width 227 height 31
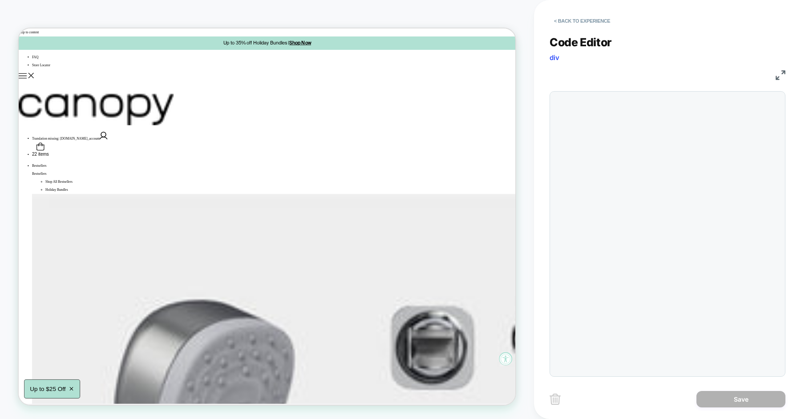
click at [590, 96] on div at bounding box center [590, 96] width 0 height 0
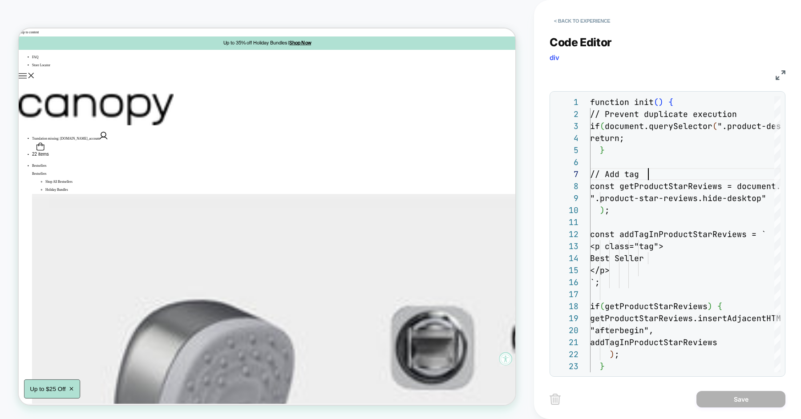
scroll to position [72, 58]
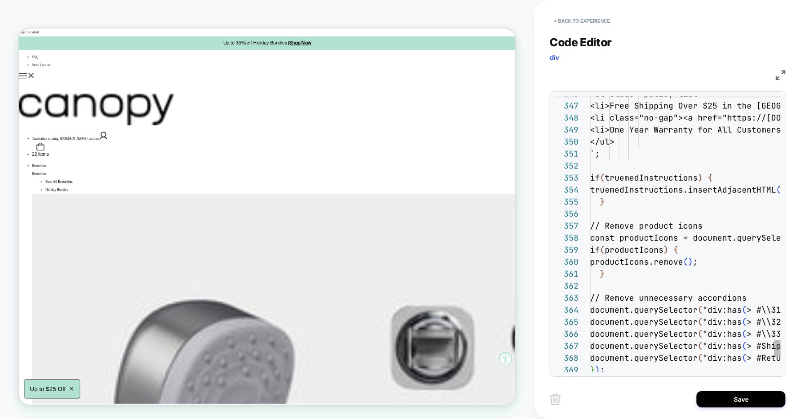
type textarea "**********"
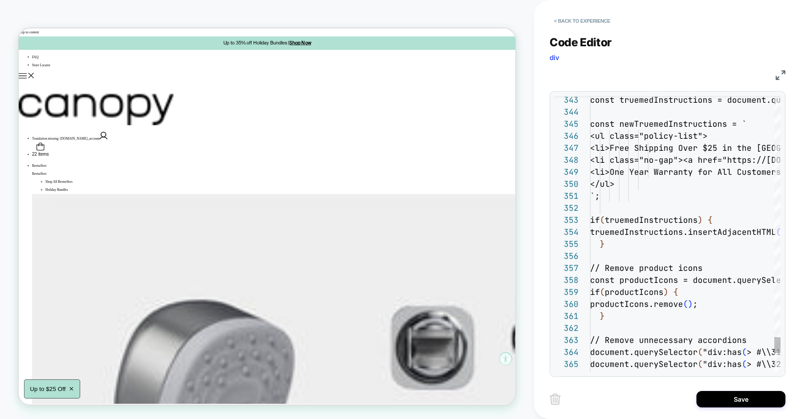
scroll to position [108, 0]
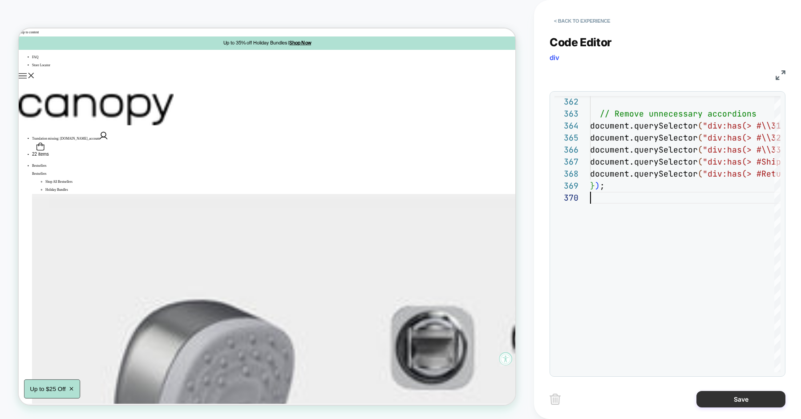
click at [726, 396] on button "Save" at bounding box center [741, 399] width 89 height 16
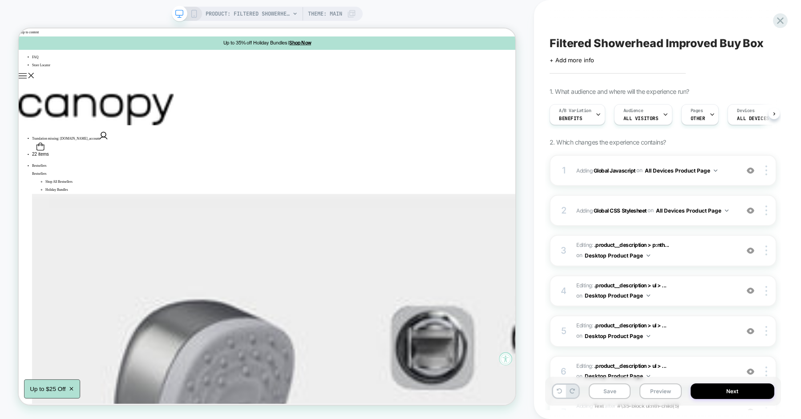
scroll to position [0, 0]
click at [616, 388] on button "Save" at bounding box center [610, 392] width 42 height 16
click at [652, 394] on button "Preview" at bounding box center [661, 392] width 42 height 16
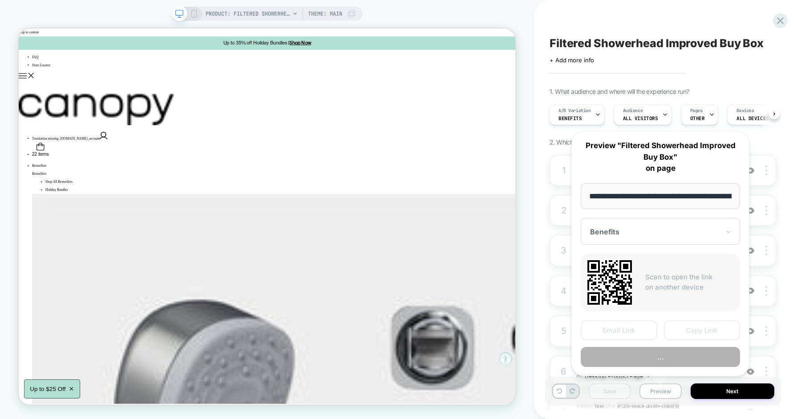
scroll to position [0, 153]
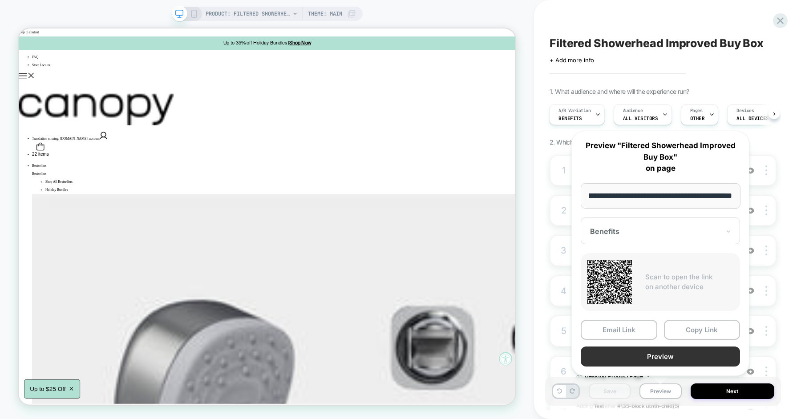
click at [672, 358] on button "Preview" at bounding box center [660, 357] width 159 height 20
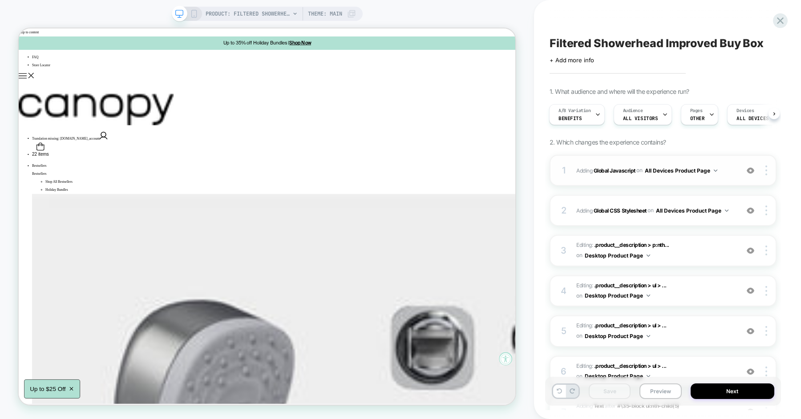
click at [576, 171] on div "1 Adding Global Javascript on All Devices Product Page Add Before Add After Tar…" at bounding box center [663, 170] width 227 height 31
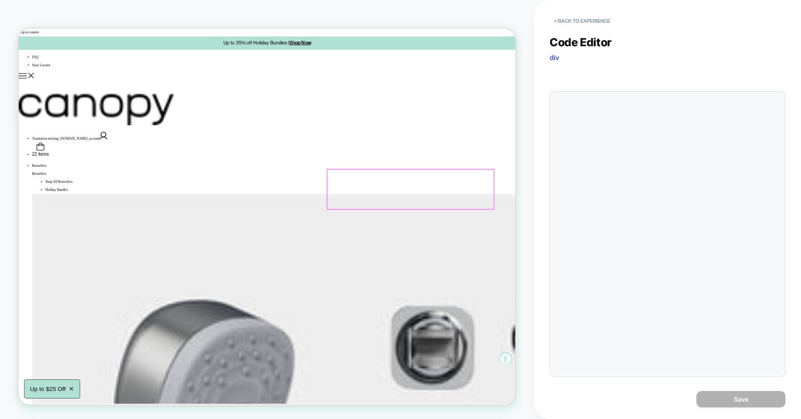
click at [624, 175] on div "**********" at bounding box center [668, 200] width 236 height 353
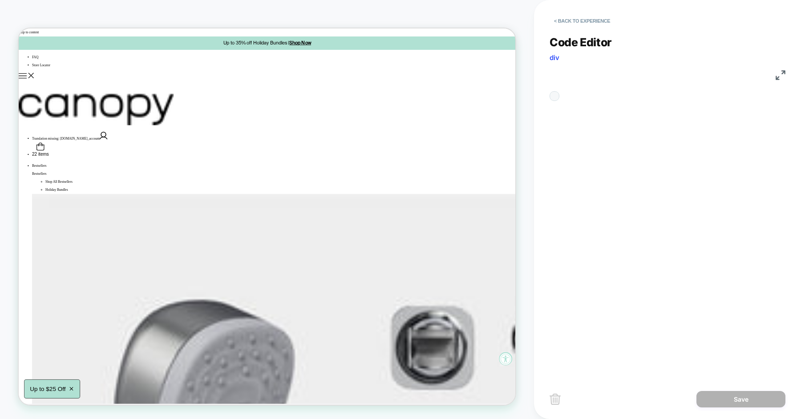
scroll to position [120, 0]
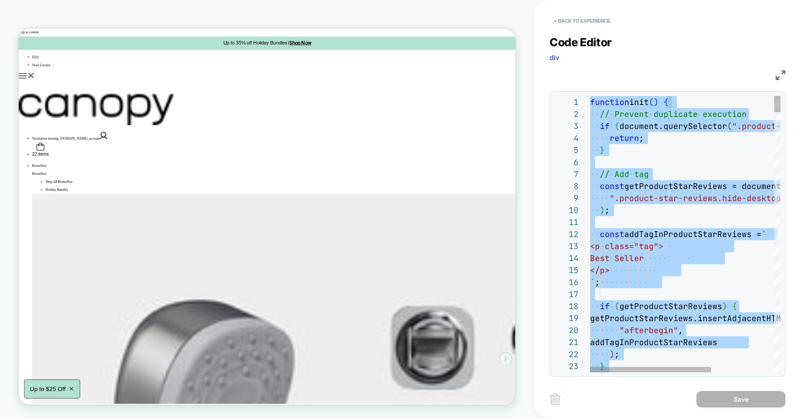
scroll to position [72, 38]
type textarea "**********"
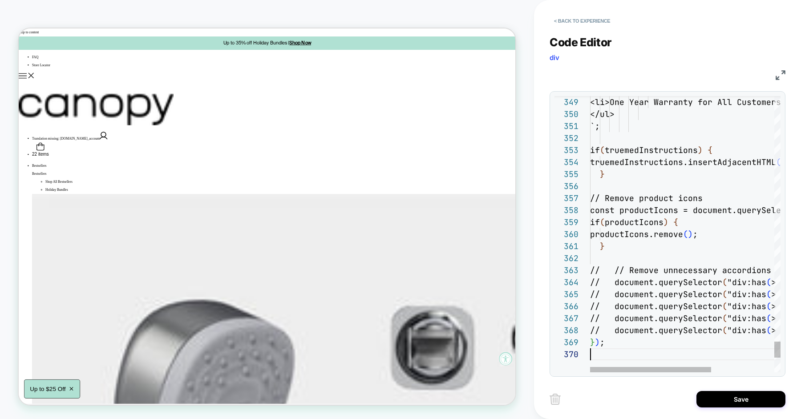
scroll to position [108, 0]
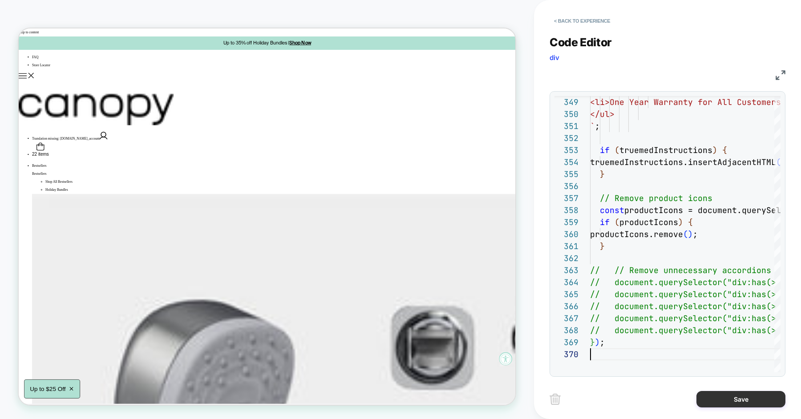
click at [724, 400] on button "Save" at bounding box center [741, 399] width 89 height 16
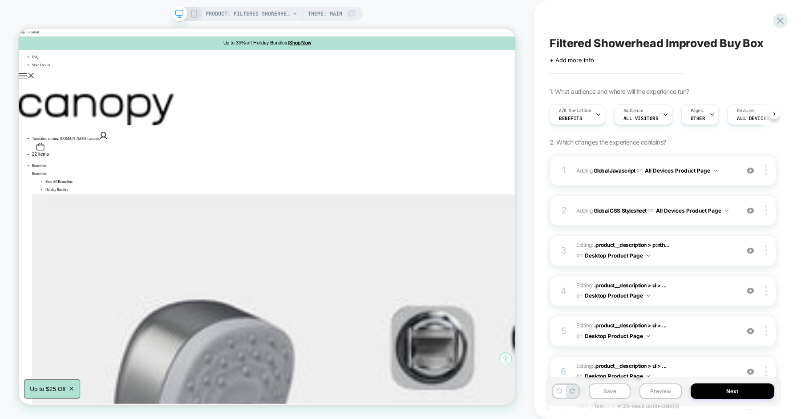
scroll to position [0, 0]
click at [616, 393] on button "Save" at bounding box center [610, 392] width 42 height 16
click at [660, 394] on button "Preview" at bounding box center [661, 392] width 42 height 16
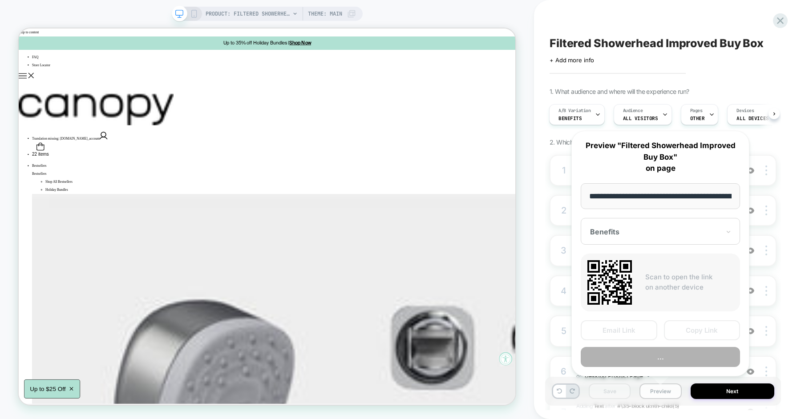
scroll to position [0, 153]
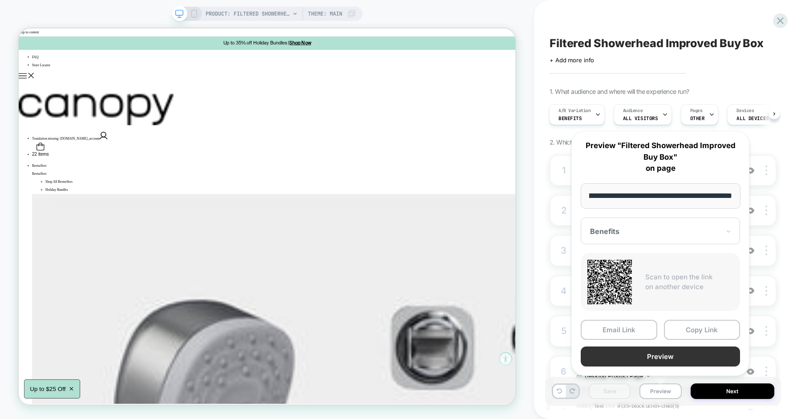
click at [661, 358] on button "Preview" at bounding box center [660, 357] width 159 height 20
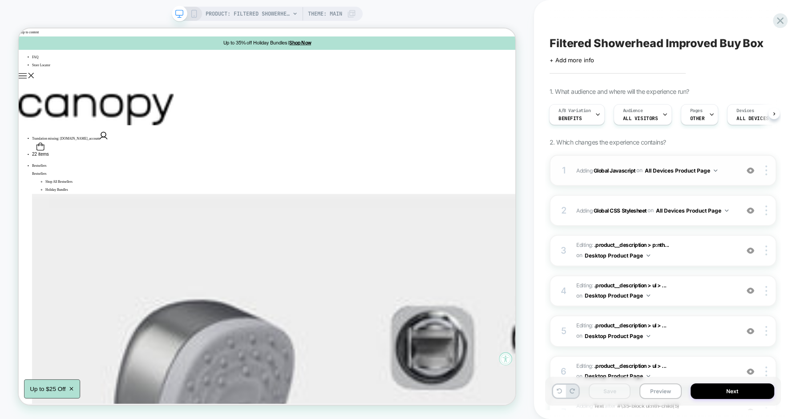
click at [568, 169] on div "1" at bounding box center [564, 171] width 9 height 16
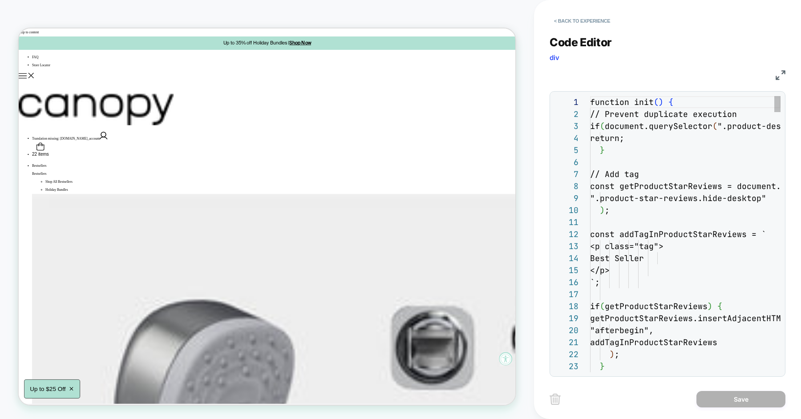
scroll to position [120, 0]
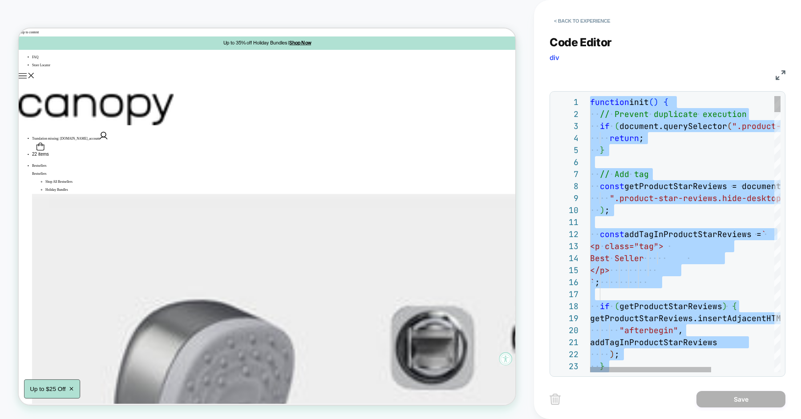
type textarea "**********"
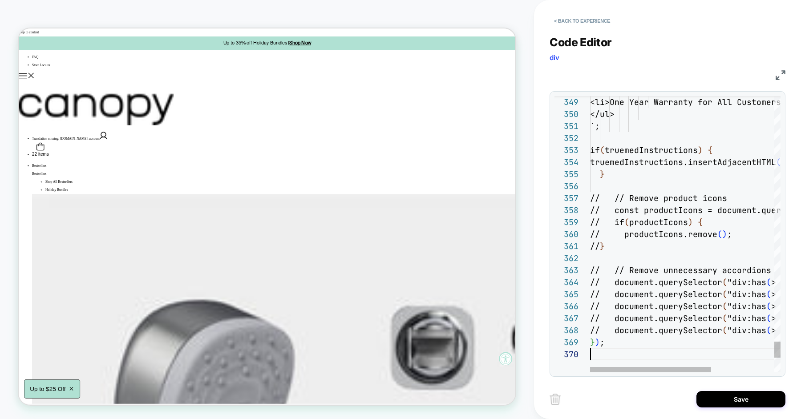
scroll to position [108, 0]
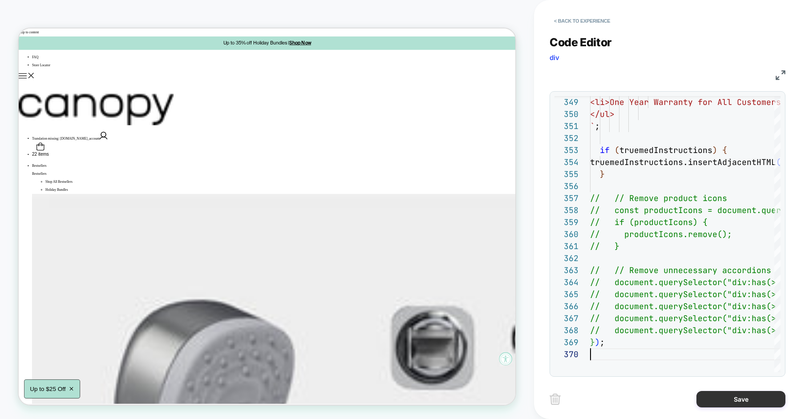
click at [717, 398] on button "Save" at bounding box center [741, 399] width 89 height 16
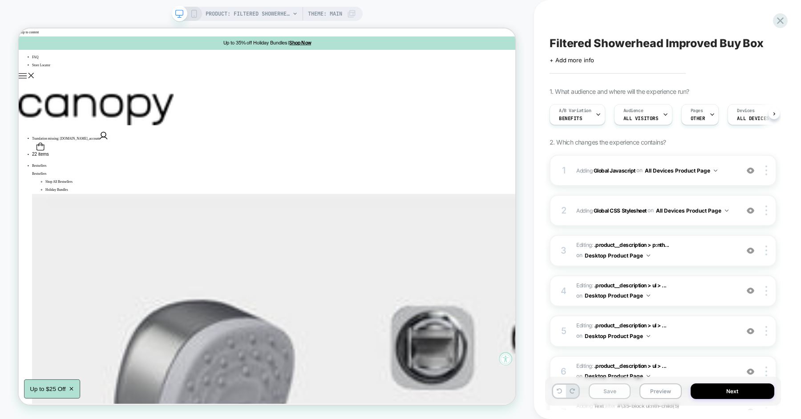
scroll to position [0, 0]
click at [622, 394] on button "Save" at bounding box center [610, 392] width 42 height 16
click at [658, 394] on button "Preview" at bounding box center [661, 392] width 42 height 16
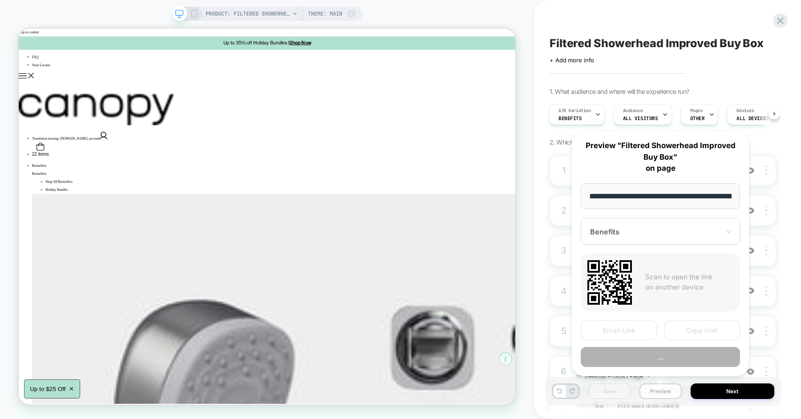
scroll to position [0, 153]
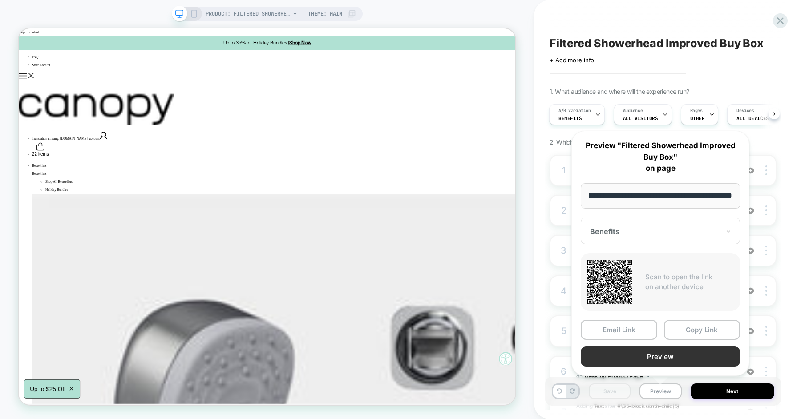
click at [667, 357] on button "Preview" at bounding box center [660, 357] width 159 height 20
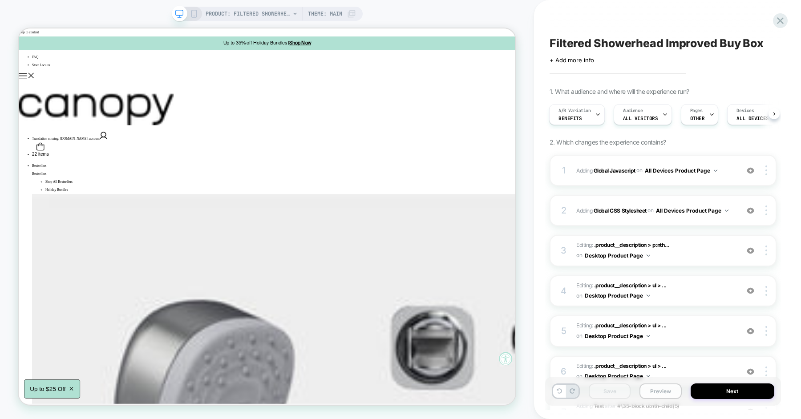
click at [663, 390] on button "Preview" at bounding box center [661, 392] width 42 height 16
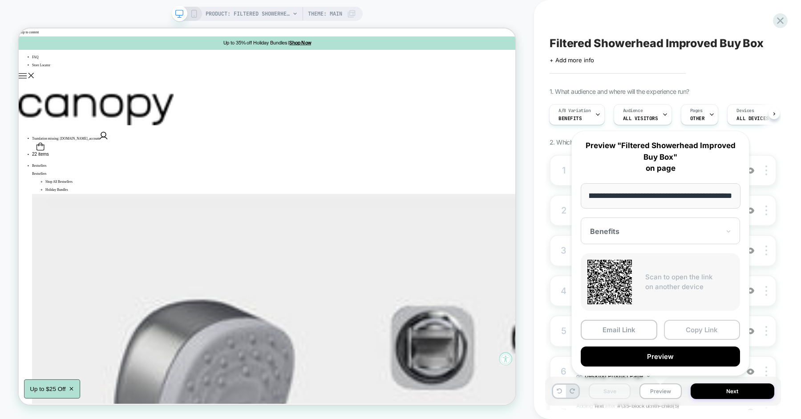
click at [688, 332] on button "Copy Link" at bounding box center [702, 330] width 77 height 20
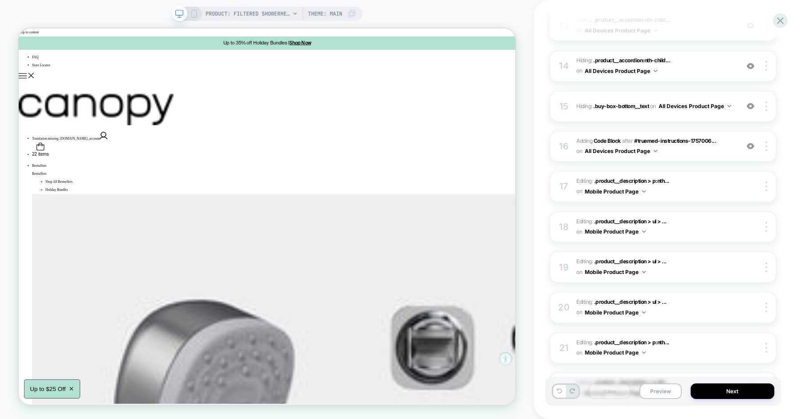
scroll to position [717, 0]
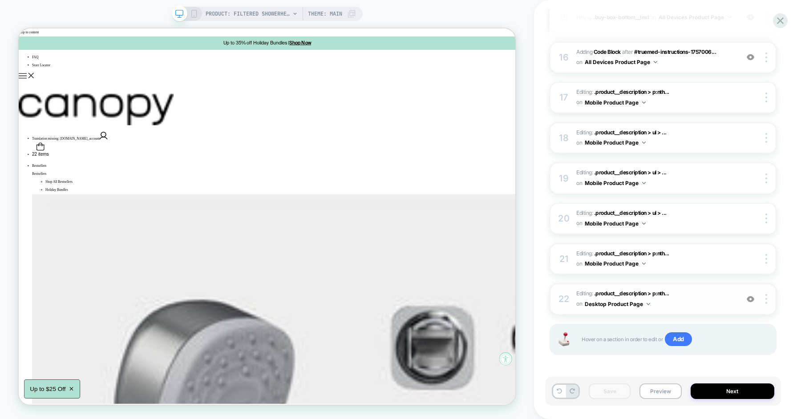
click at [749, 298] on img at bounding box center [751, 300] width 8 height 8
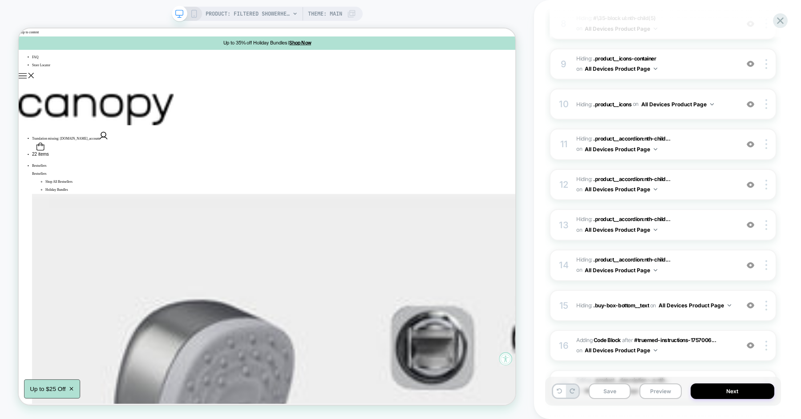
scroll to position [430, 0]
click at [751, 267] on div at bounding box center [751, 265] width 17 height 10
click at [749, 224] on img at bounding box center [751, 224] width 8 height 8
click at [749, 183] on img at bounding box center [751, 184] width 8 height 8
click at [752, 140] on img at bounding box center [751, 144] width 8 height 8
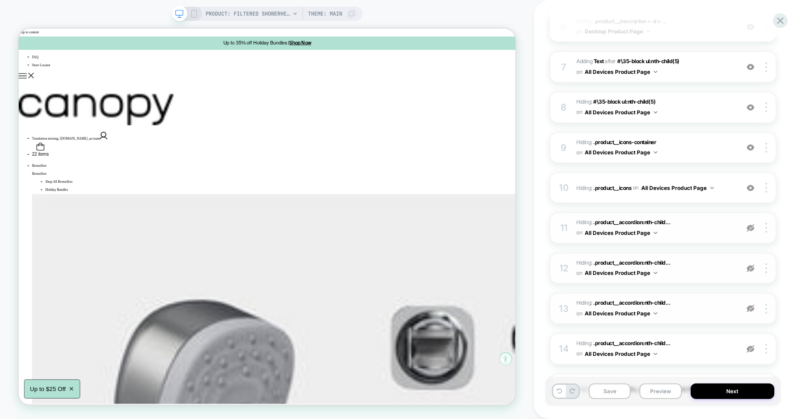
scroll to position [315, 0]
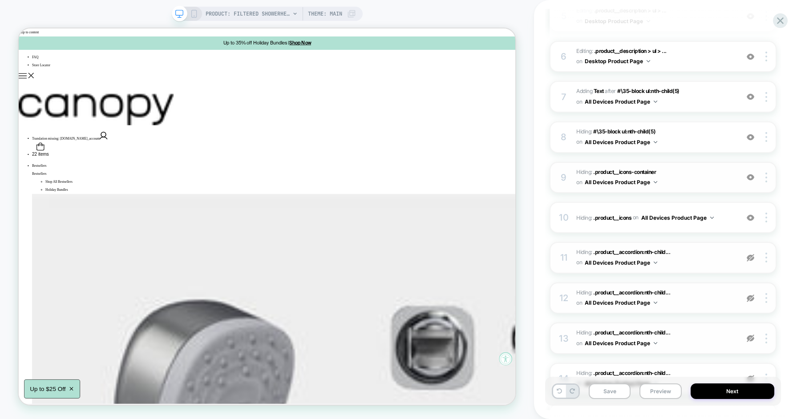
click at [754, 175] on img at bounding box center [751, 178] width 8 height 8
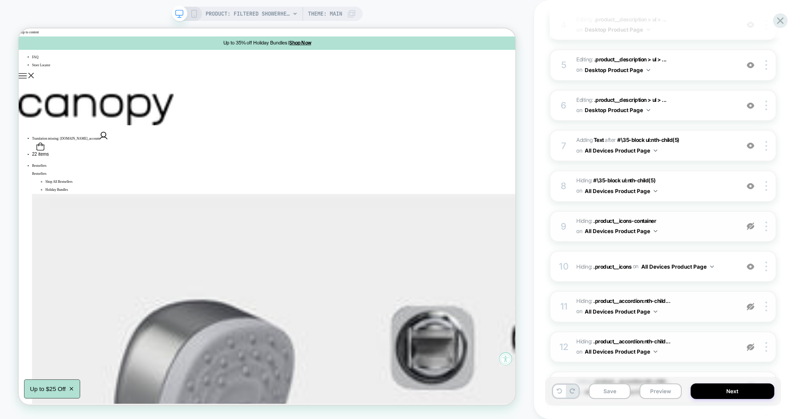
scroll to position [248, 0]
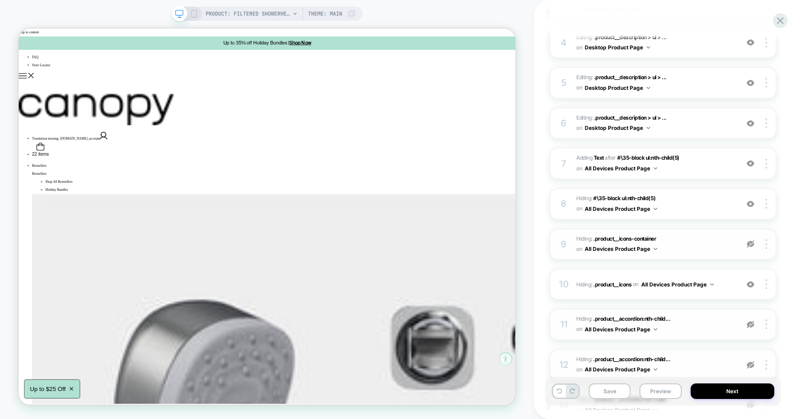
click at [752, 244] on img at bounding box center [751, 244] width 8 height 8
click at [751, 242] on img at bounding box center [751, 244] width 8 height 8
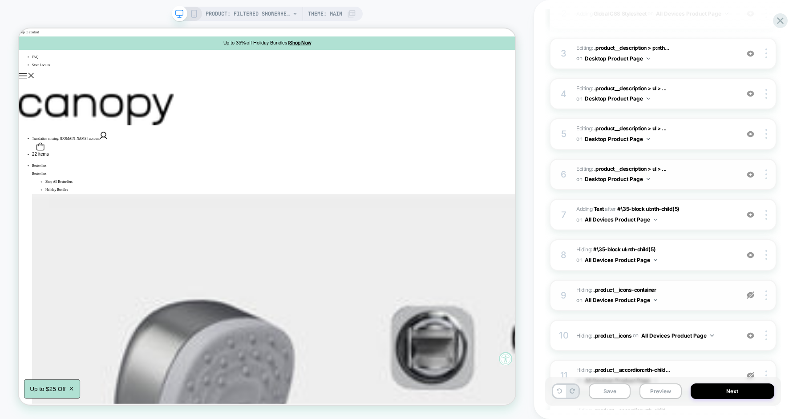
click at [752, 172] on img at bounding box center [751, 175] width 8 height 8
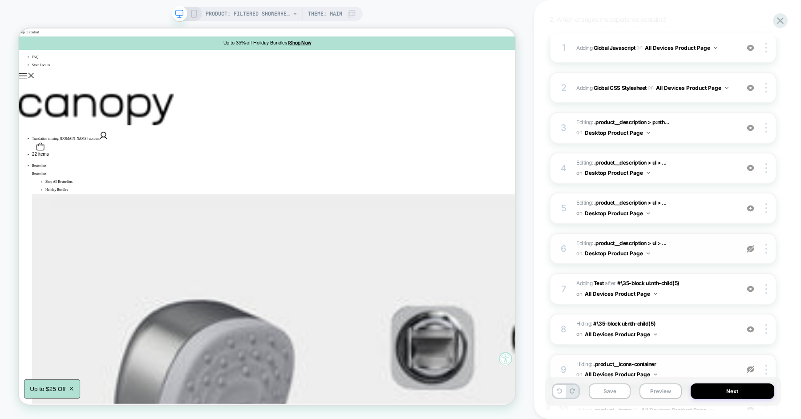
scroll to position [97, 0]
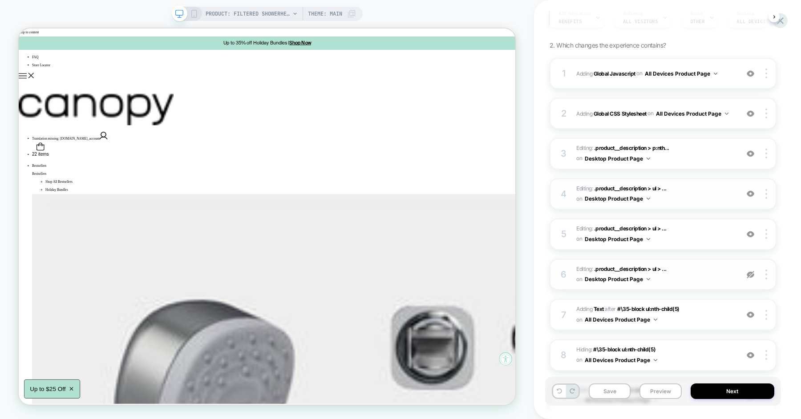
click at [751, 196] on img at bounding box center [751, 194] width 8 height 8
click at [751, 232] on img at bounding box center [751, 235] width 8 height 8
click at [749, 150] on img at bounding box center [751, 154] width 8 height 8
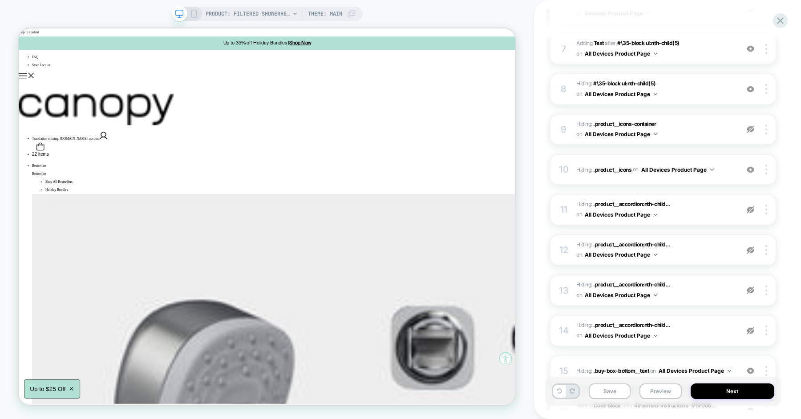
scroll to position [371, 0]
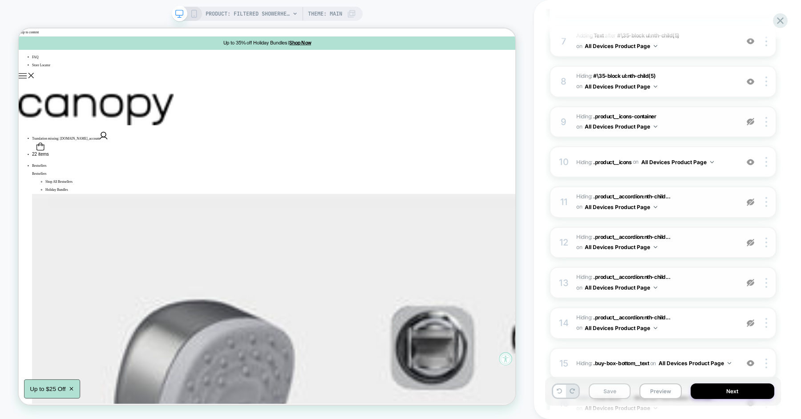
click at [623, 386] on button "Save" at bounding box center [610, 392] width 42 height 16
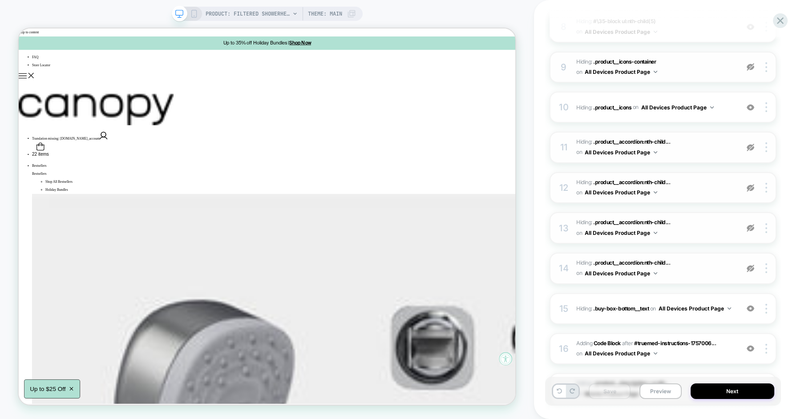
scroll to position [485, 0]
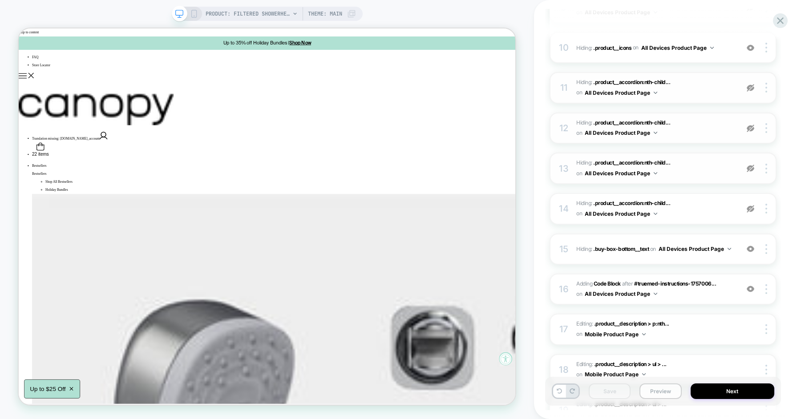
click at [660, 394] on button "Preview" at bounding box center [661, 392] width 42 height 16
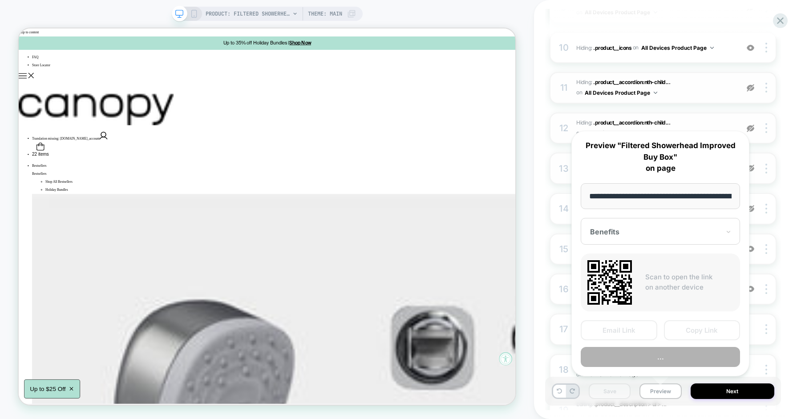
scroll to position [0, 153]
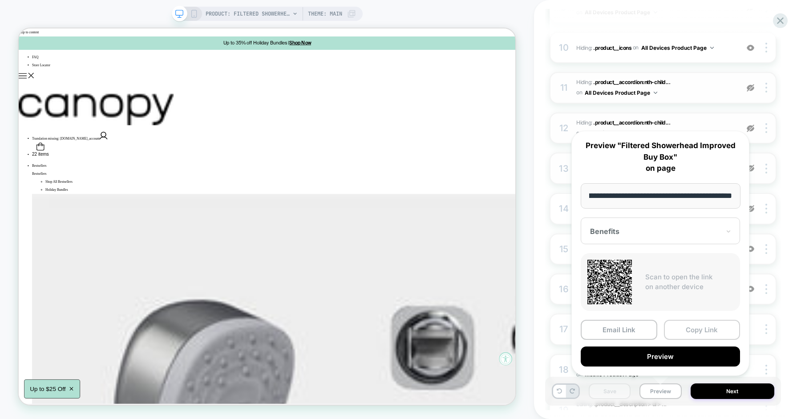
click at [680, 333] on button "Copy Link" at bounding box center [702, 330] width 77 height 20
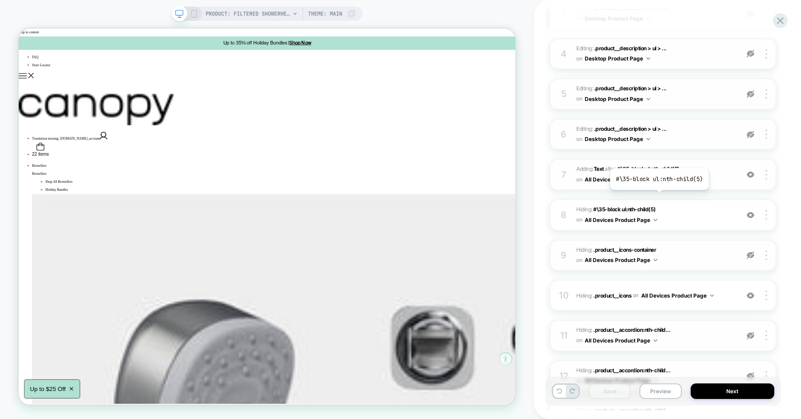
scroll to position [237, 0]
click at [752, 175] on img at bounding box center [751, 175] width 8 height 8
click at [751, 215] on img at bounding box center [751, 216] width 8 height 8
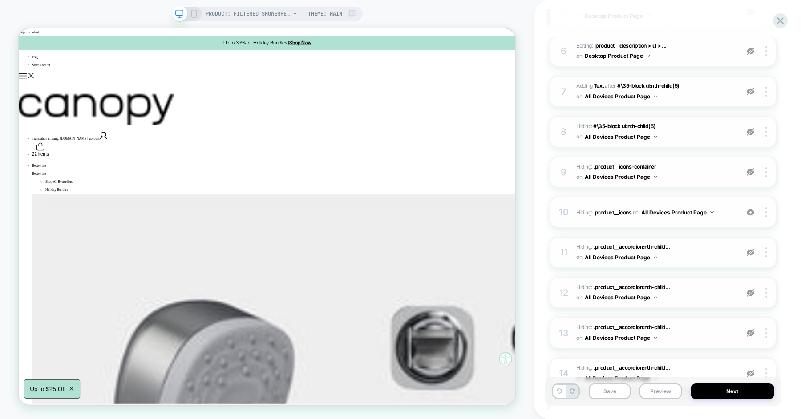
click at [753, 212] on img at bounding box center [751, 213] width 8 height 8
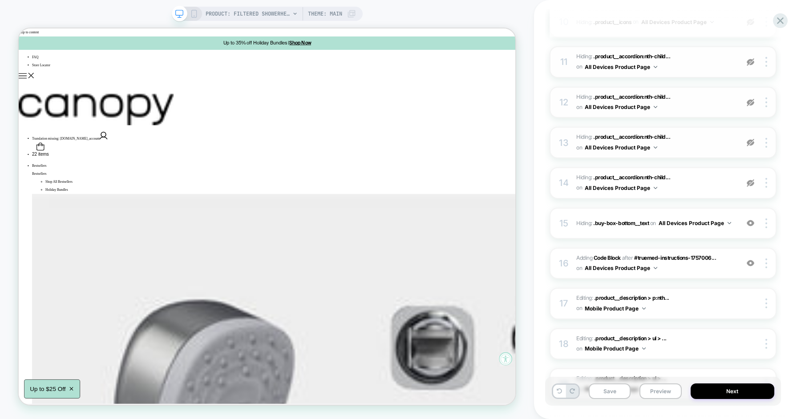
scroll to position [512, 0]
click at [752, 215] on div "15 Hiding : .buy-box-bottom__text .buy-box-bottom__text on All Devices Product …" at bounding box center [663, 222] width 227 height 31
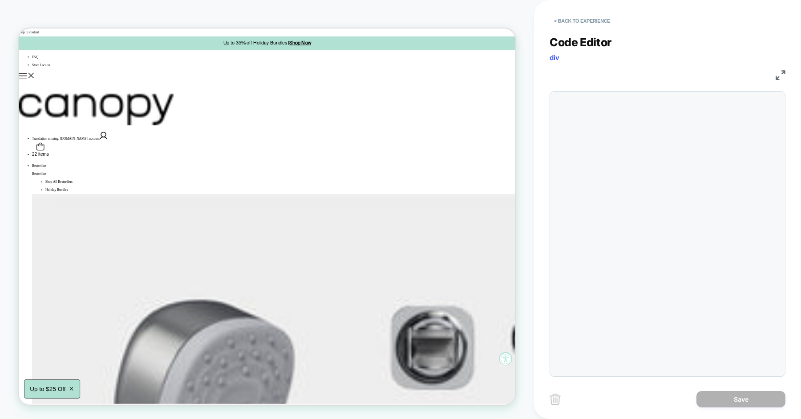
scroll to position [36, 0]
click at [573, 19] on button "< Back to experience" at bounding box center [582, 21] width 65 height 14
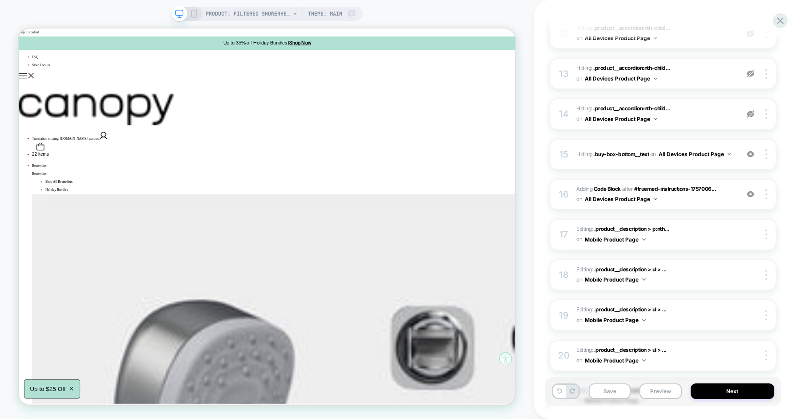
scroll to position [588, 0]
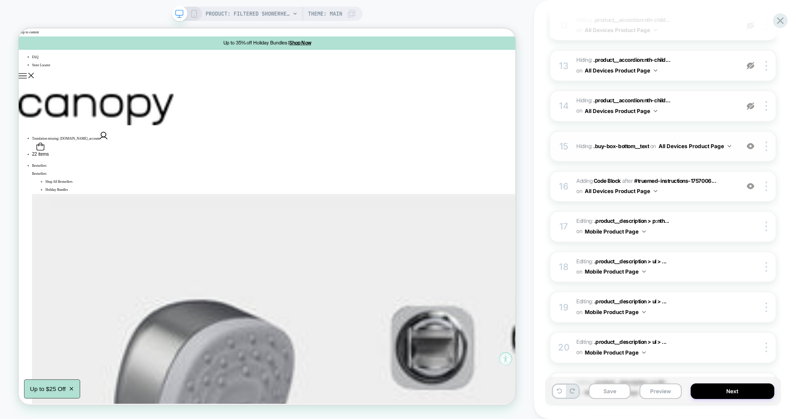
click at [752, 145] on img at bounding box center [751, 146] width 8 height 8
click at [752, 183] on img at bounding box center [751, 187] width 8 height 8
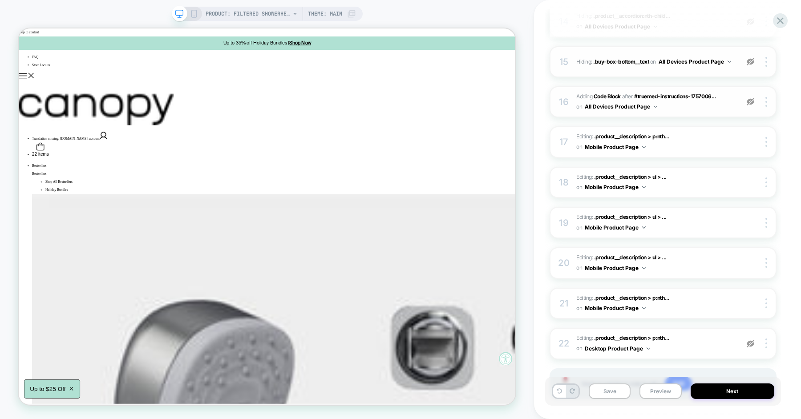
scroll to position [717, 0]
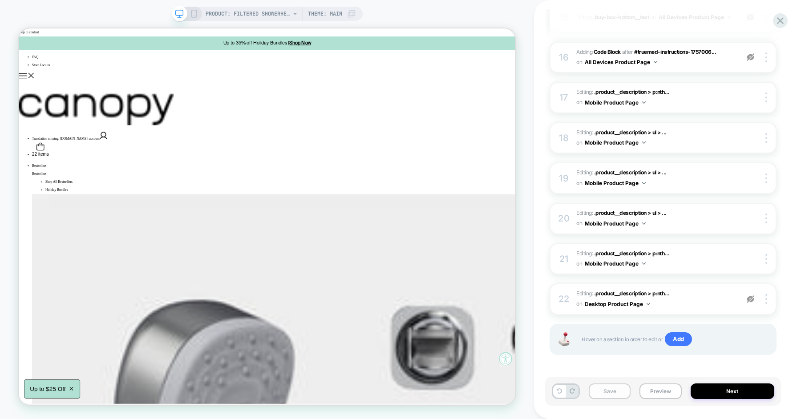
click at [622, 392] on button "Save" at bounding box center [610, 392] width 42 height 16
click at [662, 390] on button "Preview" at bounding box center [661, 392] width 42 height 16
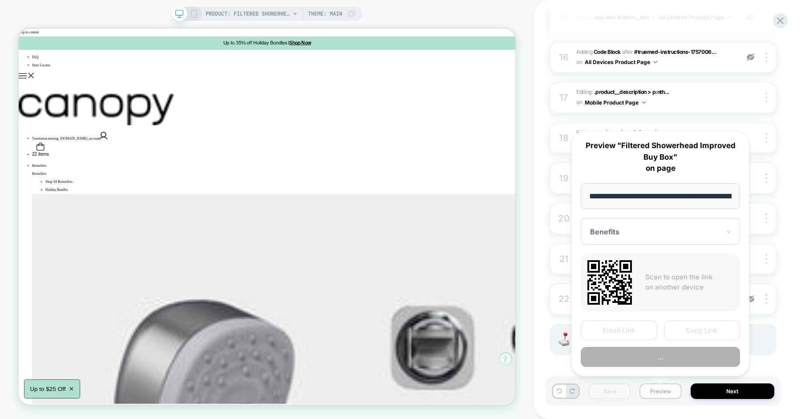
scroll to position [0, 153]
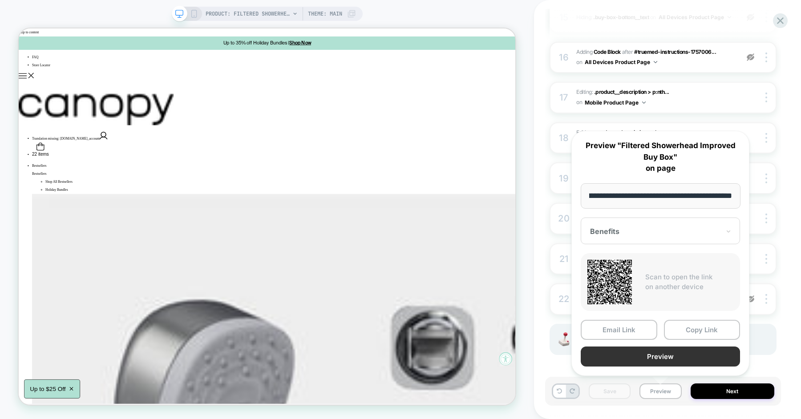
click at [667, 359] on button "Preview" at bounding box center [660, 357] width 159 height 20
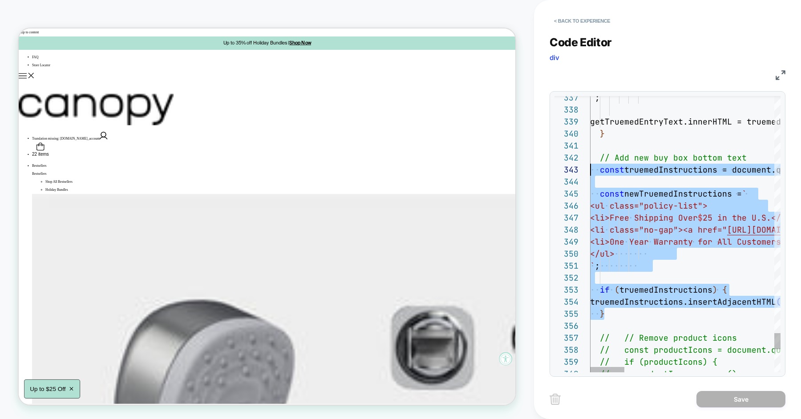
scroll to position [24, 0]
drag, startPoint x: 623, startPoint y: 313, endPoint x: 578, endPoint y: 170, distance: 150.7
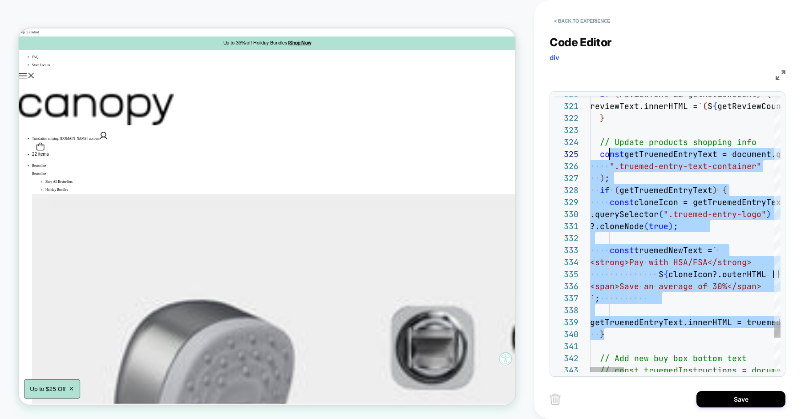
type textarea "**********"
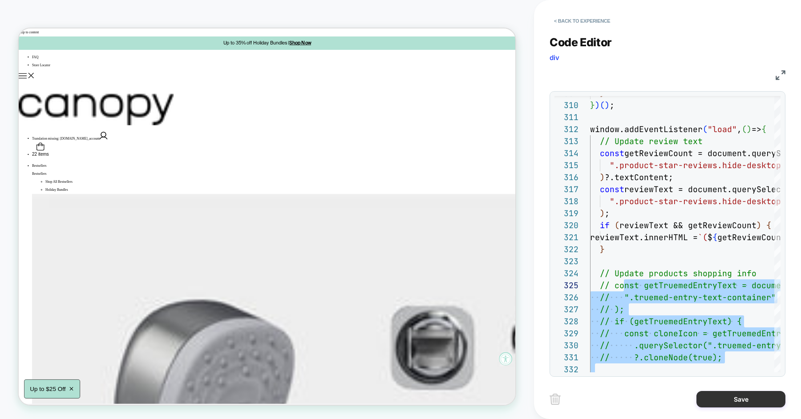
click at [714, 398] on button "Save" at bounding box center [741, 399] width 89 height 16
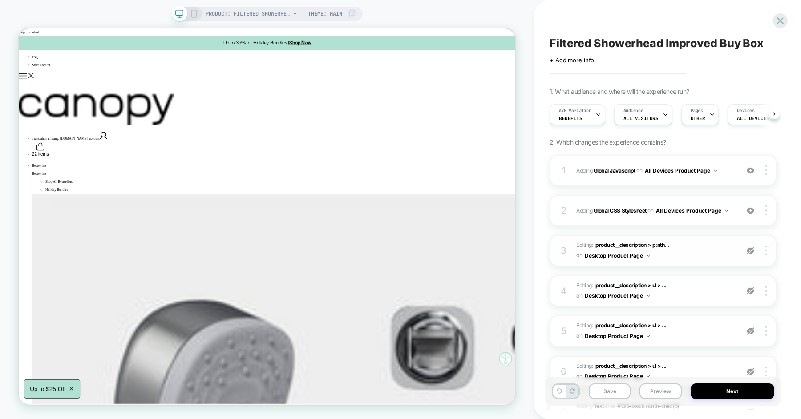
scroll to position [0, 0]
click at [616, 392] on button "Save" at bounding box center [610, 392] width 42 height 16
click at [652, 392] on button "Preview" at bounding box center [661, 392] width 42 height 16
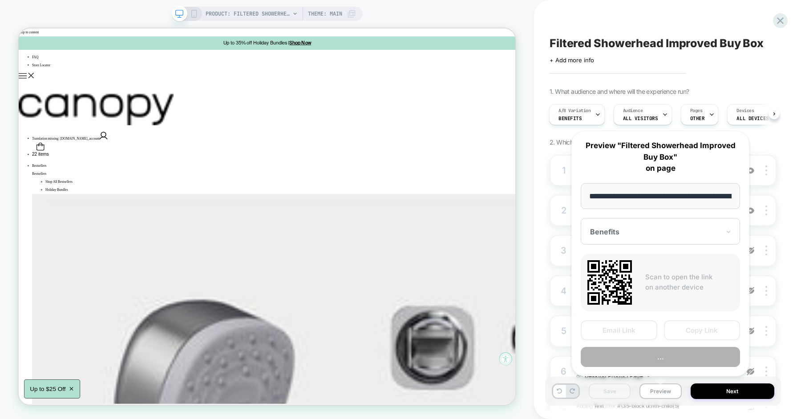
scroll to position [0, 153]
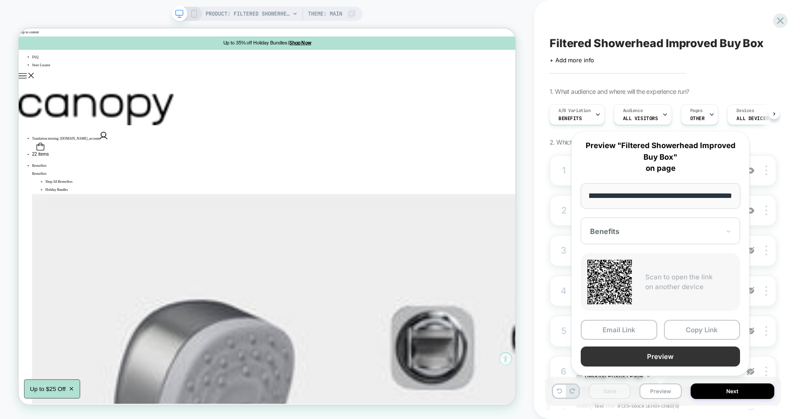
click at [679, 357] on button "Preview" at bounding box center [660, 357] width 159 height 20
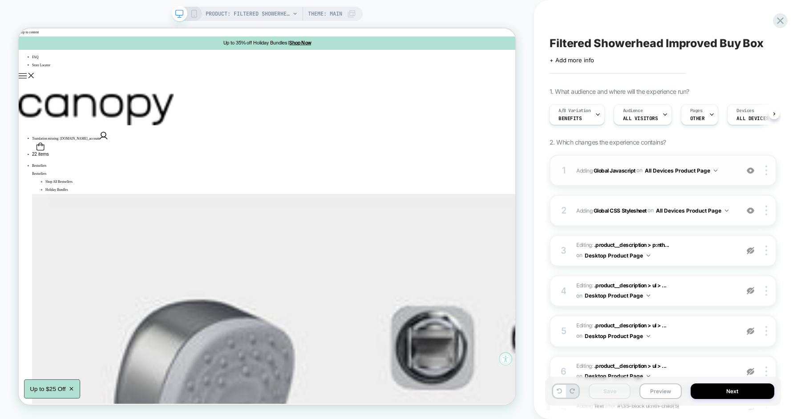
click at [574, 170] on div "1 Adding Global Javascript on All Devices Product Page Add Before Add After Tar…" at bounding box center [663, 170] width 227 height 31
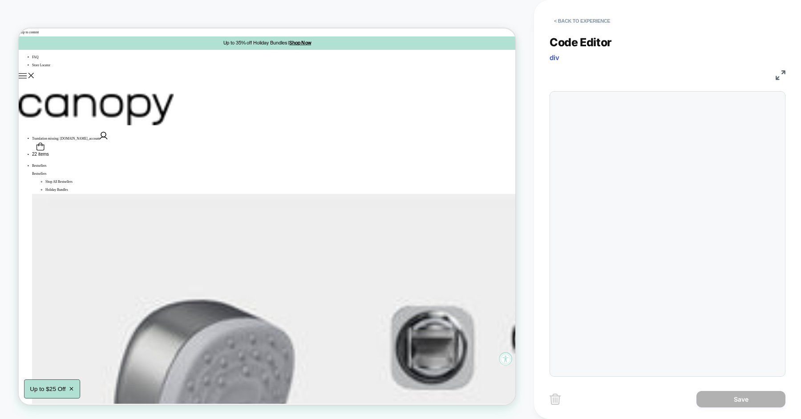
scroll to position [120, 0]
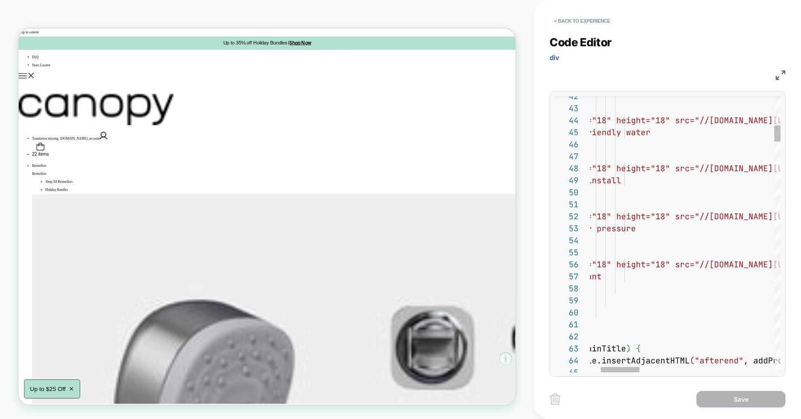
type textarea "**********"
click at [711, 398] on button "Save" at bounding box center [741, 399] width 89 height 16
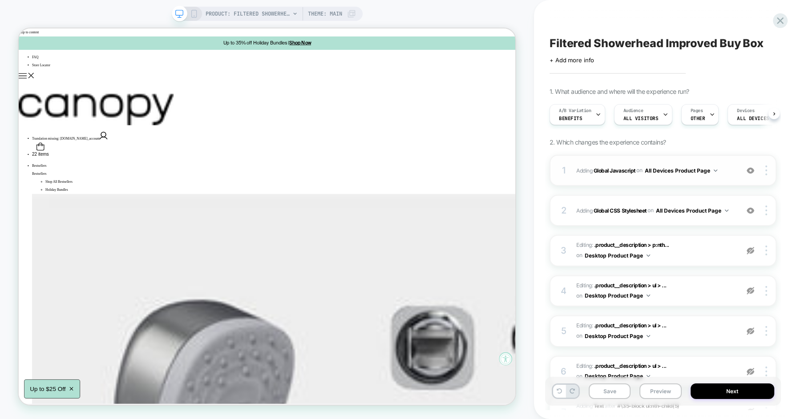
scroll to position [0, 0]
click at [618, 389] on button "Save" at bounding box center [610, 392] width 42 height 16
click at [592, 122] on div "A/B Variation Benefits" at bounding box center [575, 115] width 50 height 20
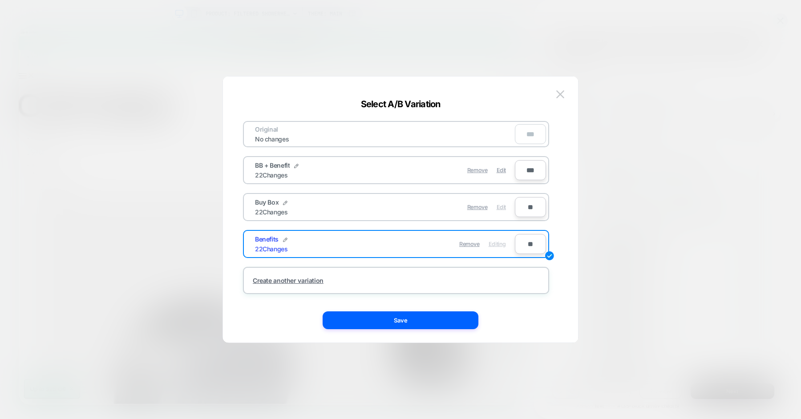
click at [500, 205] on span "Edit" at bounding box center [501, 207] width 9 height 7
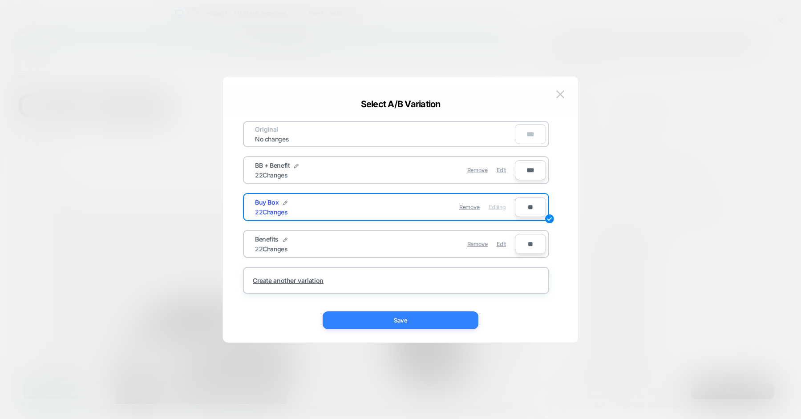
click at [393, 323] on button "Save" at bounding box center [401, 321] width 156 height 18
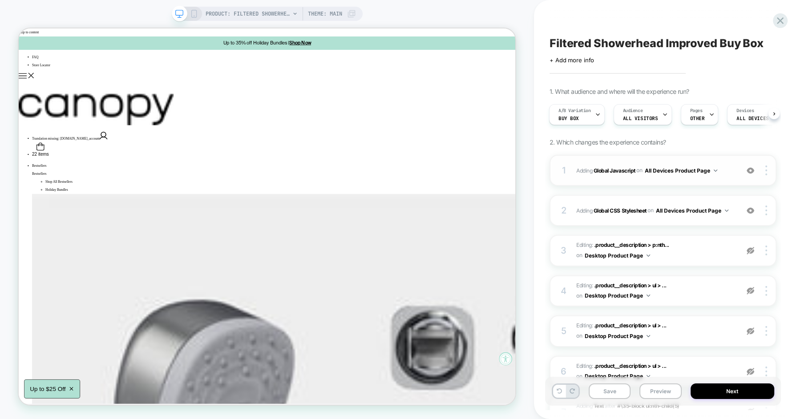
click at [574, 167] on div "1 Adding Global Javascript on All Devices Product Page Add Before Add After Tar…" at bounding box center [663, 170] width 227 height 31
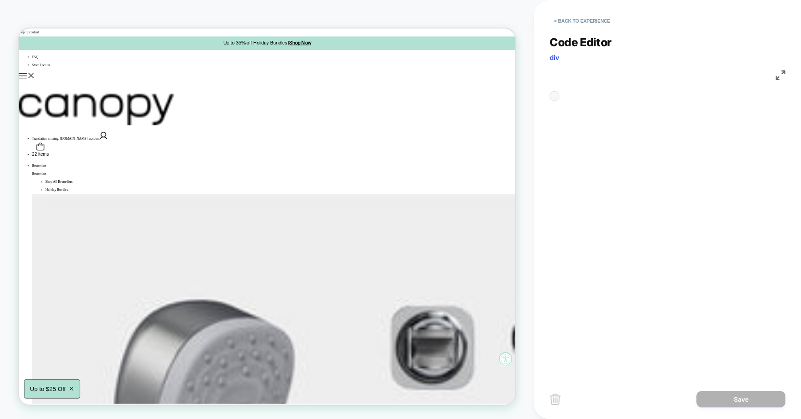
scroll to position [120, 0]
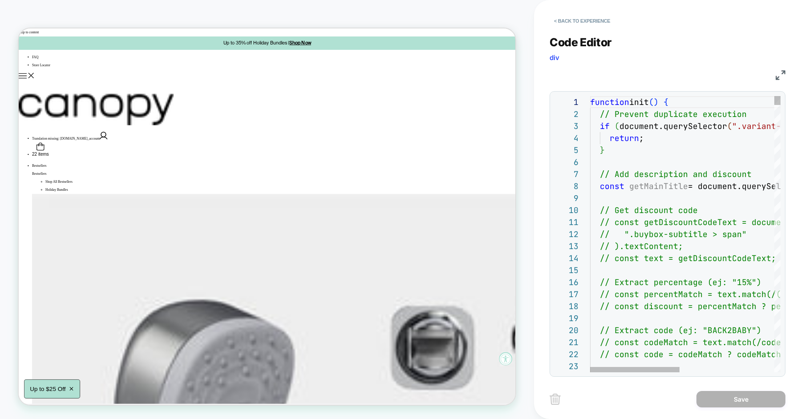
type textarea "**********"
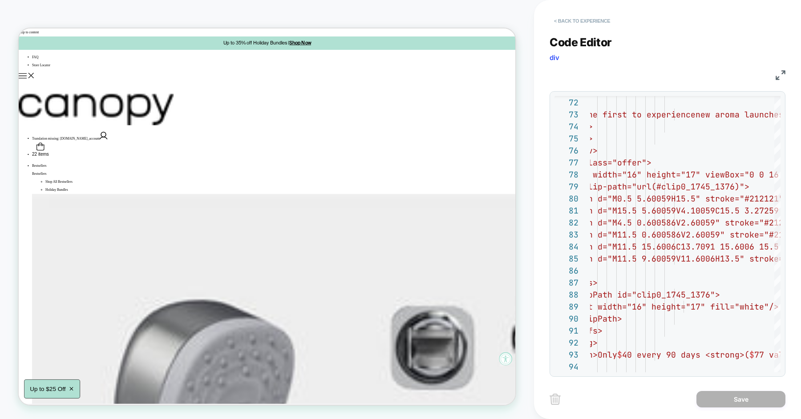
click at [598, 20] on button "< Back to experience" at bounding box center [582, 21] width 65 height 14
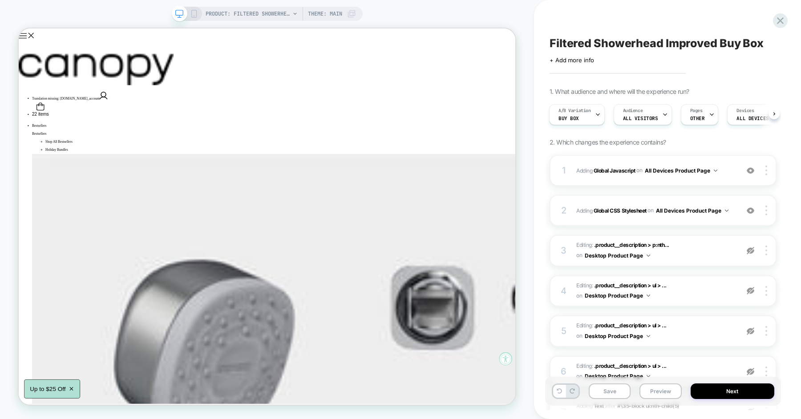
scroll to position [54, 0]
click at [581, 118] on div "A/B Variation Buy Box" at bounding box center [575, 115] width 50 height 20
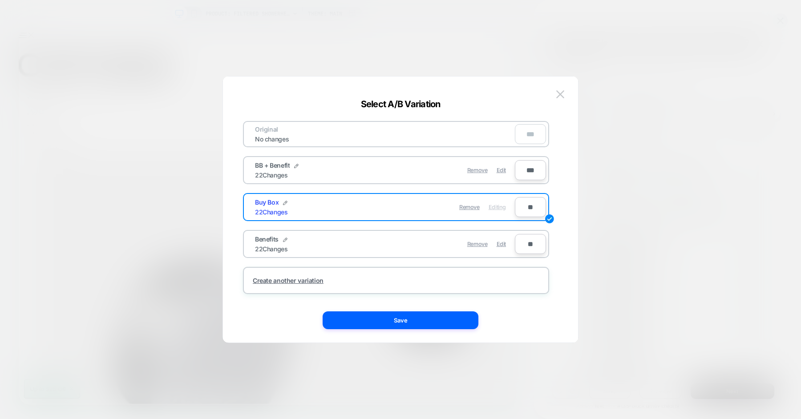
click at [535, 163] on input "***" at bounding box center [530, 170] width 31 height 20
type input "**"
type input "****"
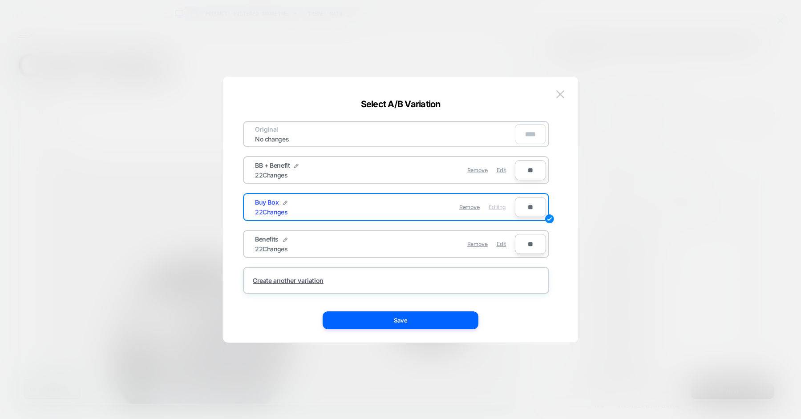
type input "**"
click at [530, 200] on input "**" at bounding box center [530, 207] width 31 height 20
type input "***"
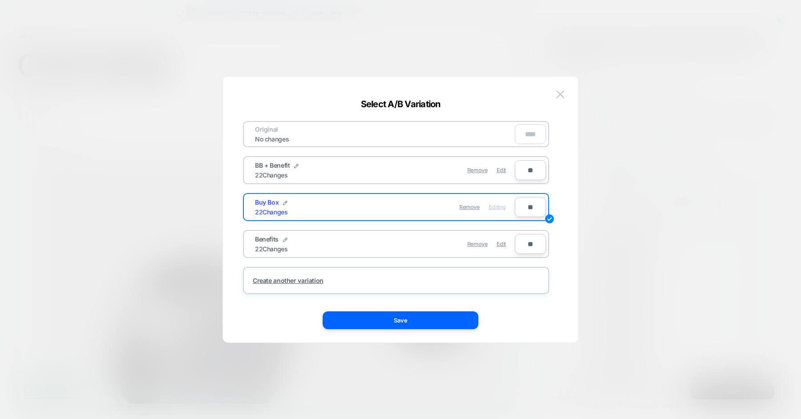
type input "***"
type input "**"
type input "***"
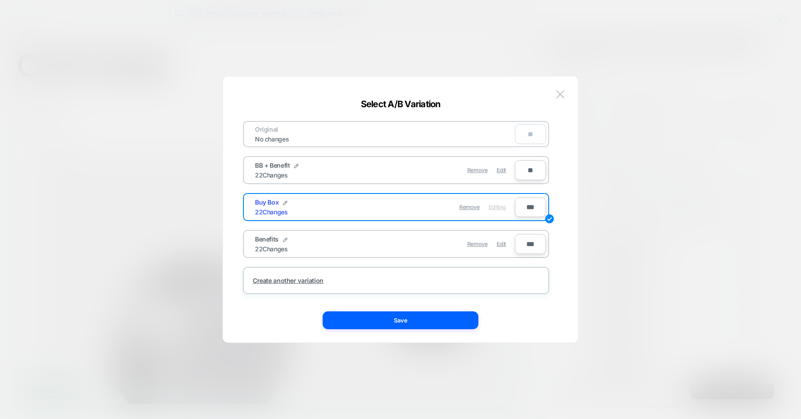
click at [562, 180] on div "Original No changes ** BB + Benefit 22 Changes Remove Edit ** Buy Box 22 Change…" at bounding box center [400, 213] width 329 height 257
click at [410, 314] on button "Save" at bounding box center [401, 321] width 156 height 18
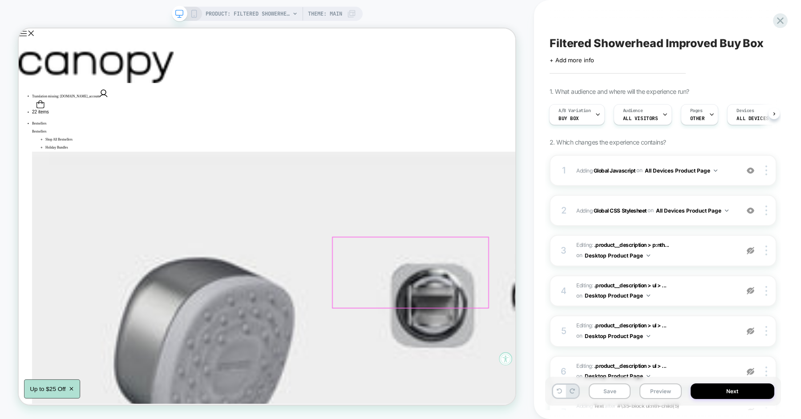
scroll to position [33, 0]
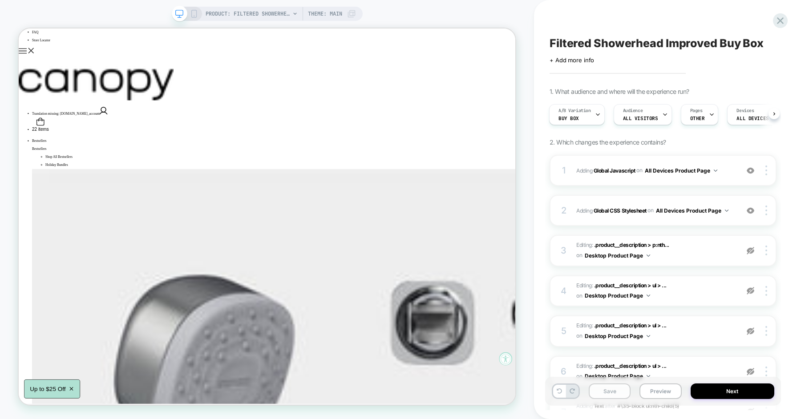
click at [611, 394] on button "Save" at bounding box center [610, 392] width 42 height 16
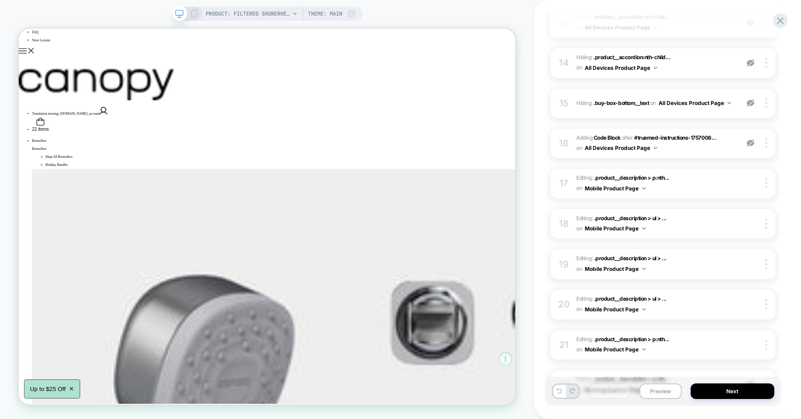
scroll to position [717, 0]
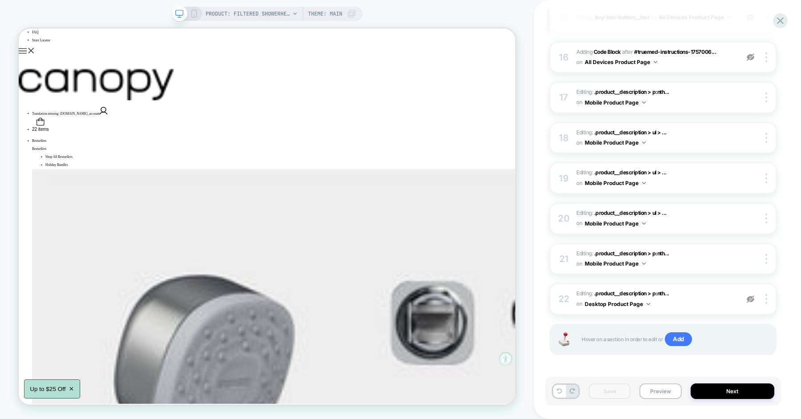
click at [193, 13] on icon at bounding box center [194, 14] width 8 height 8
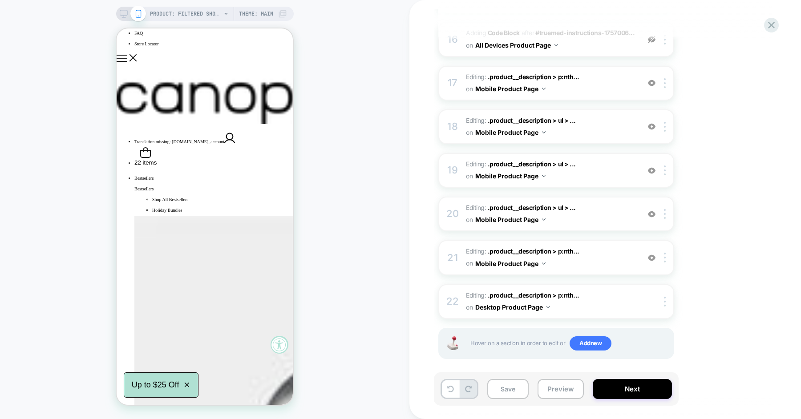
scroll to position [784, 0]
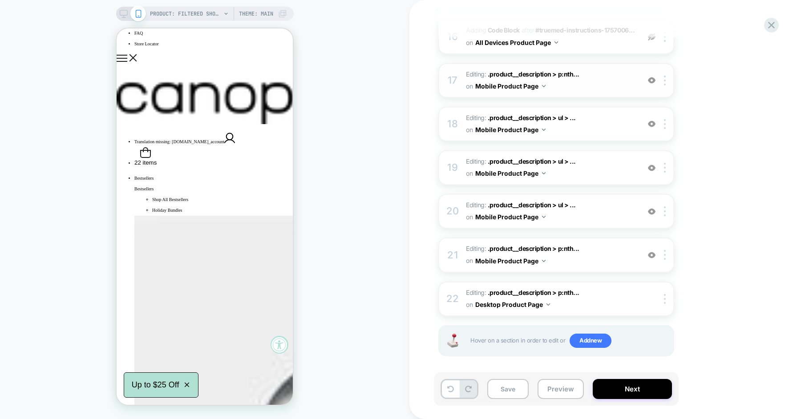
click at [650, 77] on img at bounding box center [652, 81] width 8 height 8
click at [654, 121] on img at bounding box center [652, 124] width 8 height 8
click at [653, 164] on img at bounding box center [652, 168] width 8 height 8
click at [653, 208] on img at bounding box center [652, 212] width 8 height 8
click at [653, 252] on img at bounding box center [652, 256] width 8 height 8
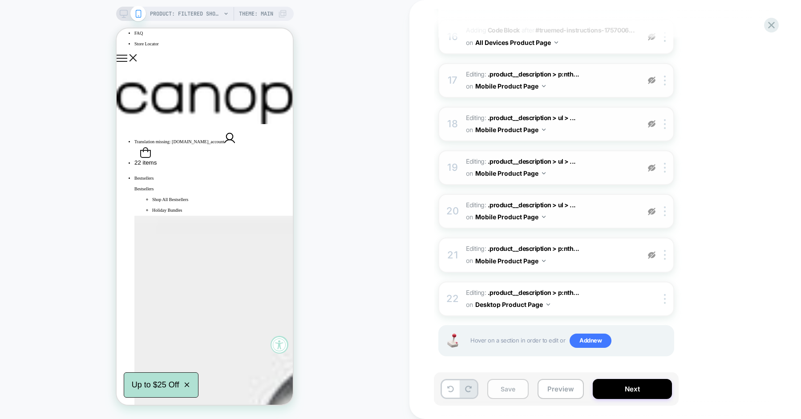
click at [501, 391] on button "Save" at bounding box center [508, 389] width 41 height 20
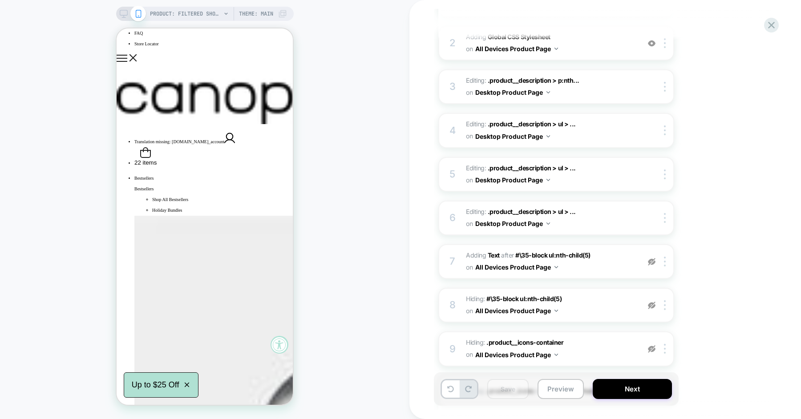
scroll to position [0, 0]
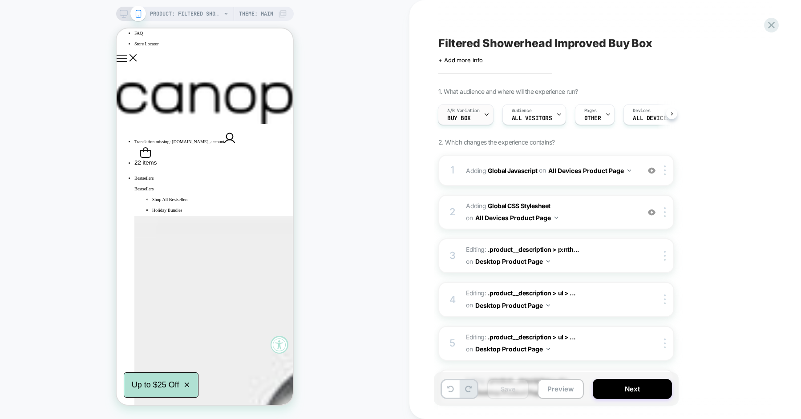
click at [471, 114] on div "A/B Variation Buy Box" at bounding box center [464, 115] width 50 height 20
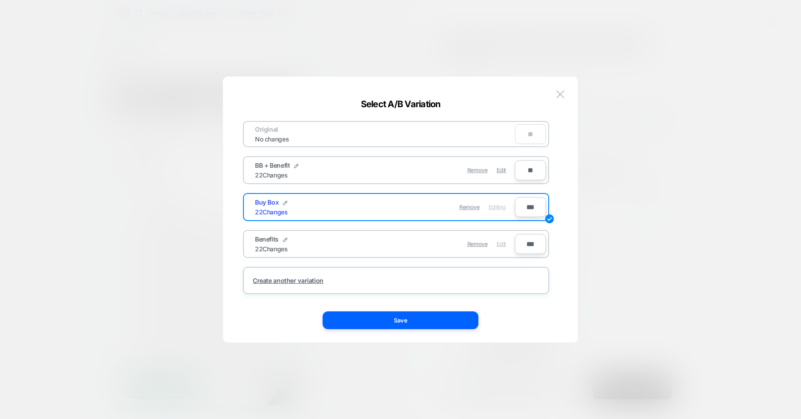
click at [498, 244] on span "Edit" at bounding box center [501, 244] width 9 height 7
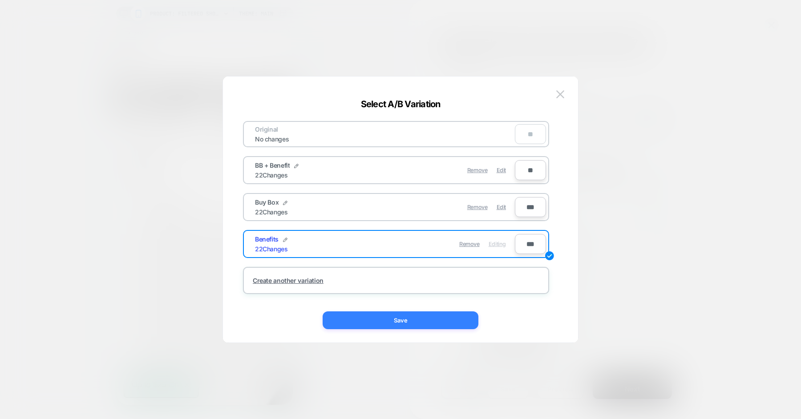
click at [402, 316] on button "Save" at bounding box center [401, 321] width 156 height 18
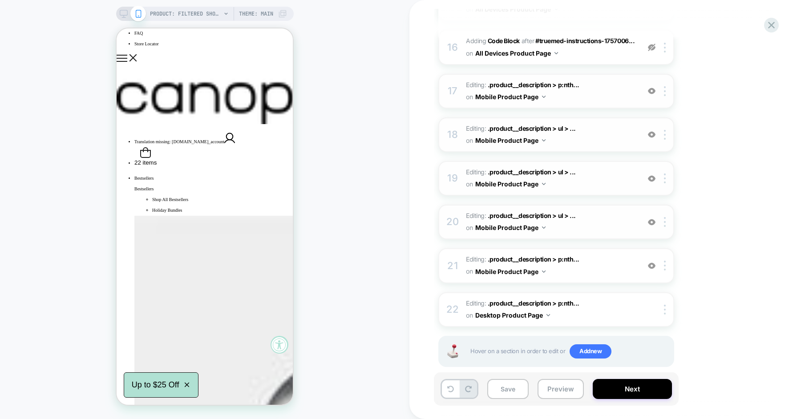
scroll to position [772, 0]
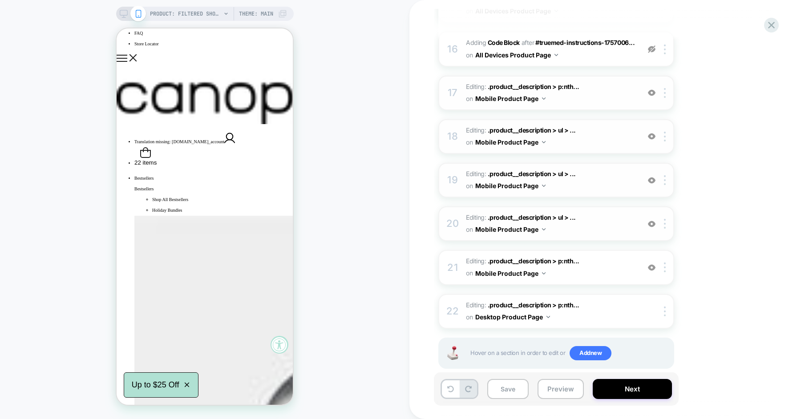
click at [653, 92] on img at bounding box center [652, 93] width 8 height 8
click at [652, 133] on img at bounding box center [652, 137] width 8 height 8
click at [652, 179] on img at bounding box center [652, 181] width 8 height 8
click at [651, 221] on img at bounding box center [652, 224] width 8 height 8
click at [653, 264] on img at bounding box center [652, 268] width 8 height 8
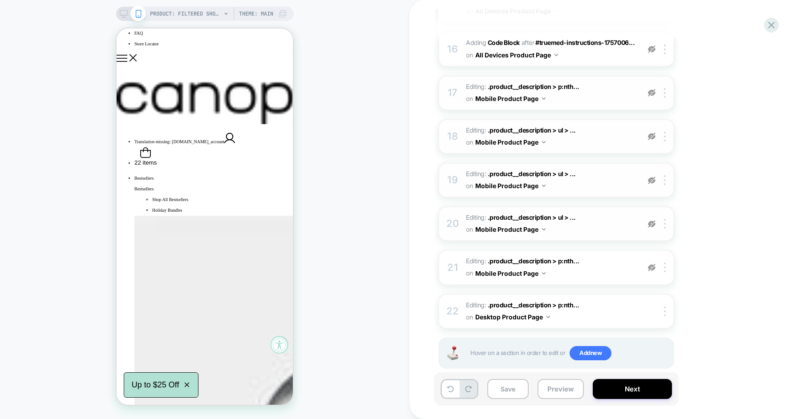
click at [653, 267] on img at bounding box center [652, 268] width 8 height 8
click at [653, 264] on img at bounding box center [652, 268] width 8 height 8
click at [507, 390] on button "Save" at bounding box center [508, 389] width 41 height 20
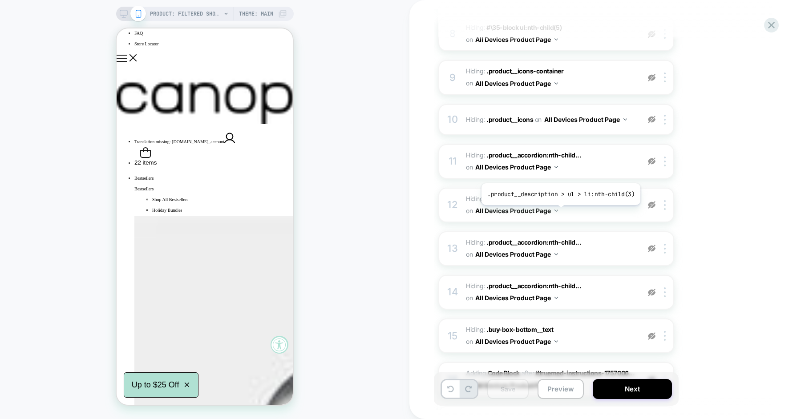
scroll to position [0, 0]
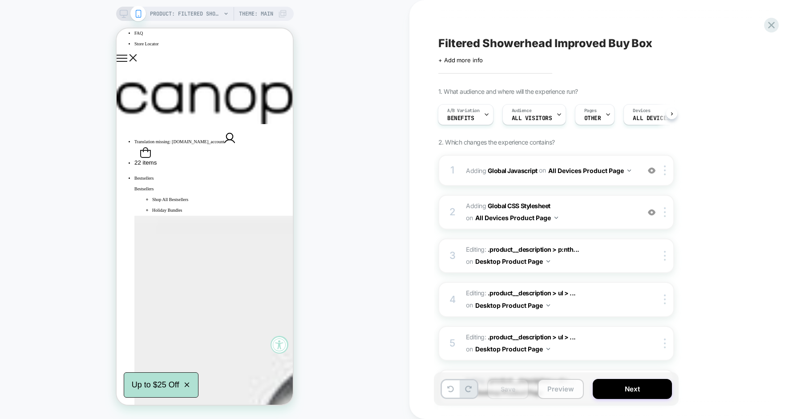
click at [558, 384] on button "Preview" at bounding box center [561, 389] width 46 height 20
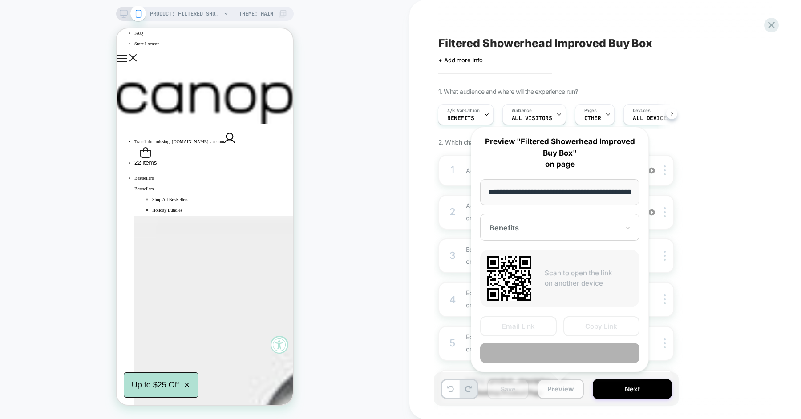
scroll to position [0, 153]
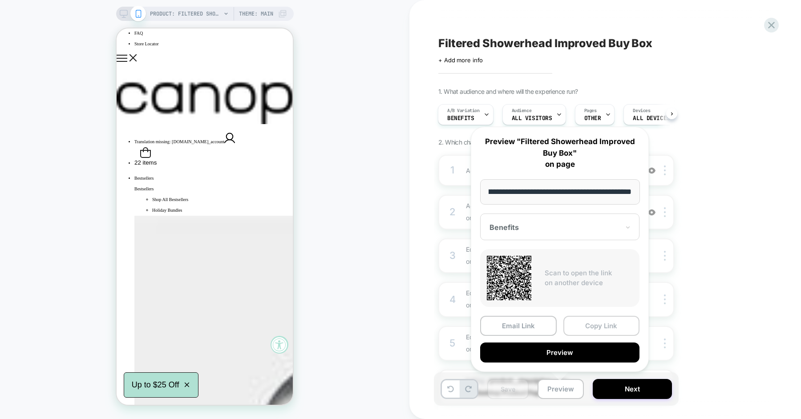
click at [580, 324] on button "Copy Link" at bounding box center [602, 326] width 77 height 20
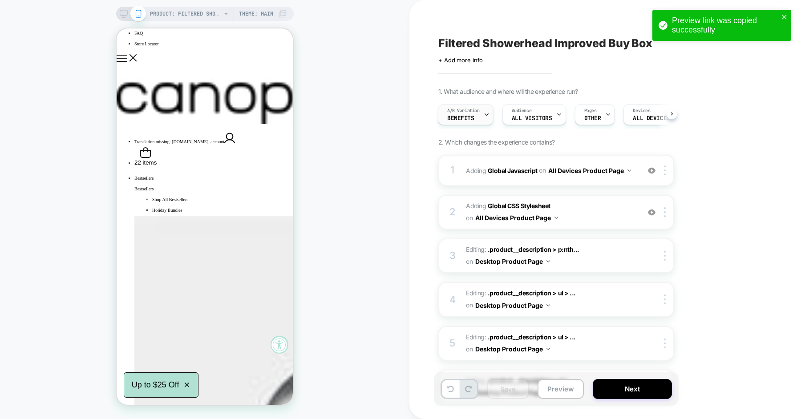
click at [484, 122] on div at bounding box center [487, 115] width 6 height 20
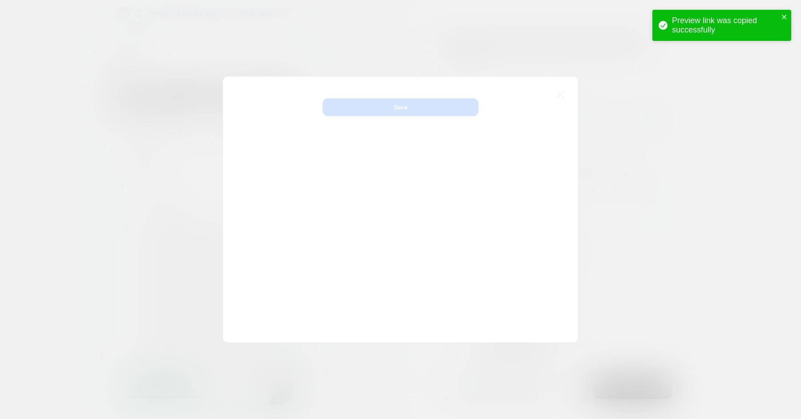
click at [752, 179] on div at bounding box center [400, 209] width 801 height 419
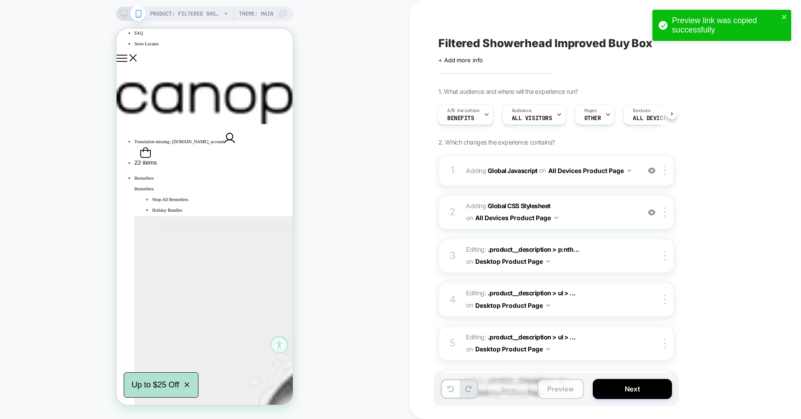
click at [568, 390] on button "Preview" at bounding box center [561, 389] width 46 height 20
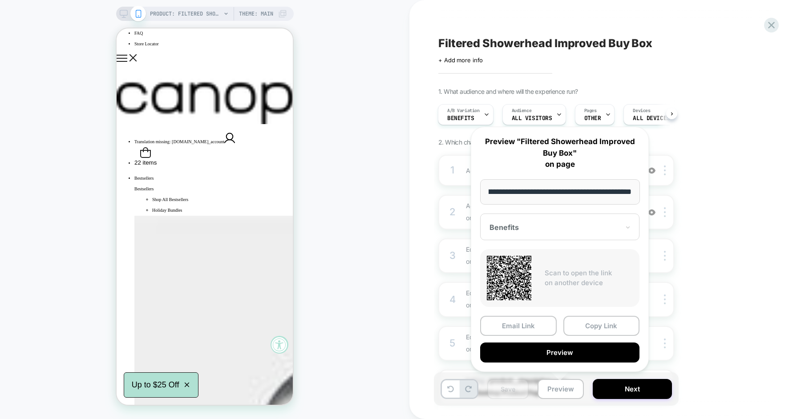
click at [547, 230] on div at bounding box center [555, 227] width 130 height 9
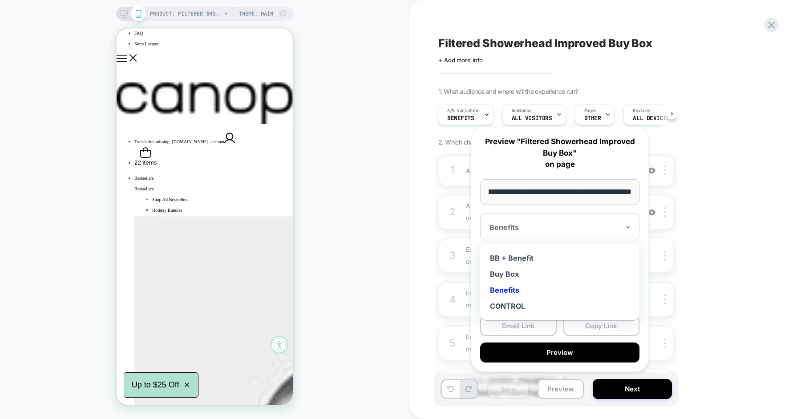
scroll to position [0, 0]
click at [516, 276] on div "Buy Box" at bounding box center [560, 274] width 150 height 16
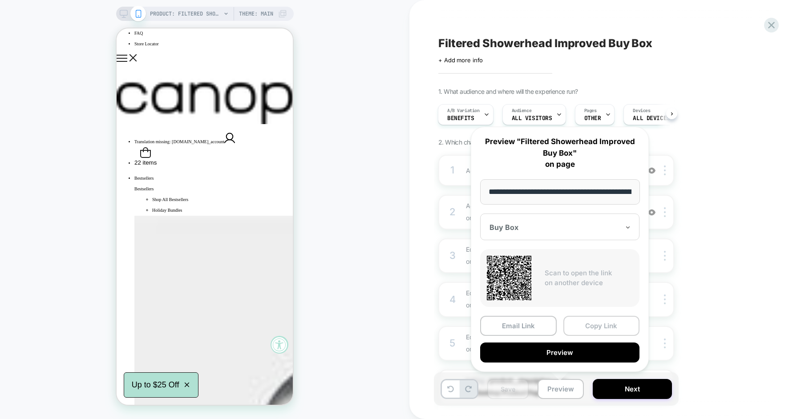
click at [593, 326] on button "Copy Link" at bounding box center [602, 326] width 77 height 20
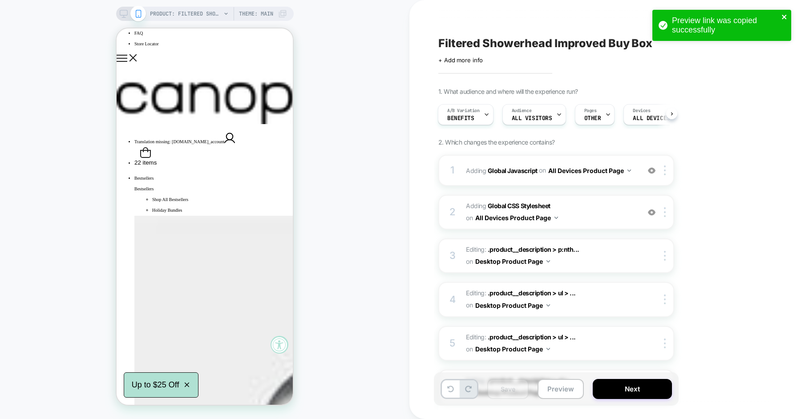
click at [784, 16] on icon "close" at bounding box center [784, 17] width 4 height 4
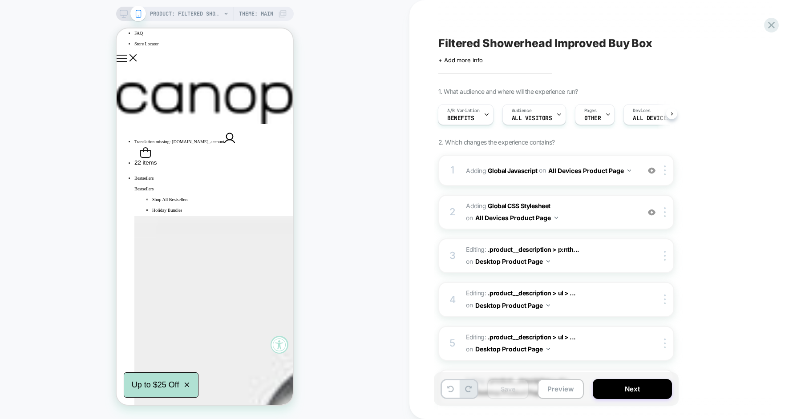
click at [769, 25] on icon at bounding box center [772, 25] width 12 height 12
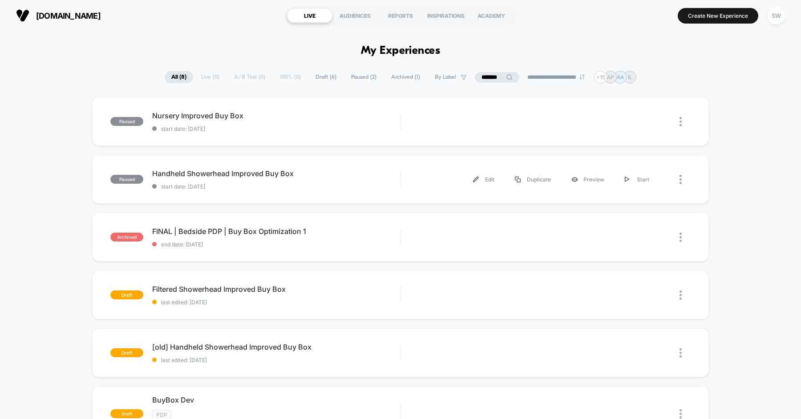
scroll to position [29, 0]
